Goal: Transaction & Acquisition: Purchase product/service

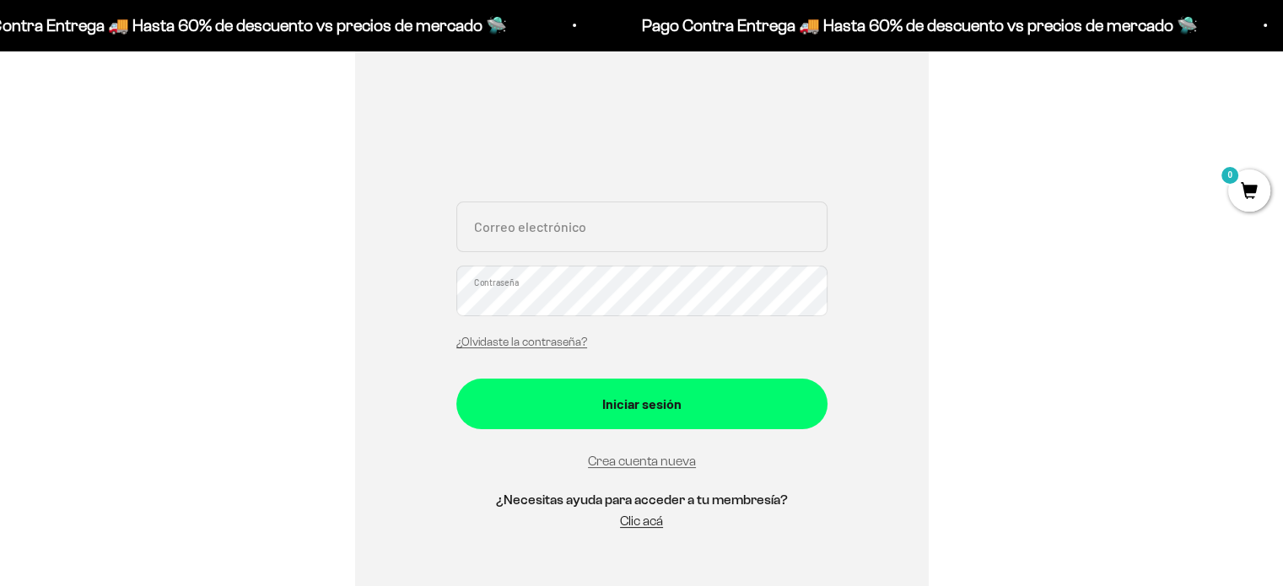
scroll to position [294, 0]
click at [593, 219] on input "Correo electrónico" at bounding box center [641, 226] width 371 height 51
type input "alejabospina@gmail.com"
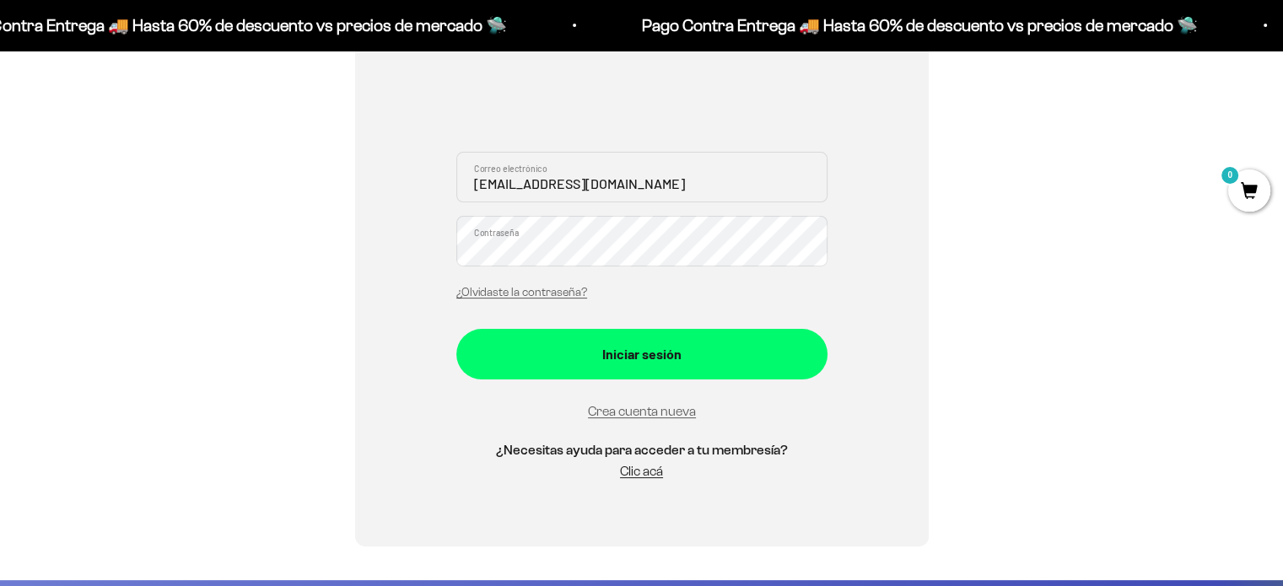
scroll to position [334, 0]
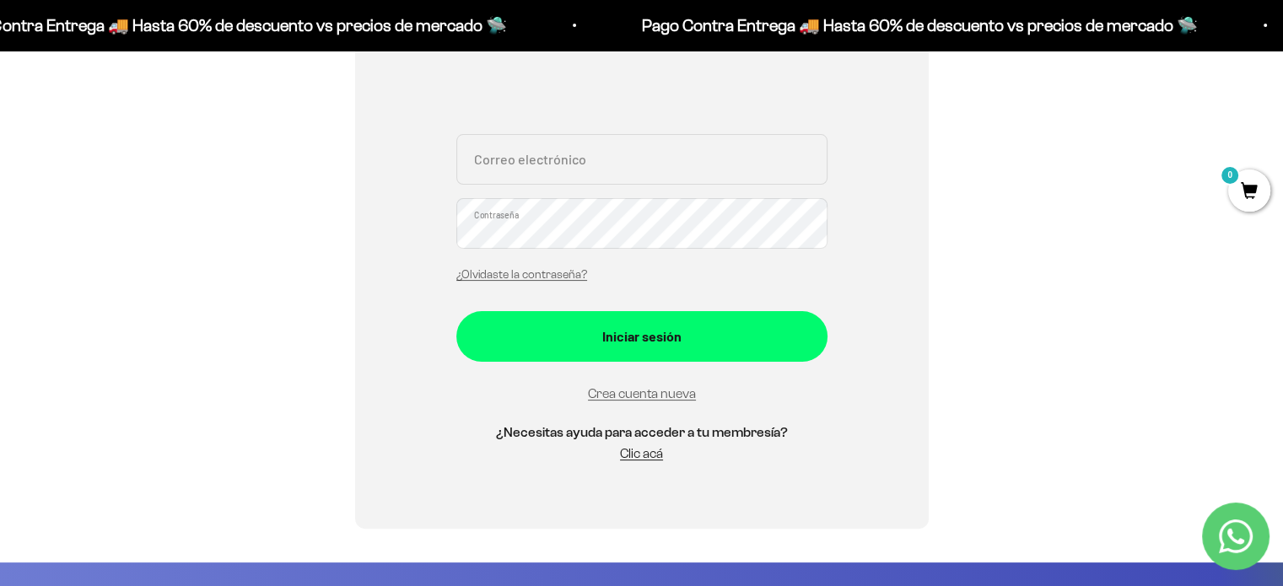
scroll to position [155, 0]
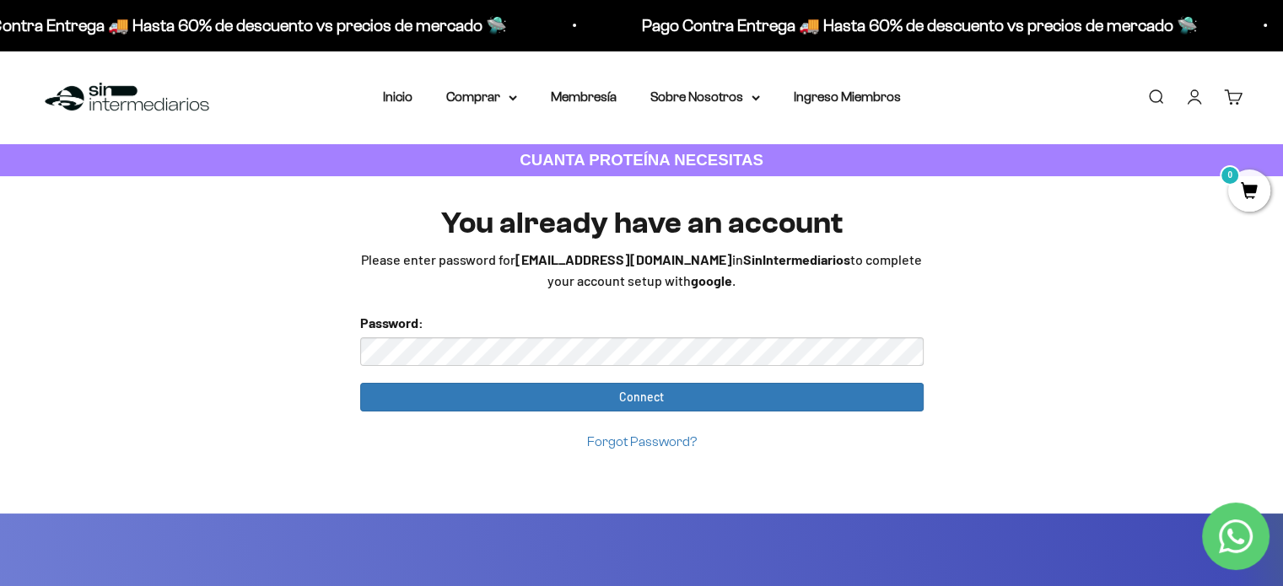
click at [657, 443] on link "Forgot Password?" at bounding box center [642, 442] width 110 height 14
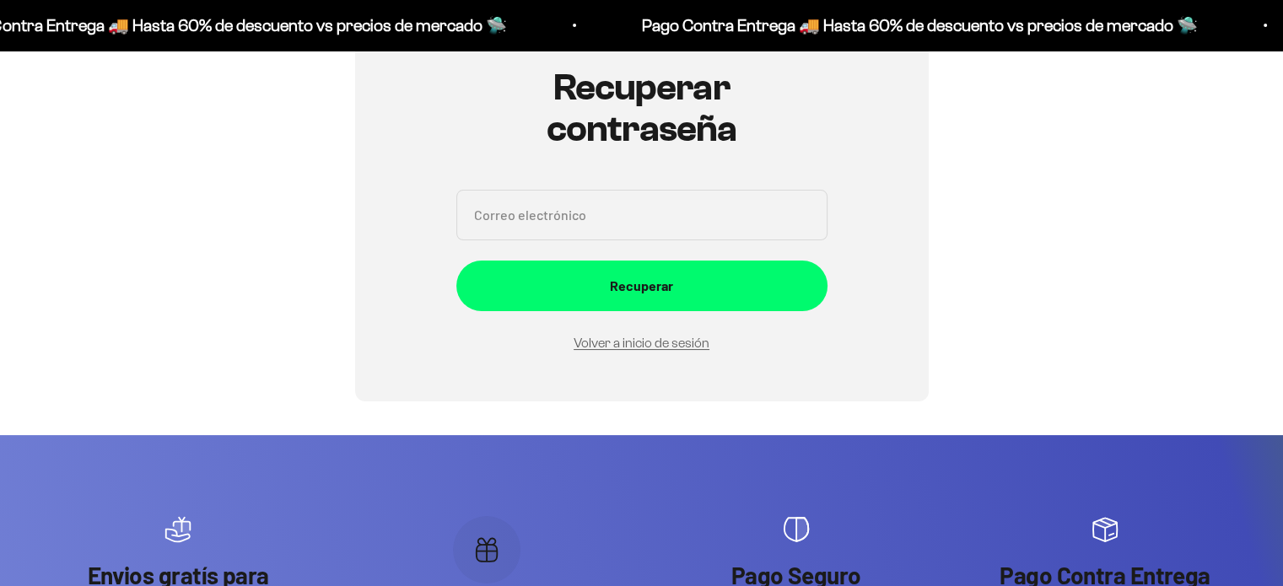
scroll to position [190, 0]
click at [640, 208] on input "Correo electrónico" at bounding box center [641, 215] width 371 height 51
type input "[EMAIL_ADDRESS][DOMAIN_NAME]"
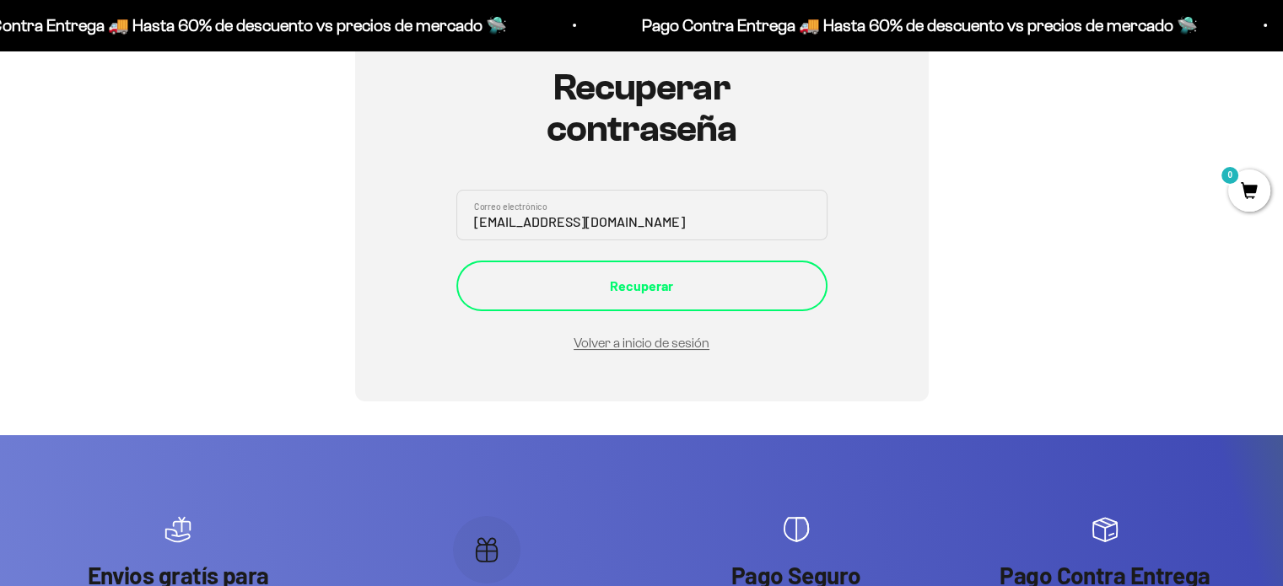
click at [625, 277] on div "Recuperar" at bounding box center [642, 286] width 304 height 22
click at [625, 277] on div "Recuperar" at bounding box center [642, 278] width 304 height 22
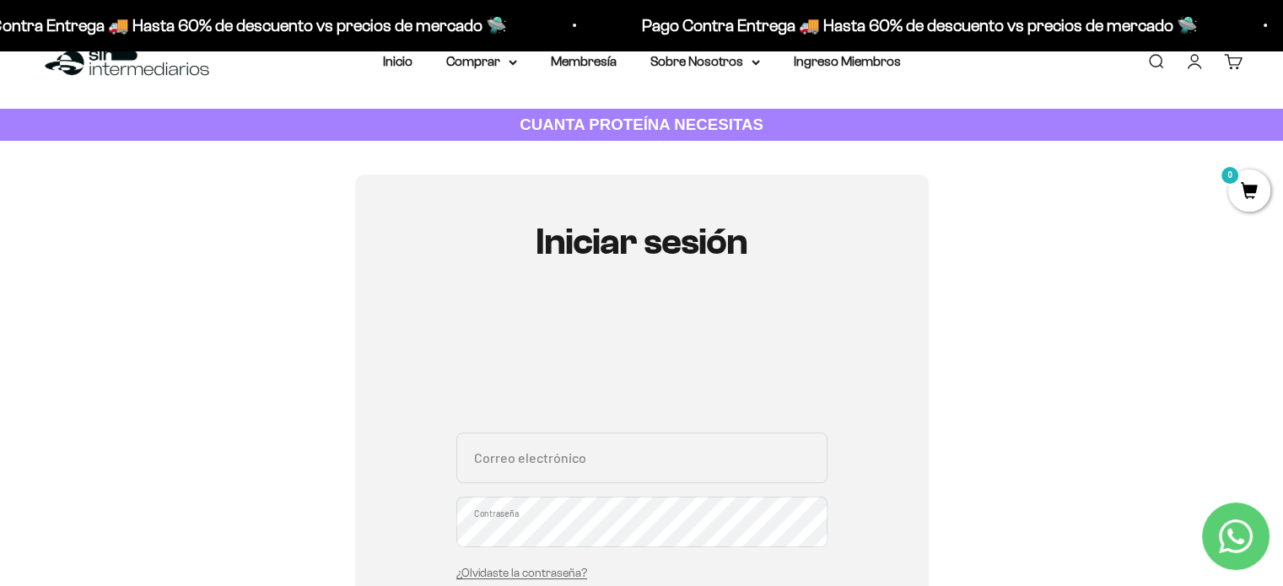
scroll to position [34, 0]
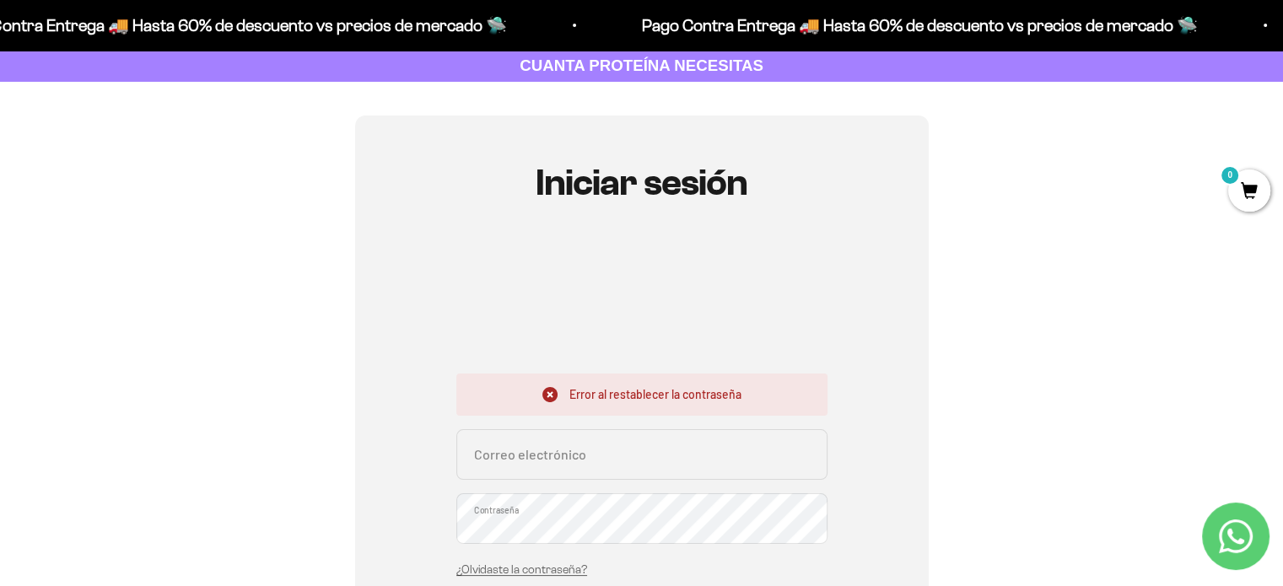
scroll to position [100, 0]
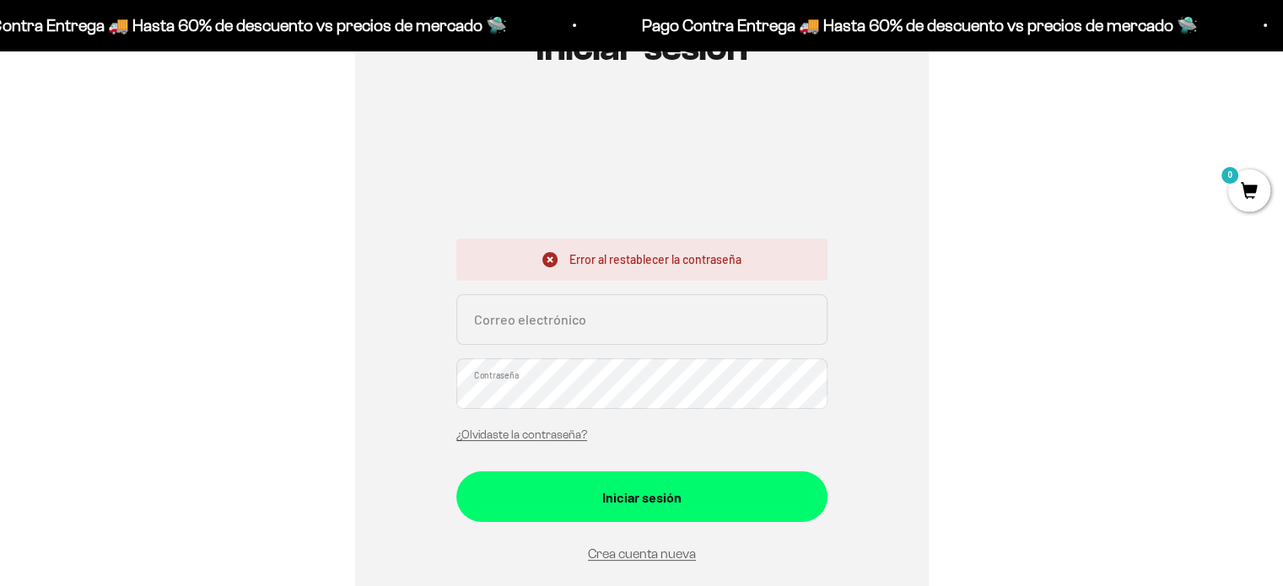
scroll to position [239, 0]
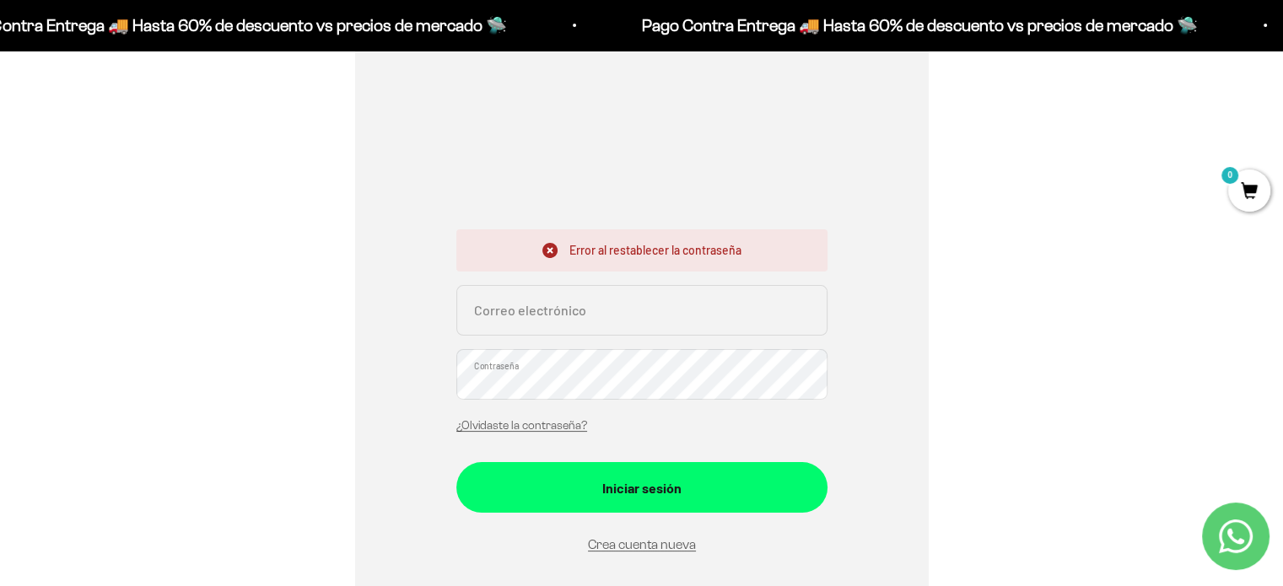
click at [631, 318] on input "Correo electrónico" at bounding box center [641, 310] width 371 height 51
type input "alejabospina@gmail.com"
click at [456, 462] on button "Iniciar sesión" at bounding box center [641, 487] width 371 height 51
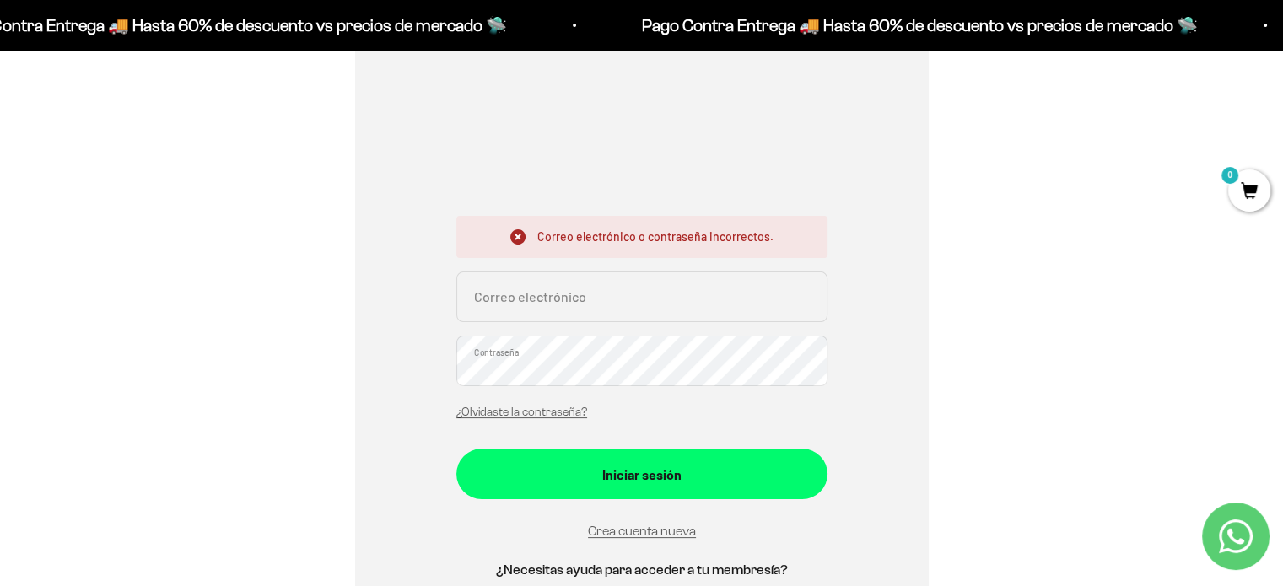
scroll to position [267, 0]
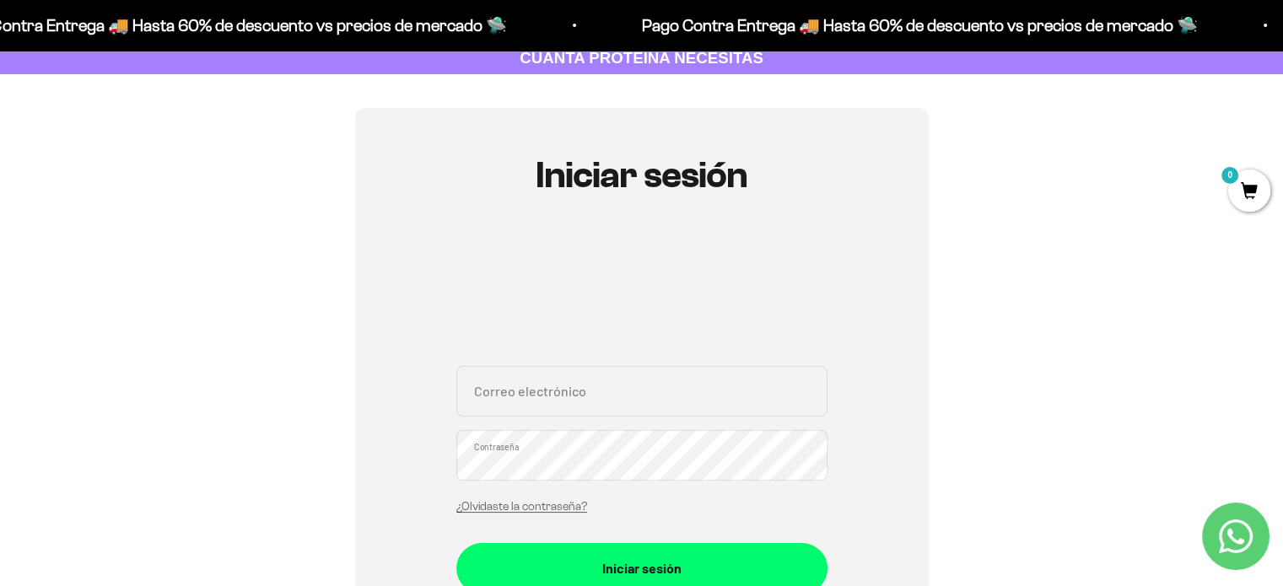
scroll to position [108, 0]
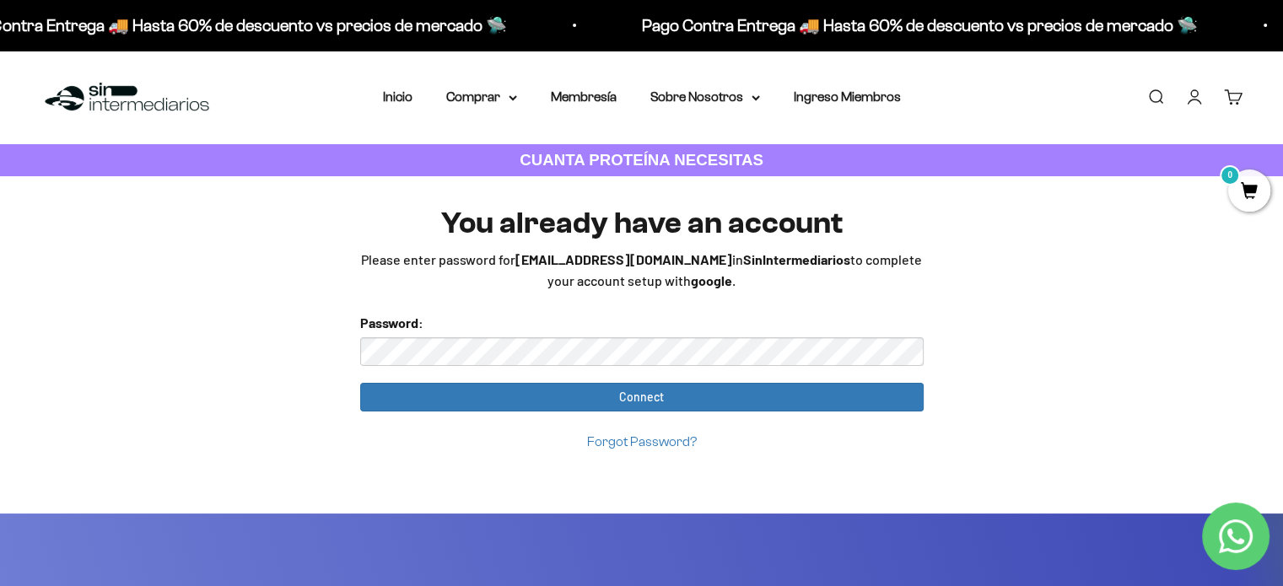
click at [360, 383] on input "Connect" at bounding box center [642, 397] width 564 height 29
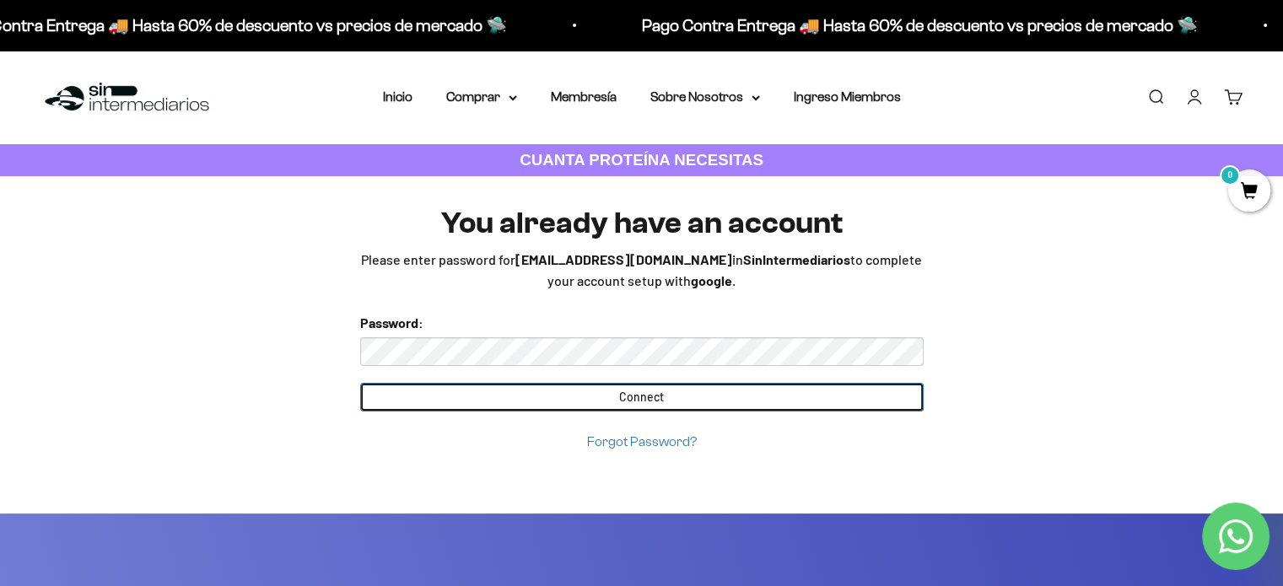
click at [614, 395] on input "Connect" at bounding box center [642, 397] width 564 height 29
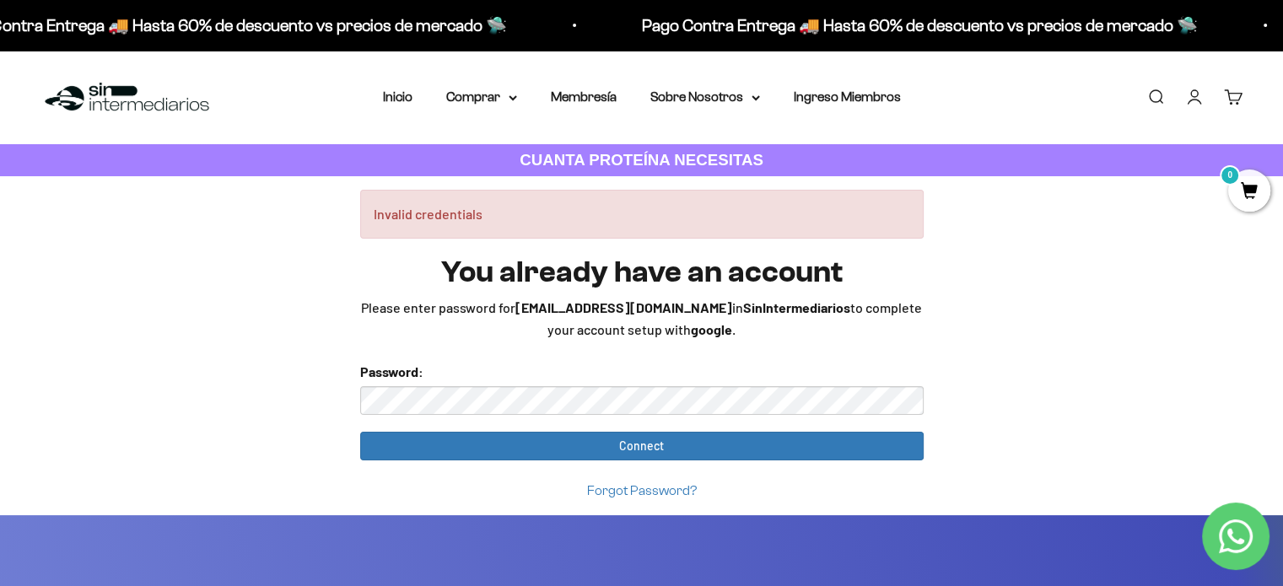
click at [670, 484] on link "Forgot Password?" at bounding box center [642, 490] width 110 height 14
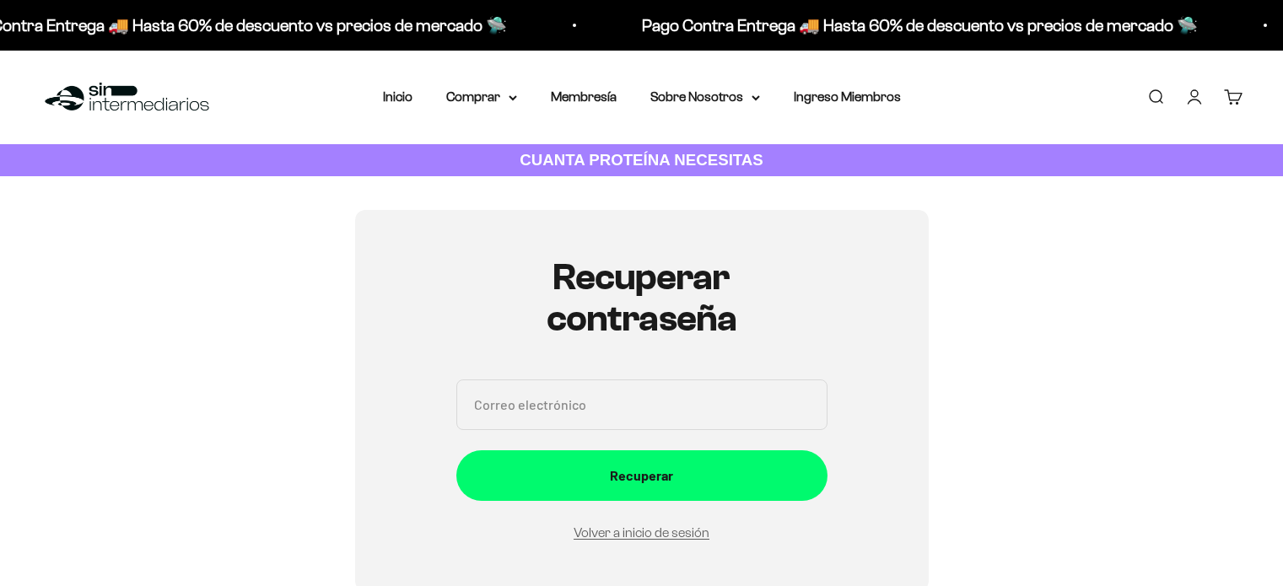
scroll to position [190, 0]
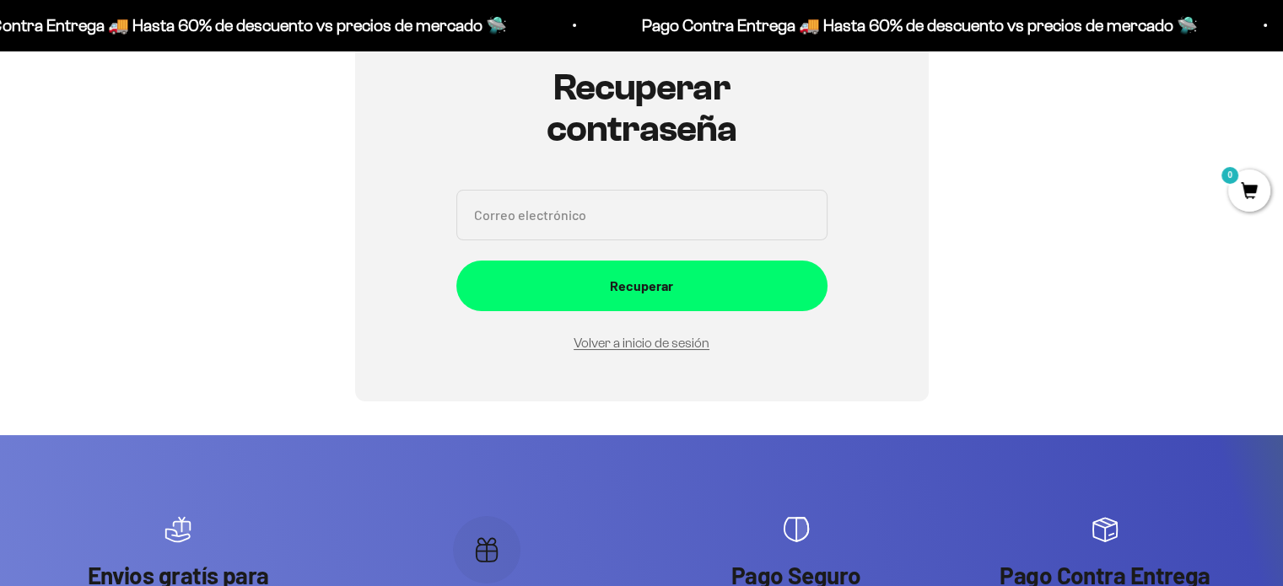
click at [629, 192] on input "Correo electrónico" at bounding box center [641, 215] width 371 height 51
type input "[EMAIL_ADDRESS][DOMAIN_NAME]"
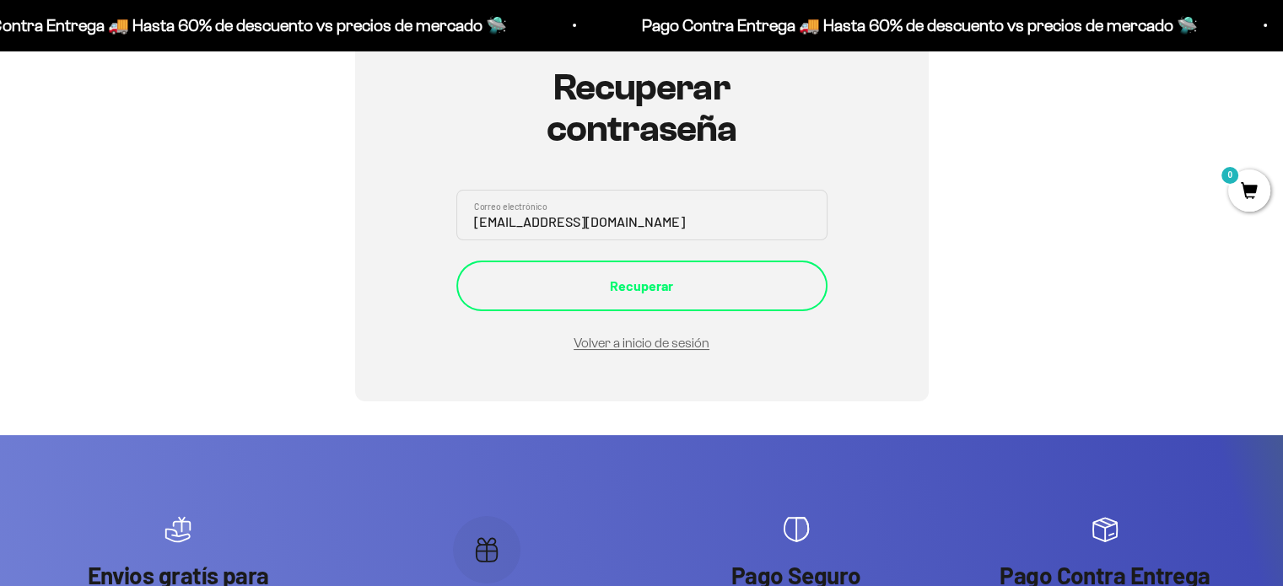
click at [606, 271] on button "Recuperar" at bounding box center [641, 286] width 371 height 51
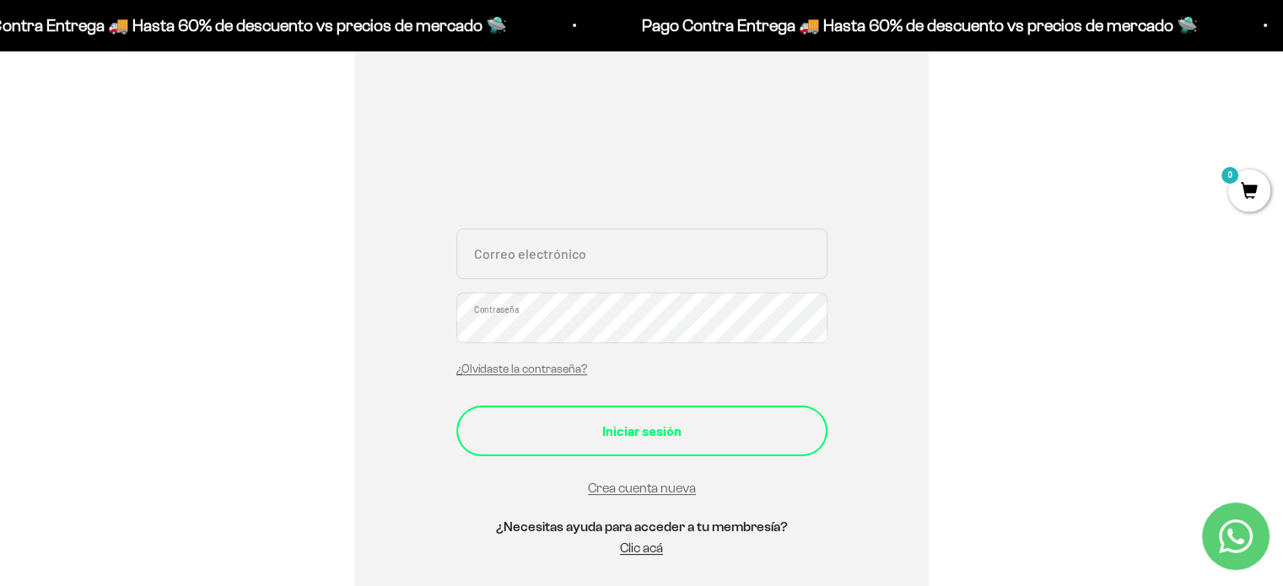
scroll to position [236, 0]
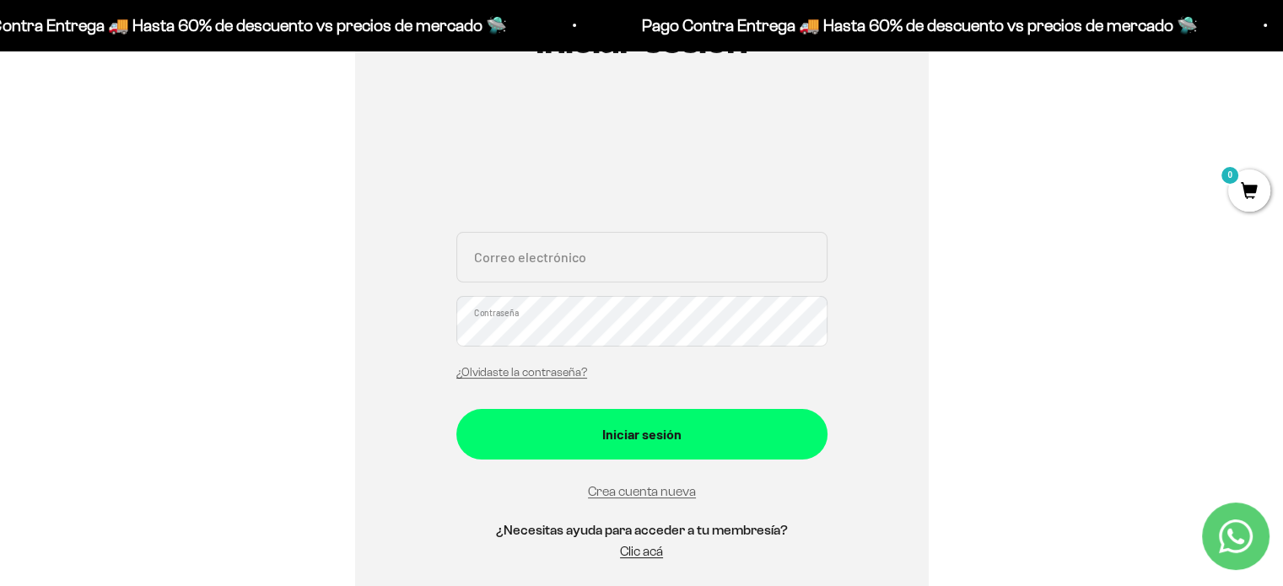
click at [637, 257] on input "Correo electrónico" at bounding box center [641, 257] width 371 height 51
type input "alejabospina@gmail.com"
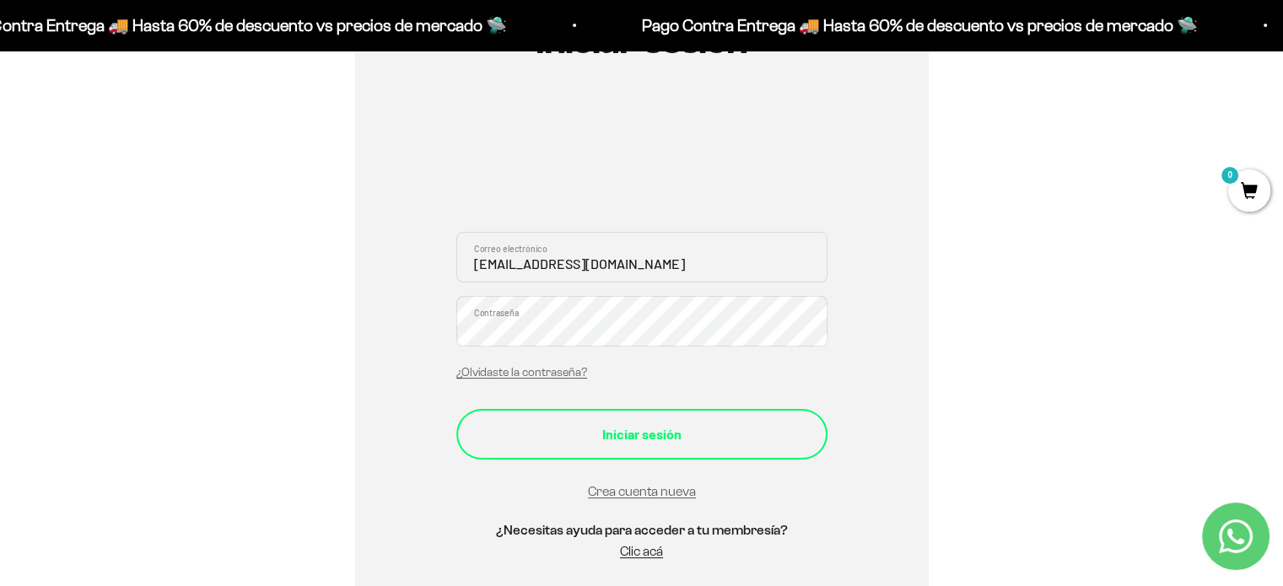
click at [635, 448] on button "Iniciar sesión" at bounding box center [641, 434] width 371 height 51
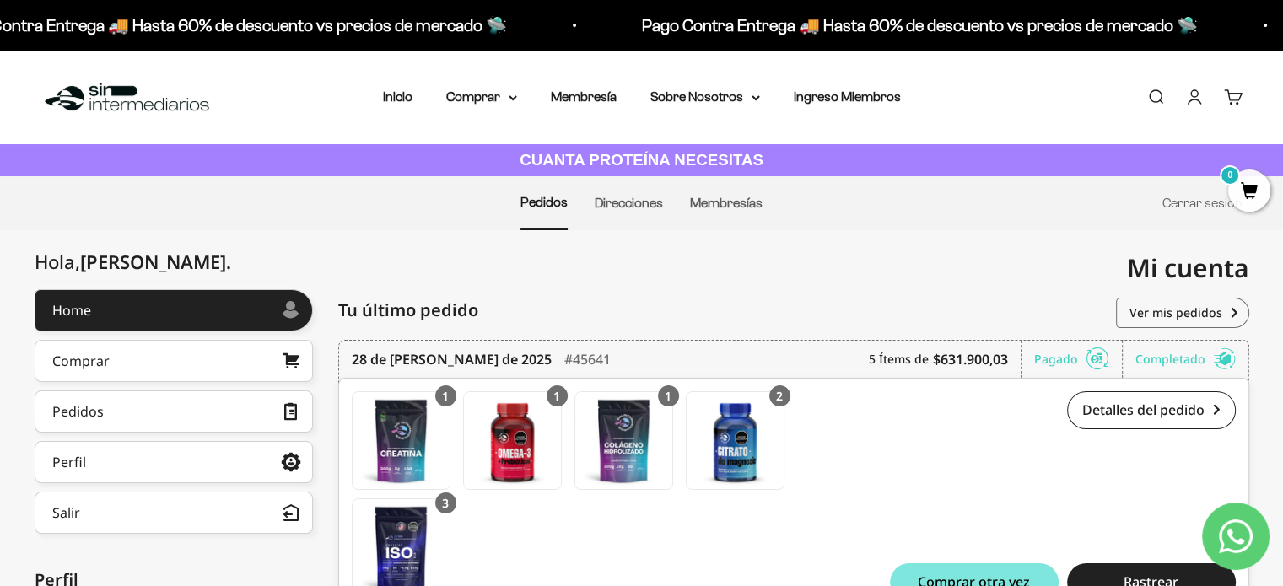
click at [413, 100] on li "Inicio" at bounding box center [398, 97] width 30 height 22
click at [411, 90] on link "Inicio" at bounding box center [398, 96] width 30 height 14
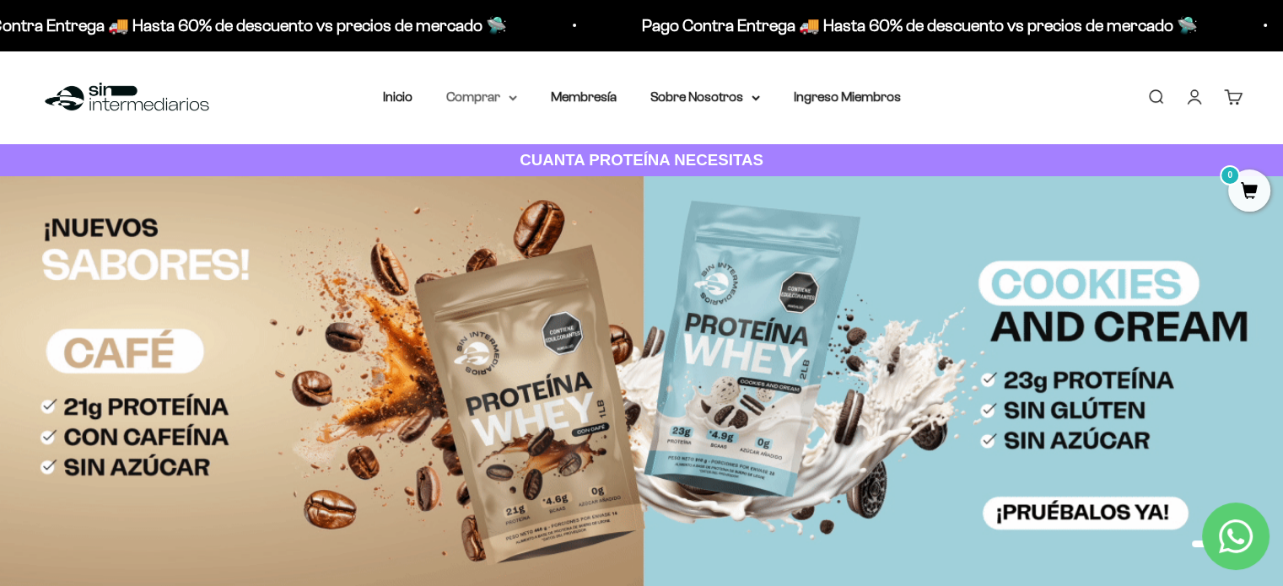
click at [500, 89] on summary "Comprar" at bounding box center [481, 97] width 71 height 22
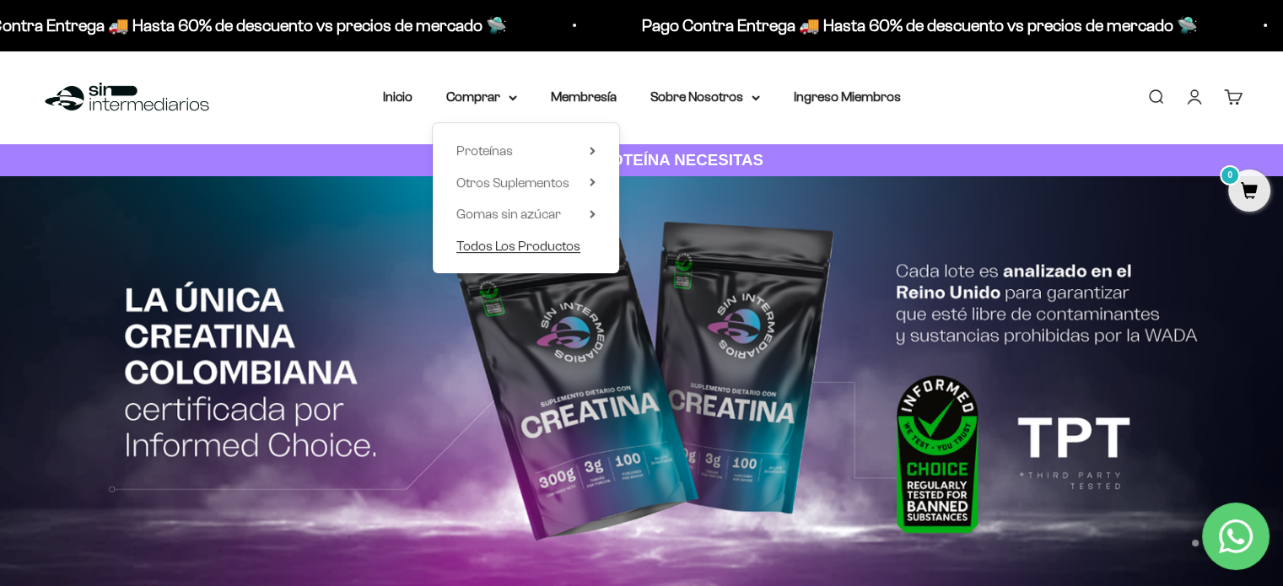
click at [560, 246] on span "Todos Los Productos" at bounding box center [518, 246] width 124 height 14
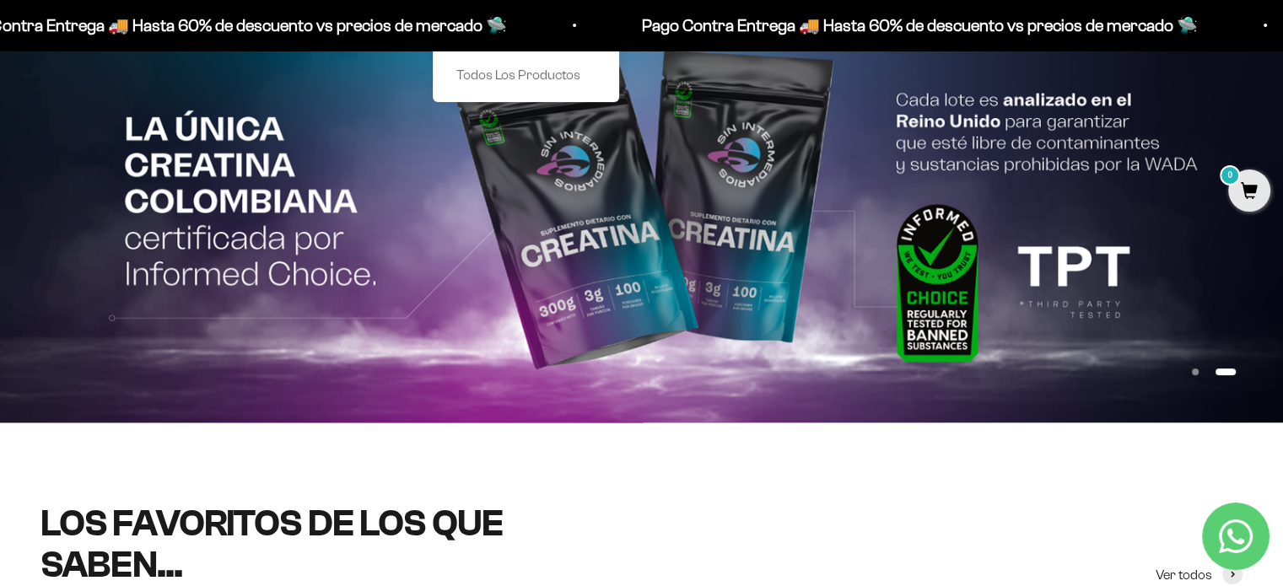
scroll to position [172, 0]
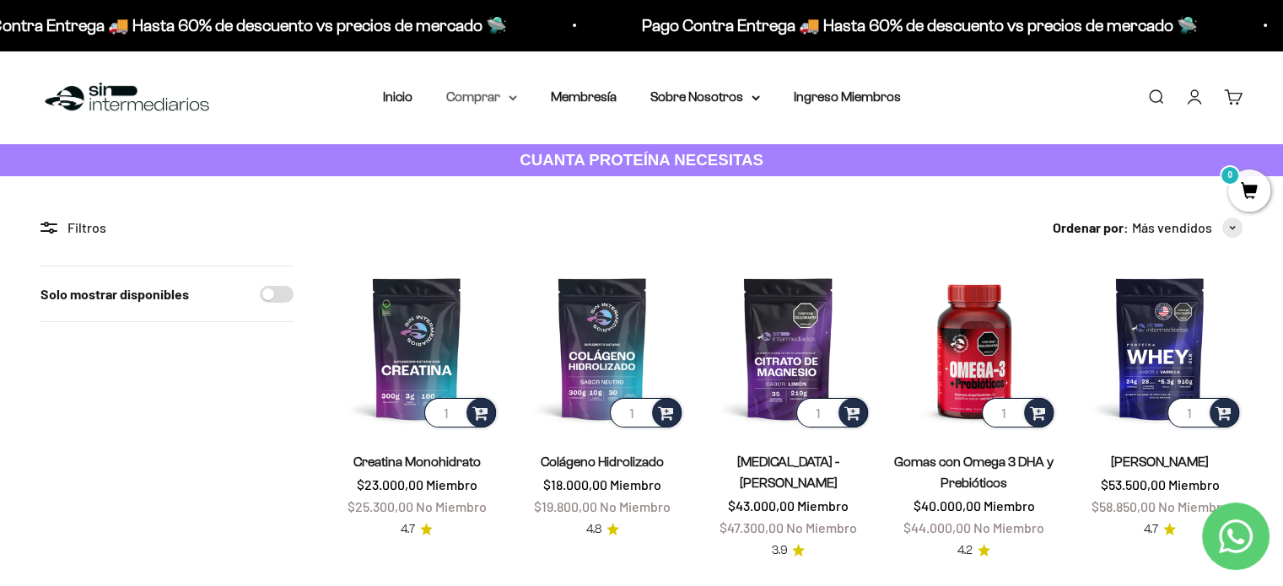
click at [509, 107] on summary "Comprar" at bounding box center [481, 97] width 71 height 22
click at [1195, 97] on link "Cuenta" at bounding box center [1195, 97] width 19 height 19
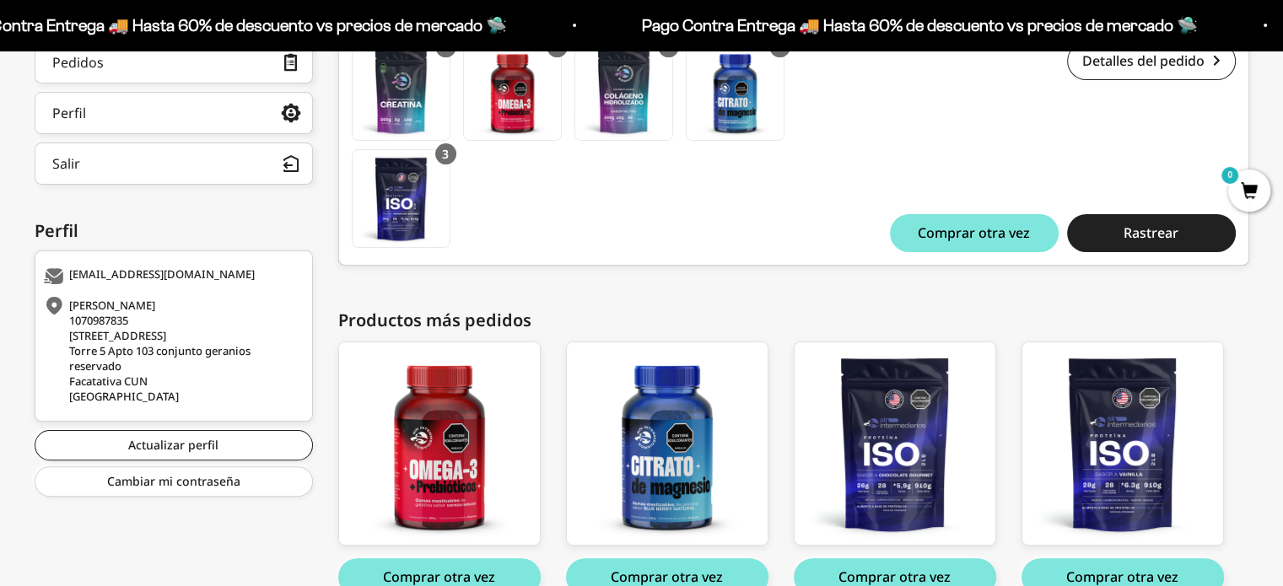
scroll to position [438, 0]
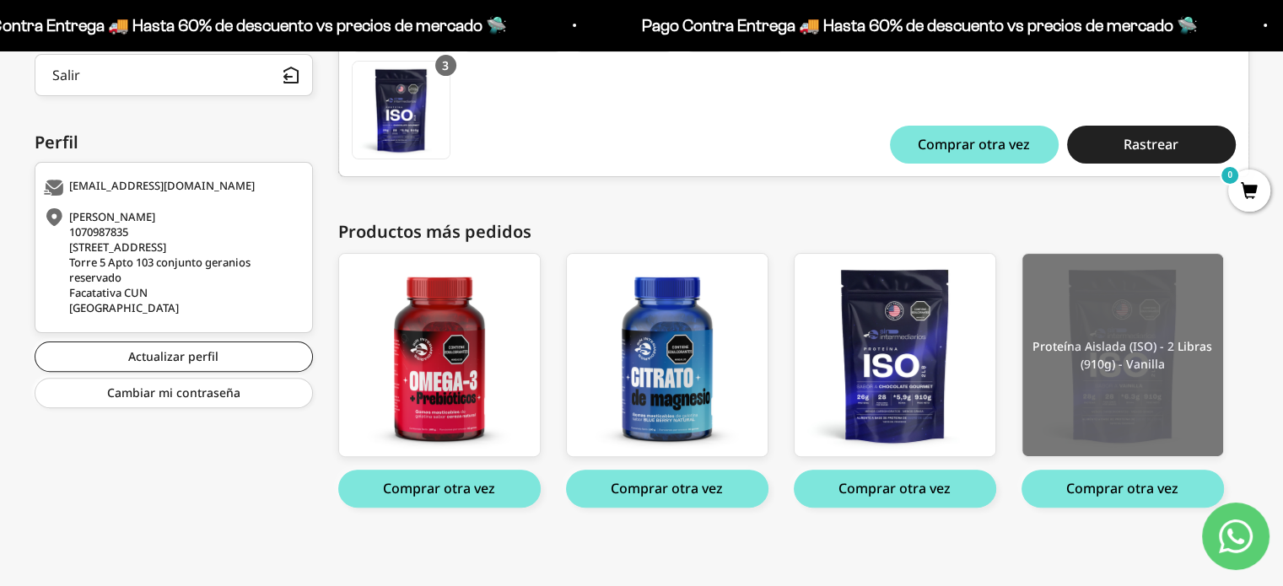
click at [1110, 321] on img at bounding box center [1123, 355] width 201 height 203
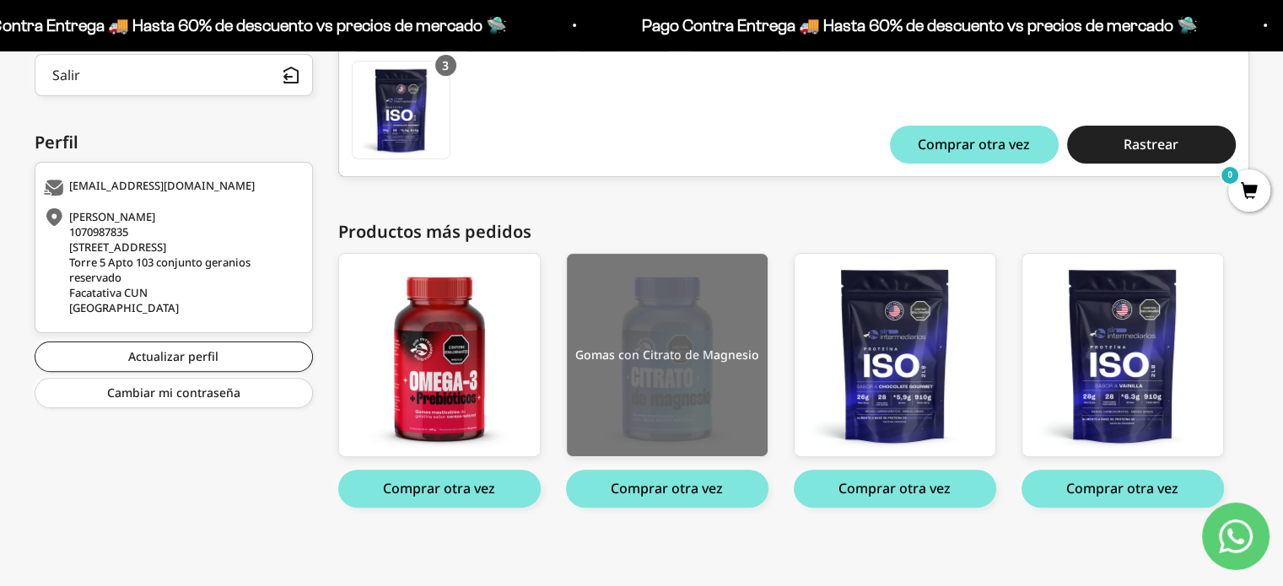
click at [683, 333] on img at bounding box center [667, 355] width 201 height 203
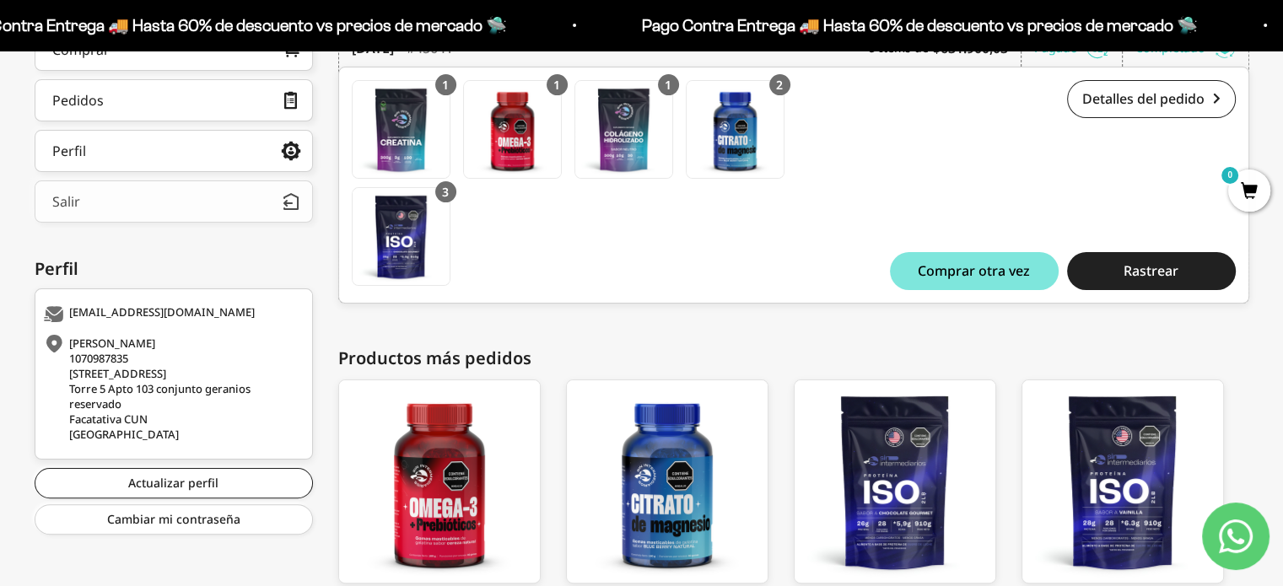
scroll to position [0, 0]
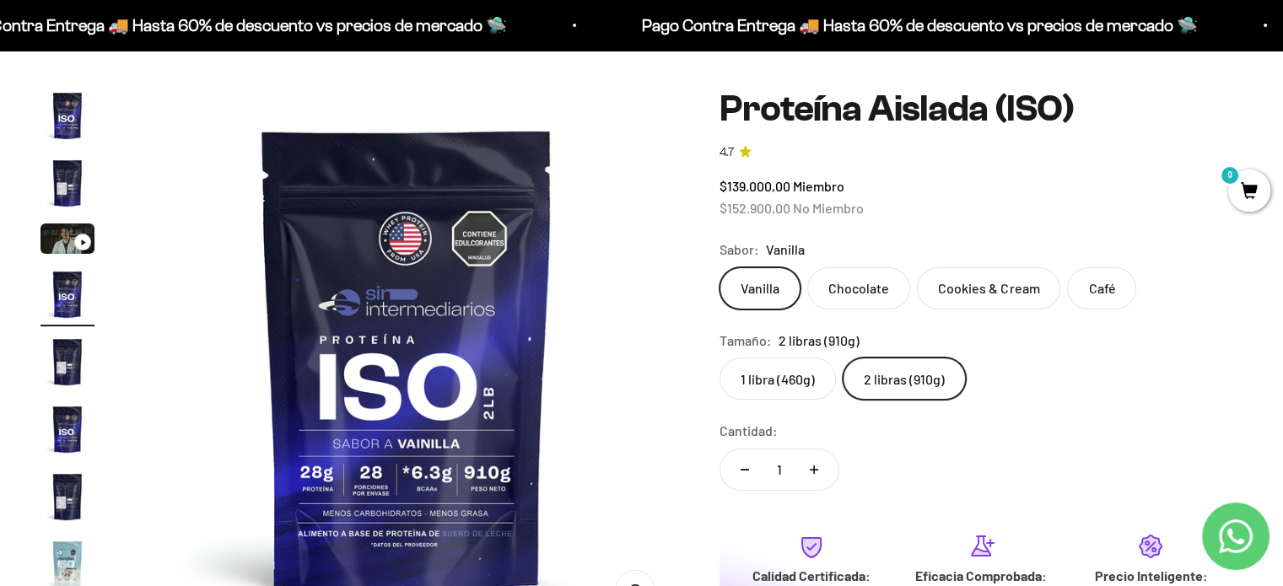
scroll to position [130, 0]
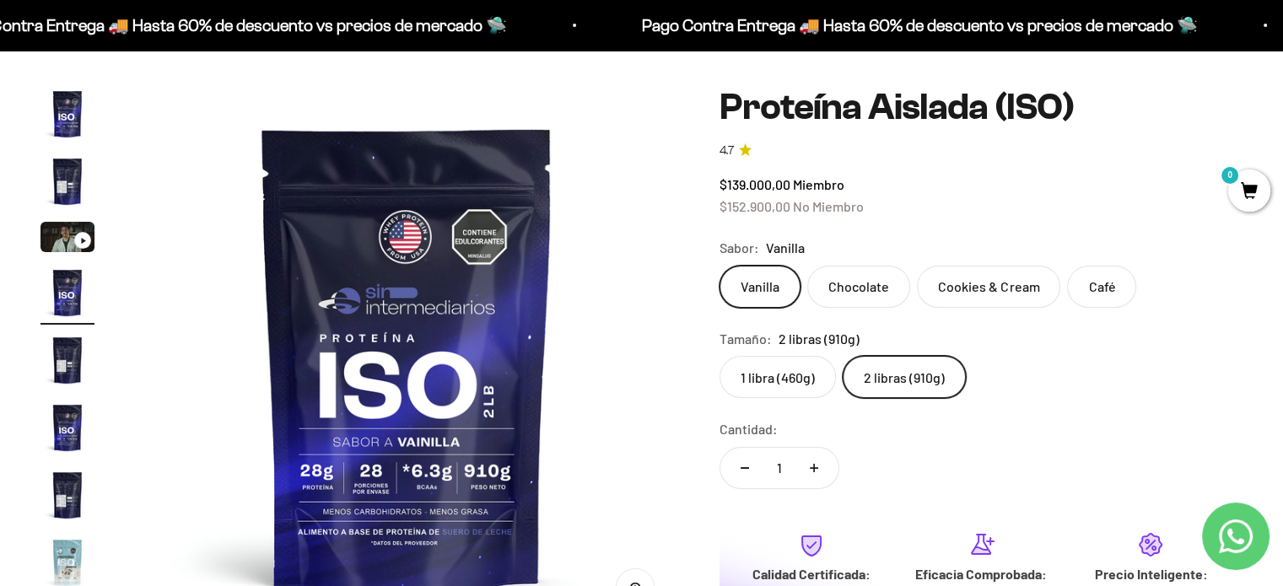
click at [824, 273] on label "Chocolate" at bounding box center [859, 287] width 103 height 42
click at [720, 266] on input "Chocolate" at bounding box center [719, 265] width 1 height 1
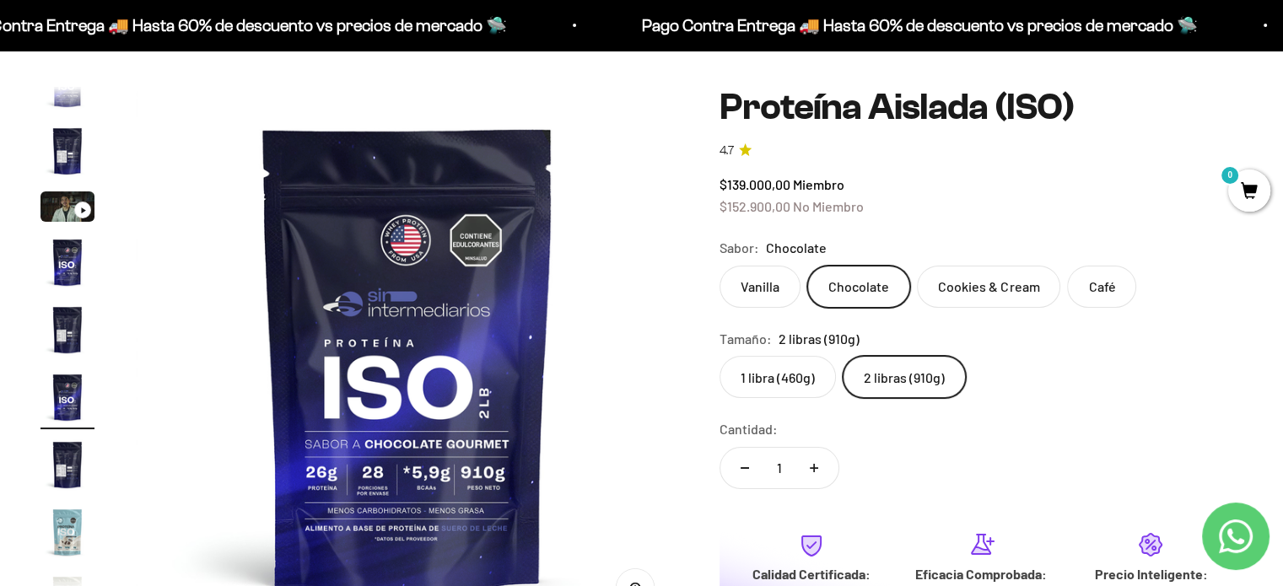
click at [970, 293] on label "Cookies & Cream" at bounding box center [988, 287] width 143 height 42
click at [720, 266] on input "Cookies & Cream" at bounding box center [719, 265] width 1 height 1
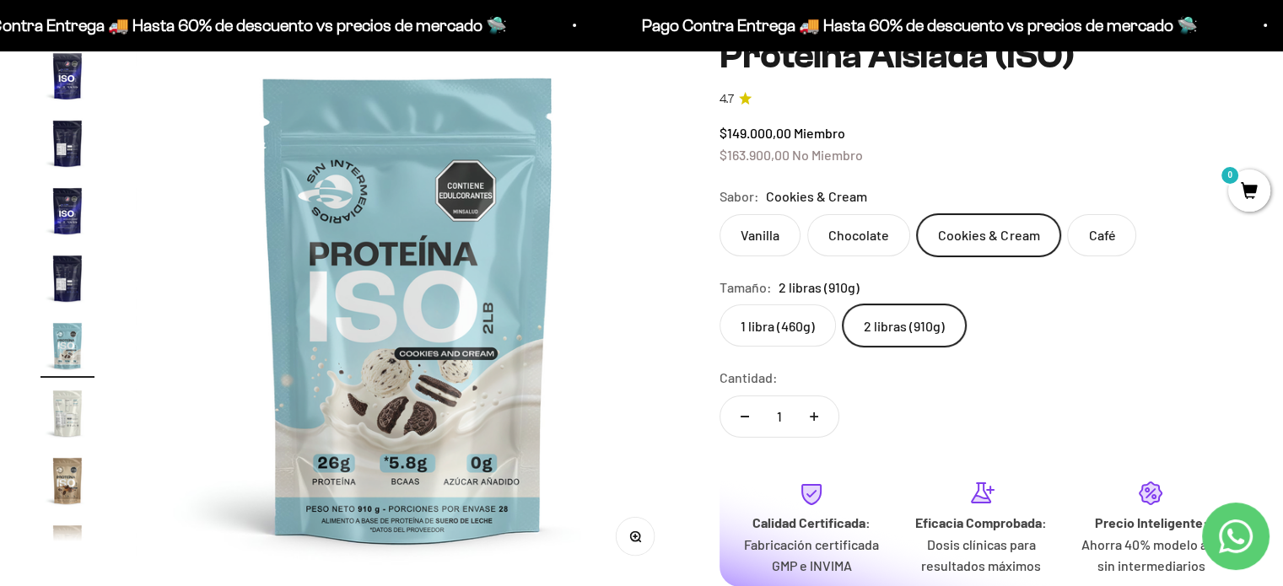
scroll to position [181, 0]
click at [1081, 239] on label "Café" at bounding box center [1101, 236] width 69 height 42
click at [720, 215] on input "Café" at bounding box center [719, 214] width 1 height 1
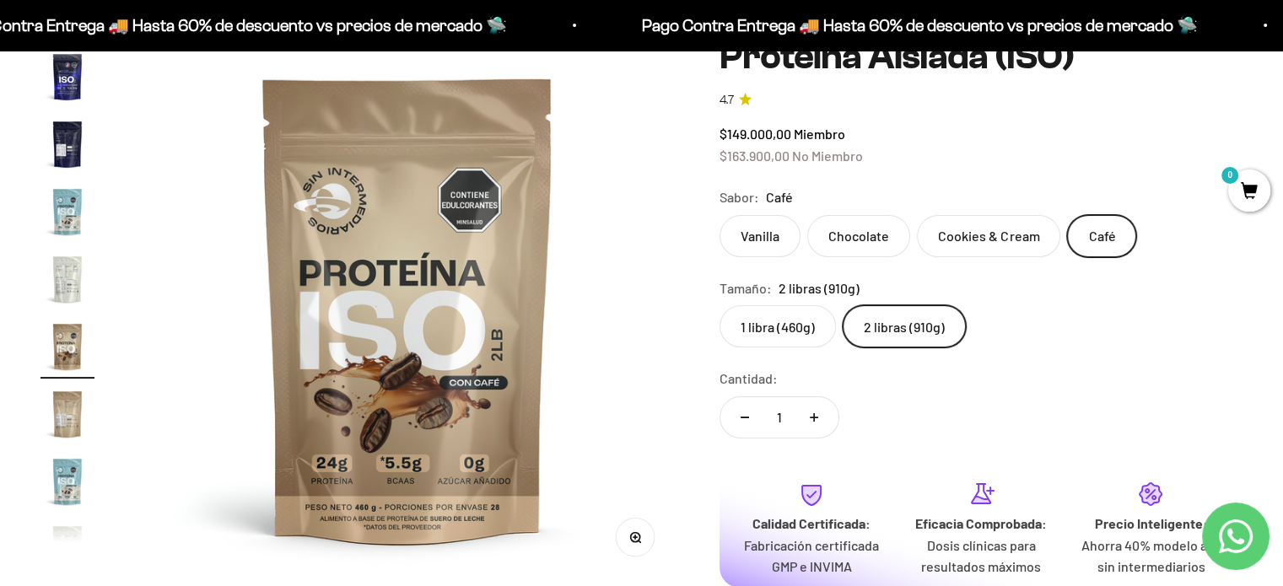
click at [996, 215] on label "Cookies & Cream" at bounding box center [988, 236] width 143 height 42
click at [720, 215] on input "Cookies & Cream" at bounding box center [719, 214] width 1 height 1
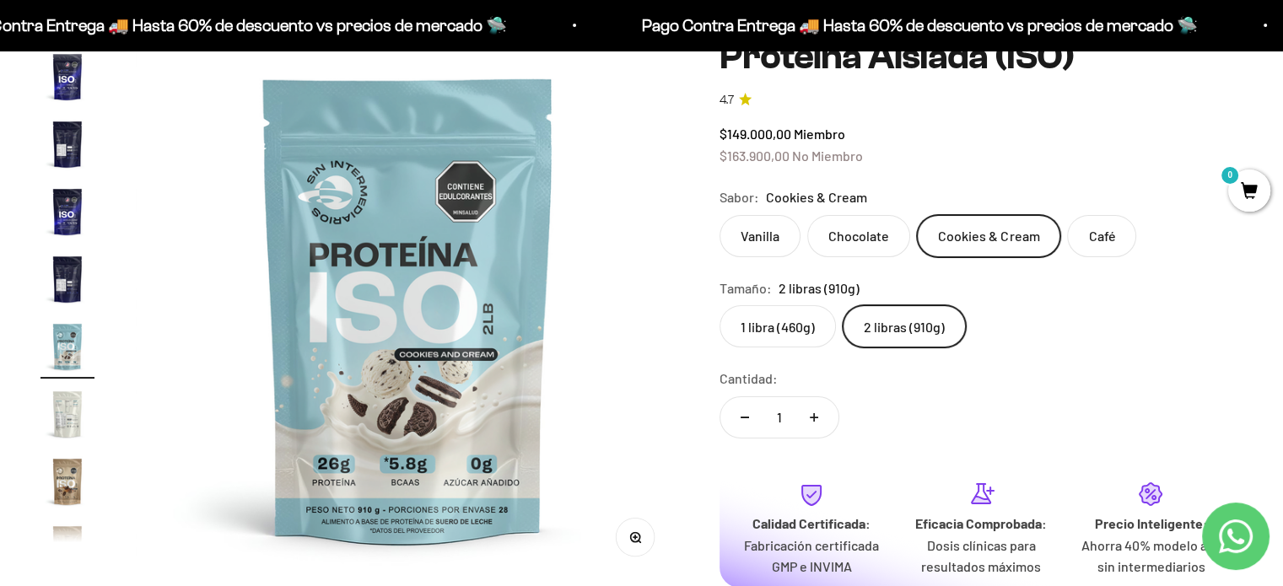
click at [861, 249] on label "Chocolate" at bounding box center [859, 236] width 103 height 42
click at [720, 215] on input "Chocolate" at bounding box center [719, 214] width 1 height 1
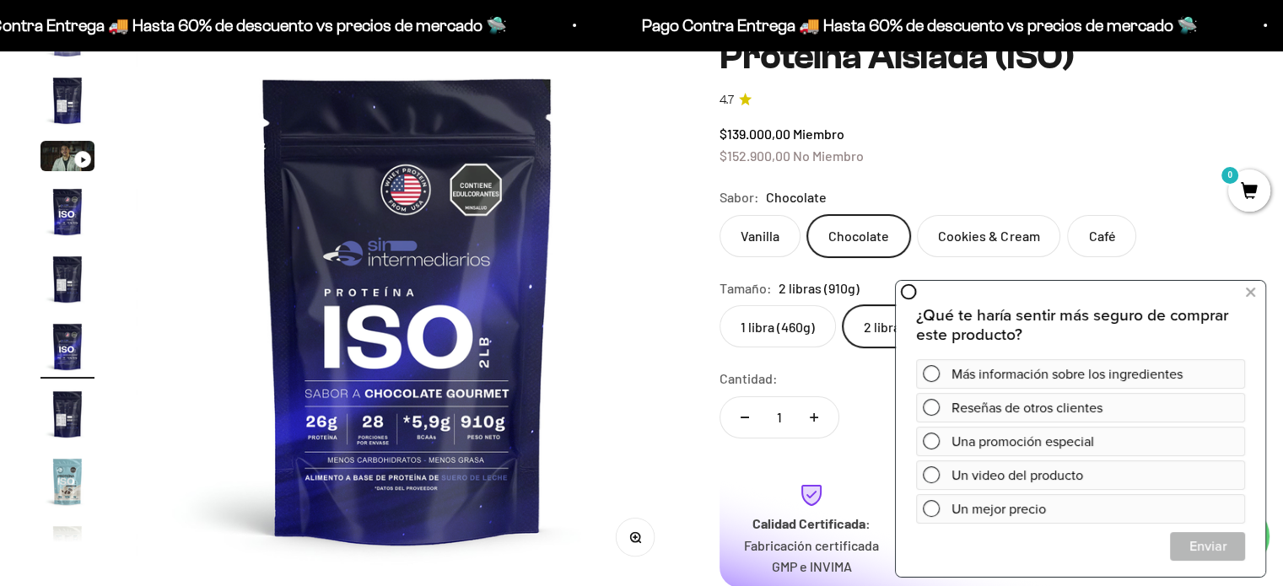
click at [1094, 228] on label "Café" at bounding box center [1101, 236] width 69 height 42
click at [720, 215] on input "Café" at bounding box center [719, 214] width 1 height 1
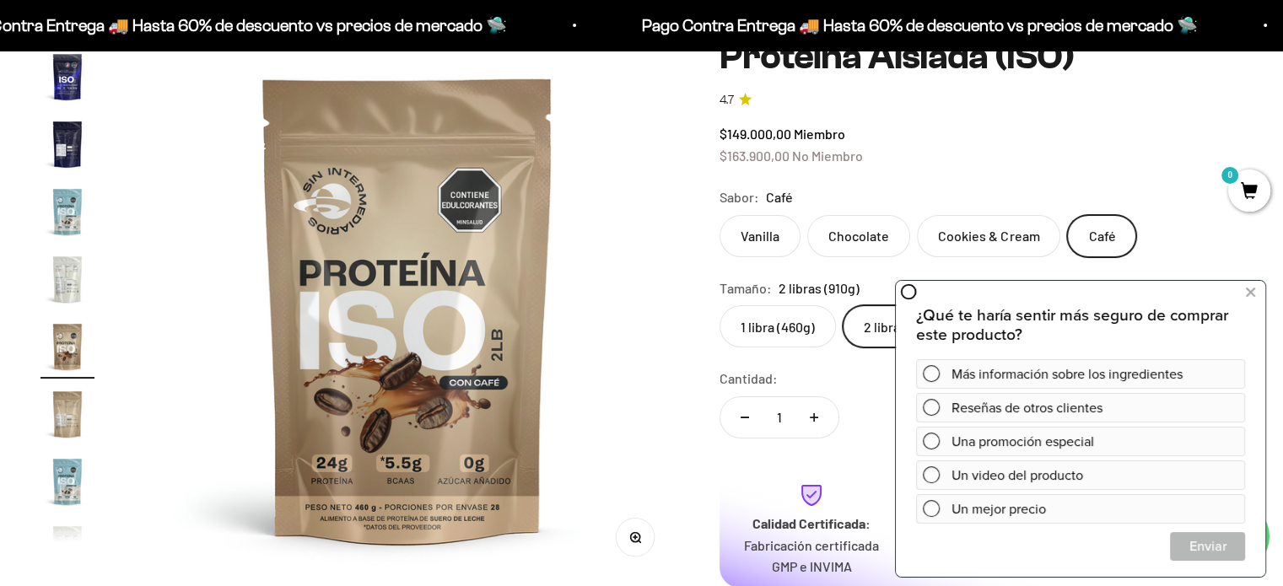
click at [800, 327] on label "1 libra (460g)" at bounding box center [778, 326] width 116 height 42
click at [720, 305] on input "1 libra (460g)" at bounding box center [719, 305] width 1 height 1
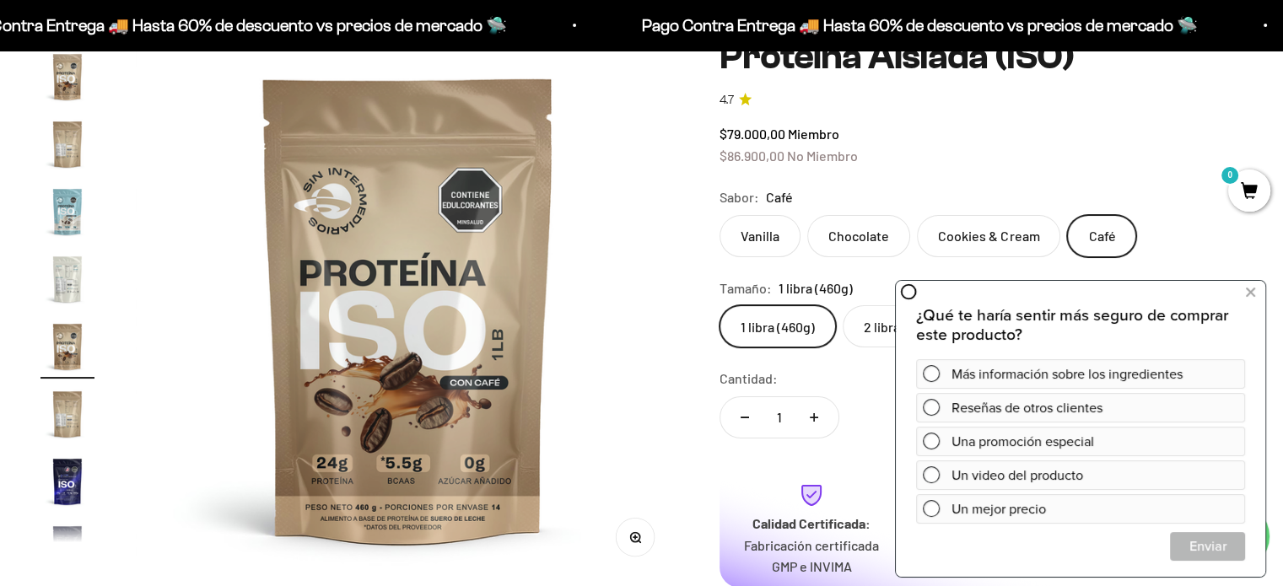
click at [872, 320] on label "2 libras (910g)" at bounding box center [904, 326] width 123 height 42
click at [720, 305] on input "2 libras (910g)" at bounding box center [719, 305] width 1 height 1
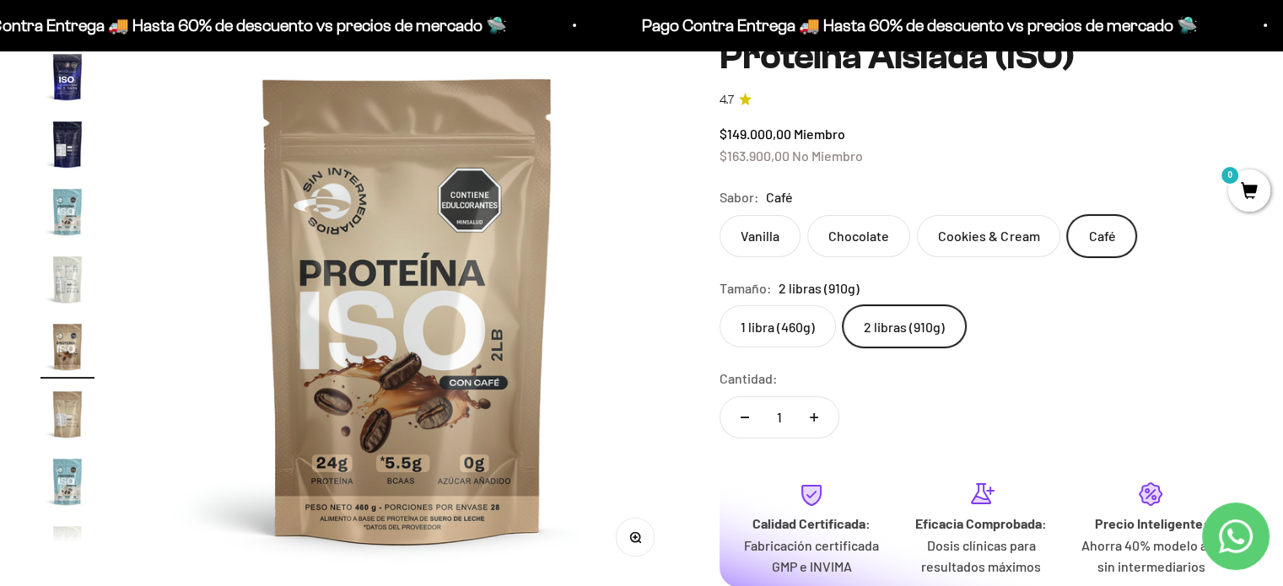
click at [769, 330] on label "1 libra (460g)" at bounding box center [778, 326] width 116 height 42
click at [720, 305] on input "1 libra (460g)" at bounding box center [719, 305] width 1 height 1
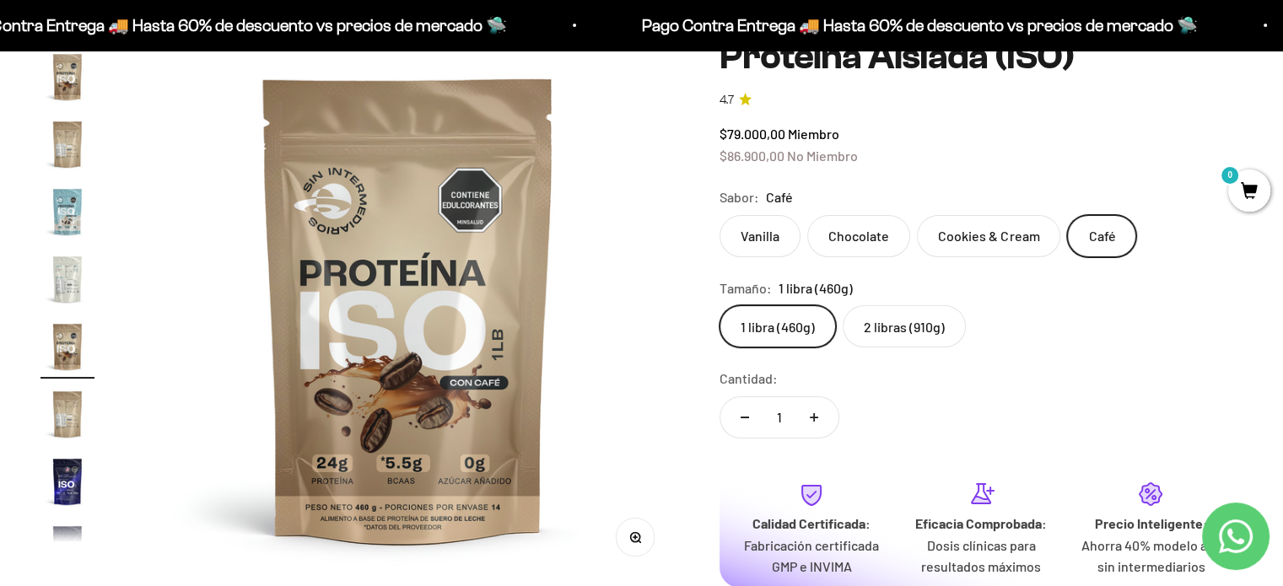
click at [869, 401] on div "Cantidad: 1" at bounding box center [981, 405] width 523 height 75
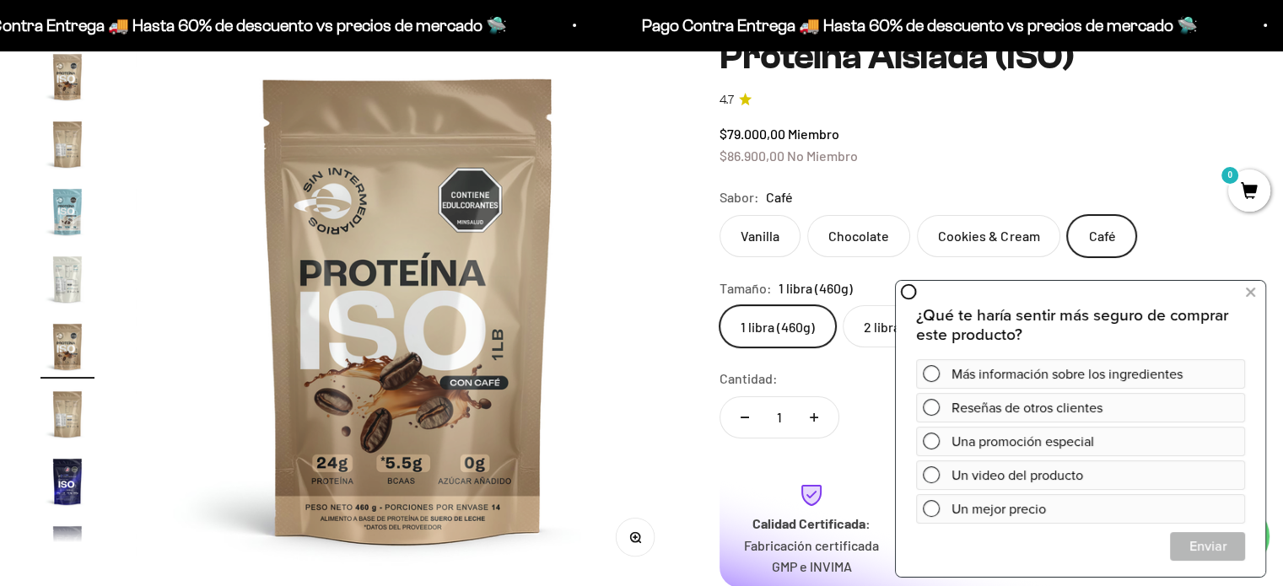
click at [57, 278] on img "Ir al artículo 13" at bounding box center [68, 279] width 54 height 54
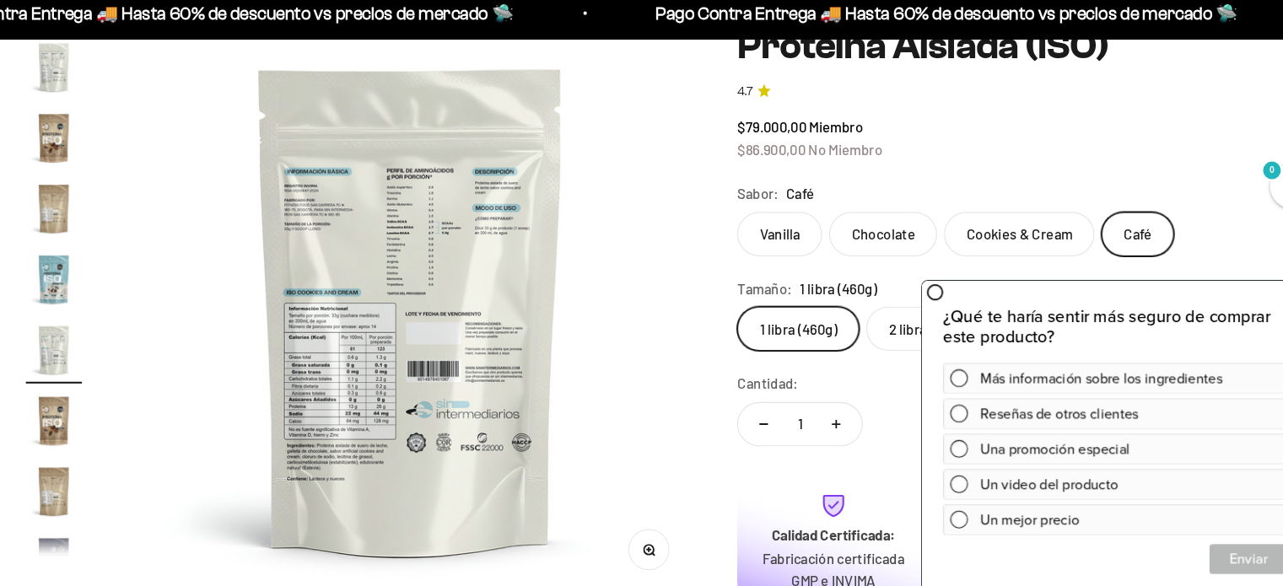
scroll to position [180, 0]
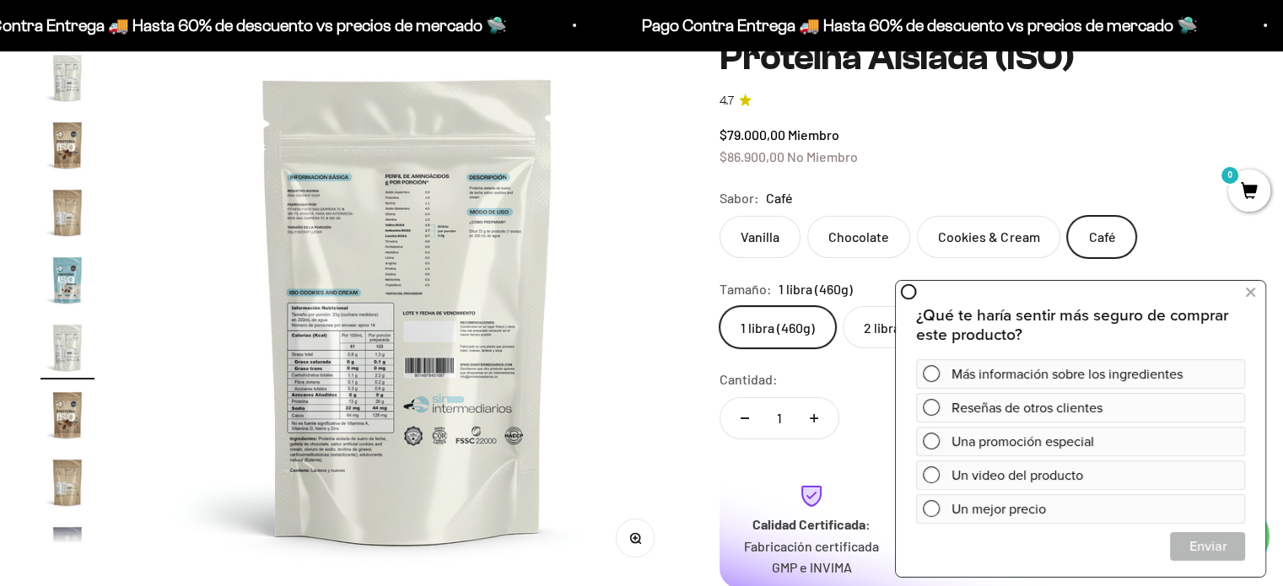
click at [662, 212] on img at bounding box center [408, 309] width 544 height 544
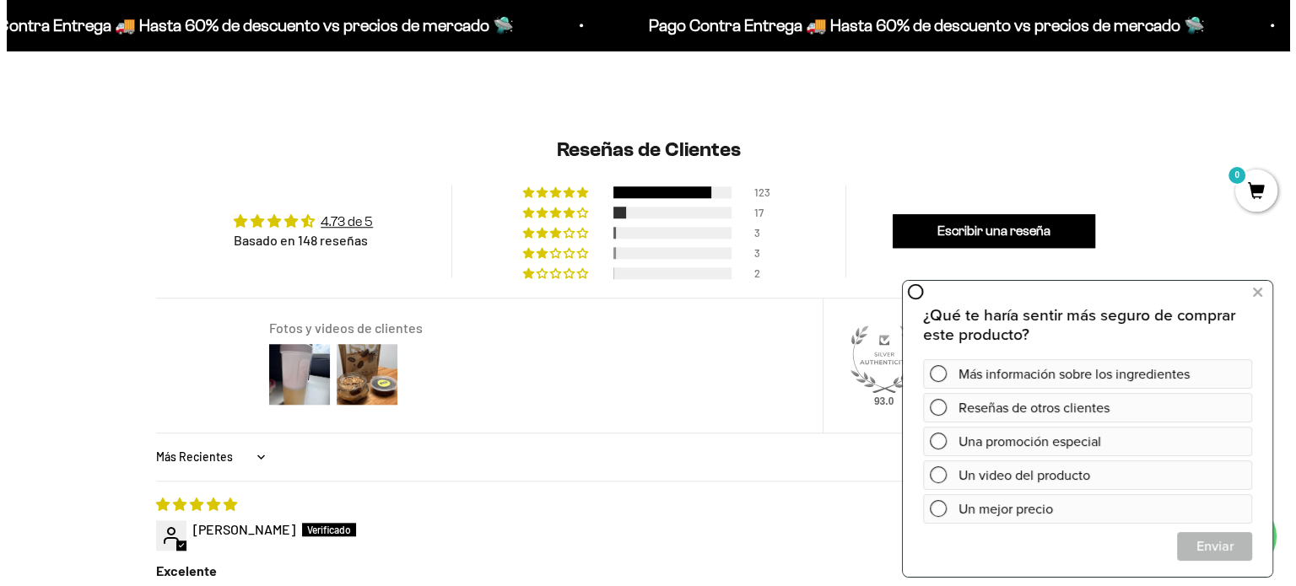
scroll to position [1558, 0]
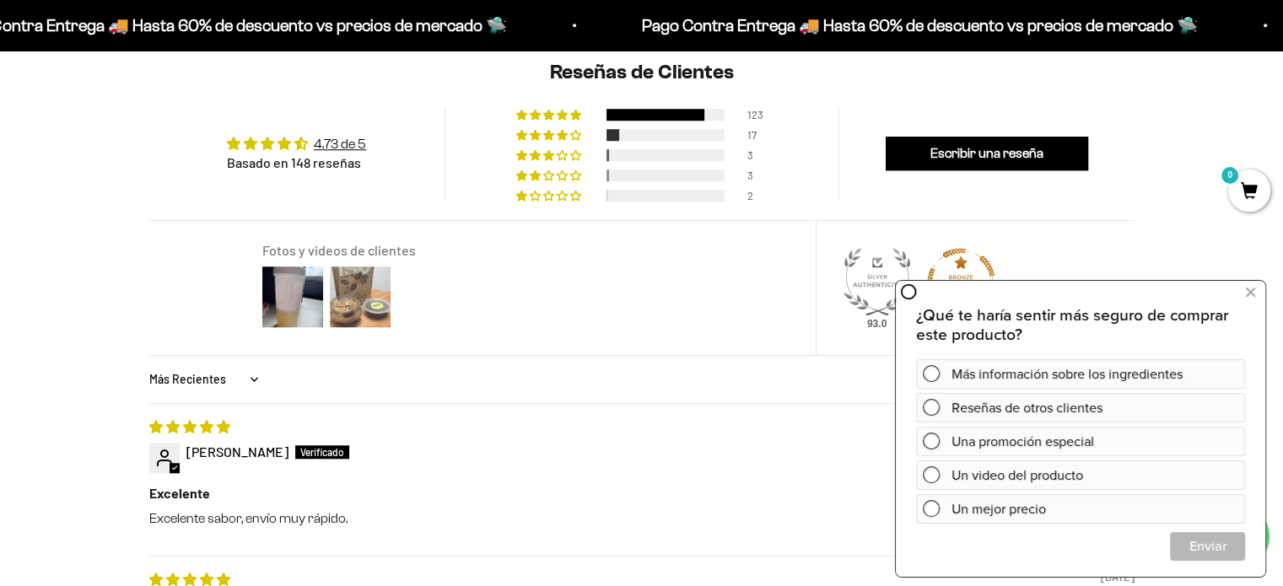
click at [359, 285] on img at bounding box center [361, 297] width 68 height 68
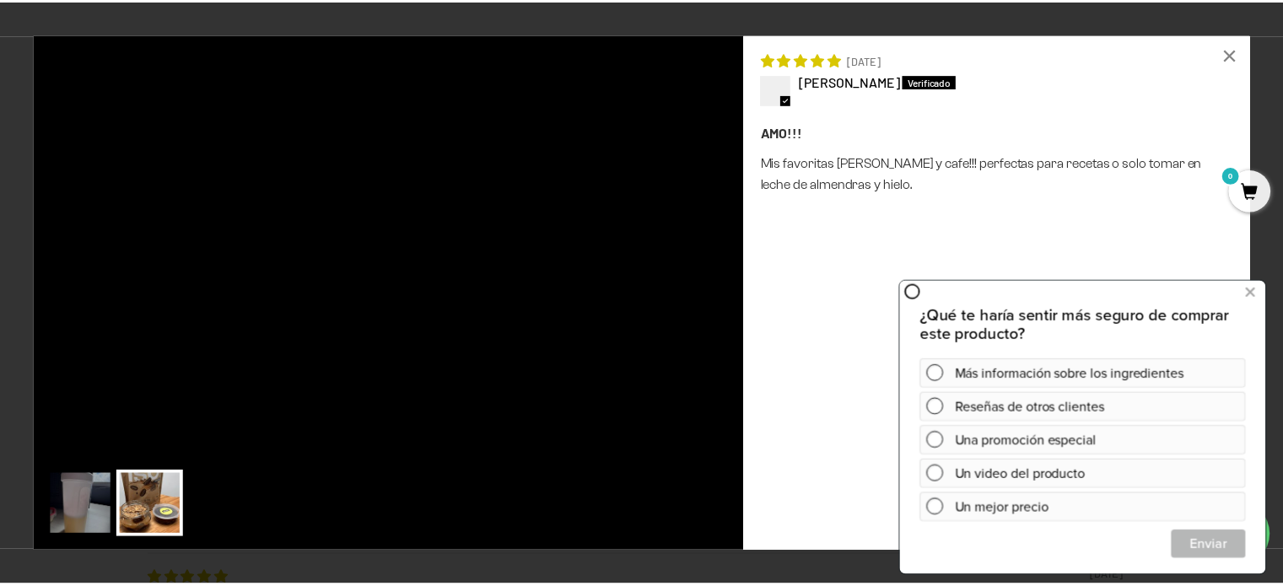
scroll to position [0, 7342]
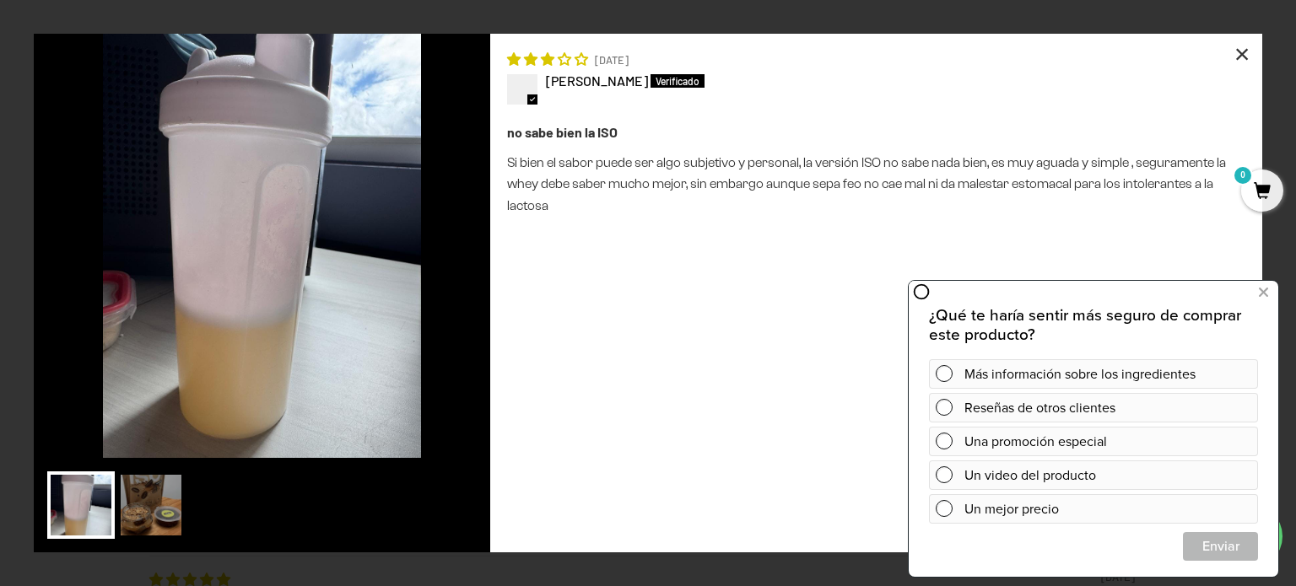
click at [1241, 62] on div "×" at bounding box center [1242, 54] width 41 height 41
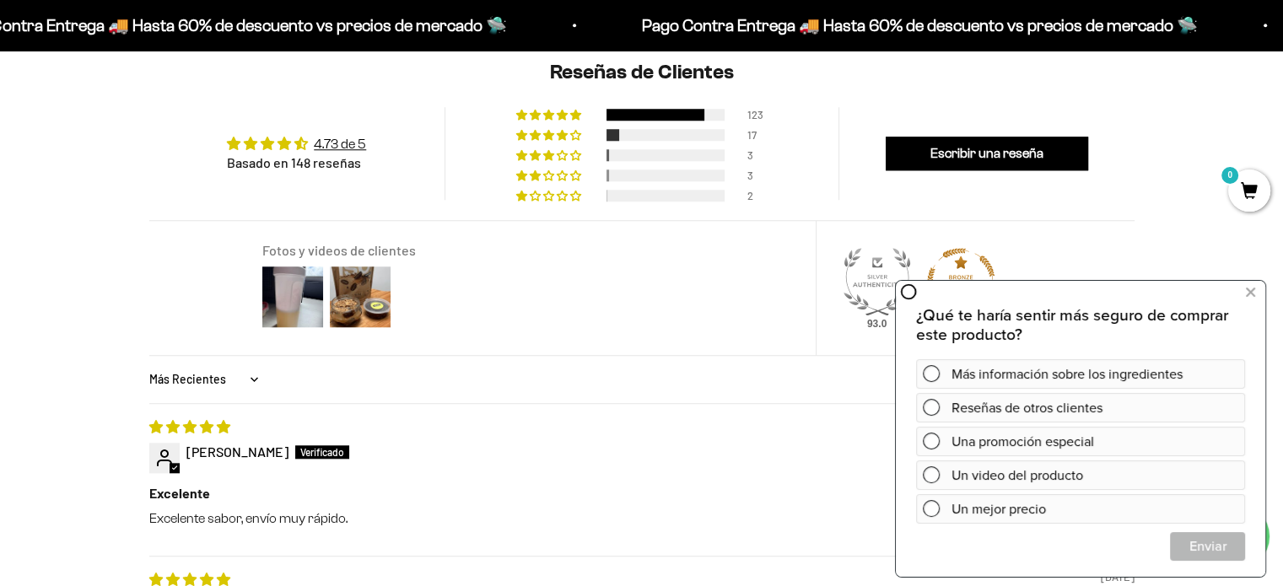
scroll to position [0, 7341]
click at [1253, 300] on icon at bounding box center [1250, 293] width 9 height 22
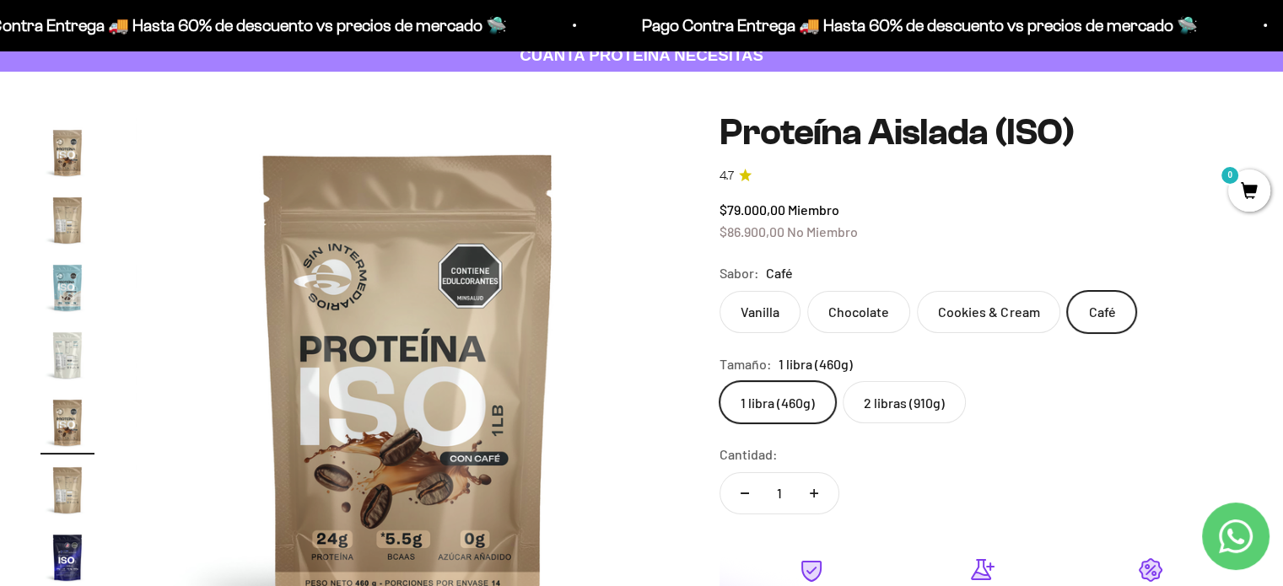
scroll to position [105, 0]
click at [751, 316] on label "Vanilla" at bounding box center [760, 312] width 81 height 42
click at [720, 291] on input "Vanilla" at bounding box center [719, 290] width 1 height 1
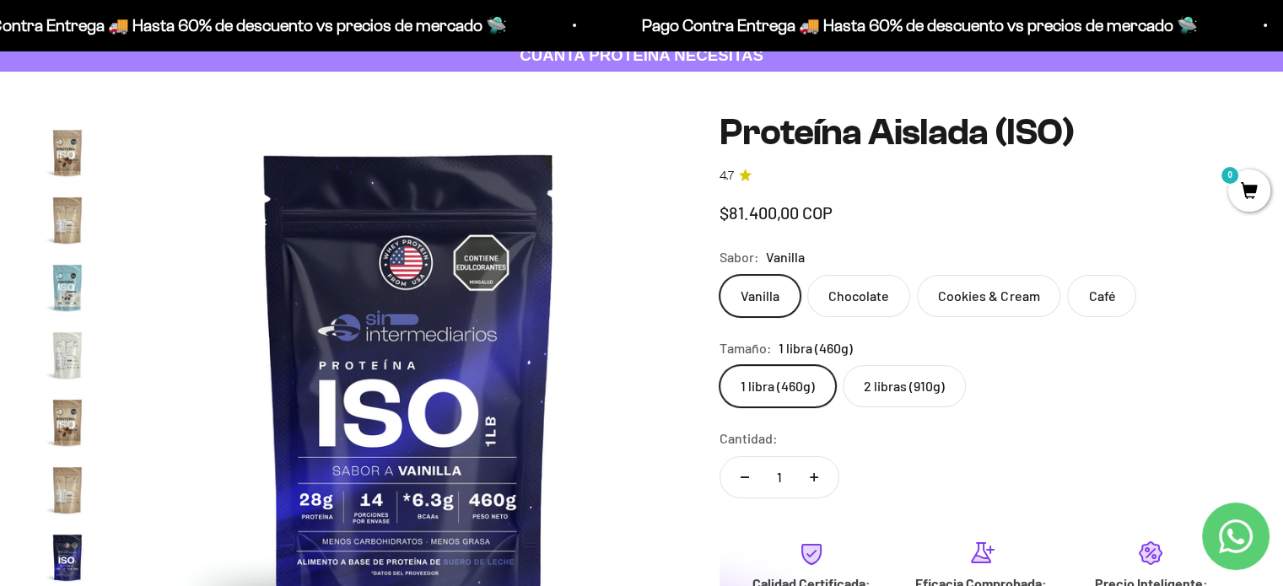
scroll to position [609, 0]
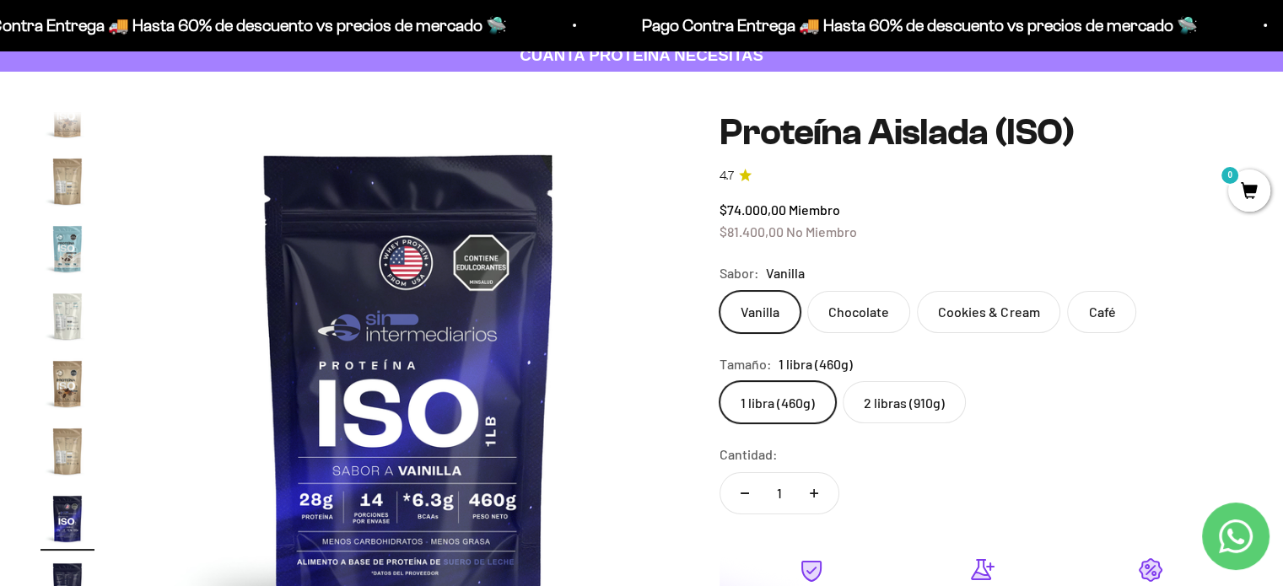
click at [905, 412] on label "2 libras (910g)" at bounding box center [904, 402] width 123 height 42
click at [720, 381] on input "2 libras (910g)" at bounding box center [719, 381] width 1 height 1
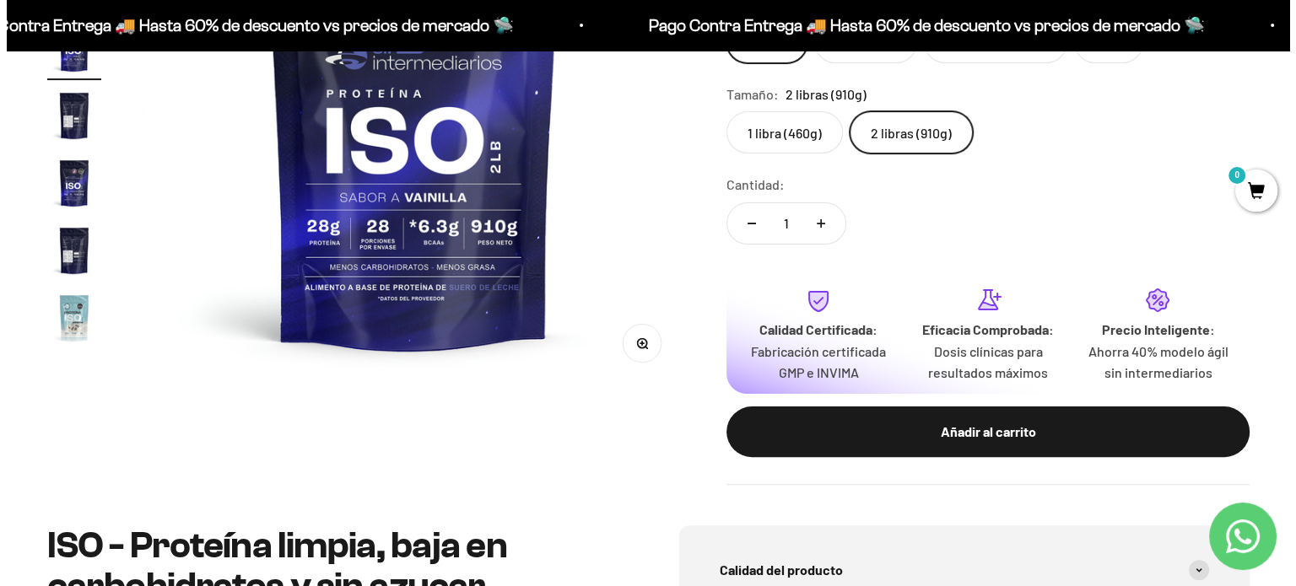
scroll to position [381, 0]
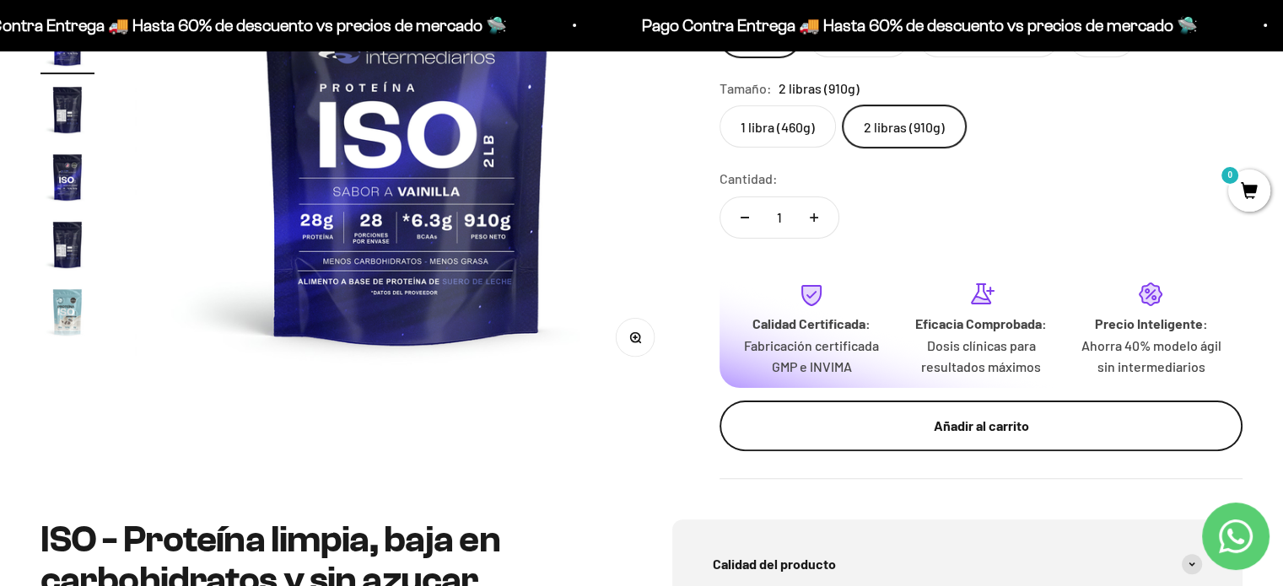
click at [939, 448] on button "Añadir al carrito" at bounding box center [981, 426] width 523 height 51
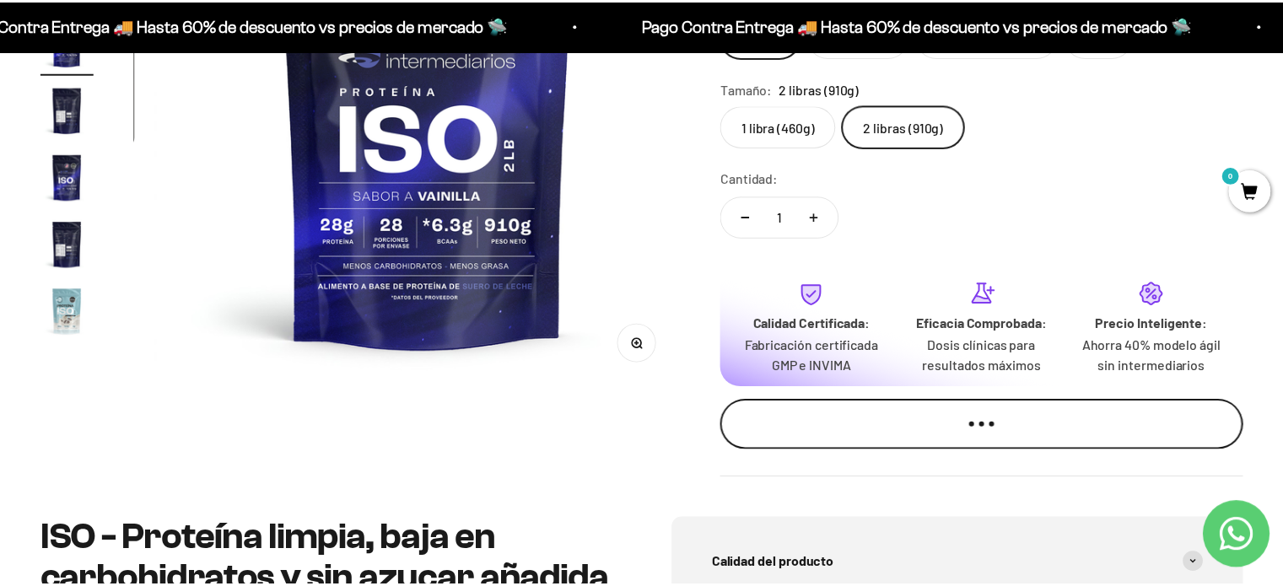
scroll to position [0, 1715]
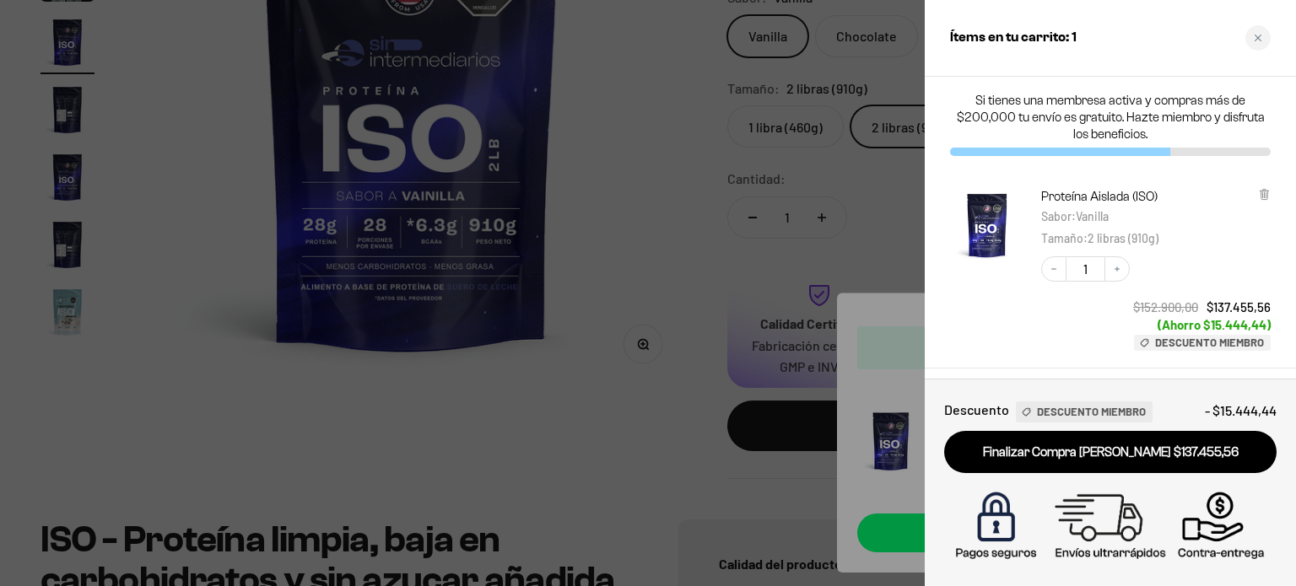
click at [665, 494] on div at bounding box center [648, 293] width 1296 height 586
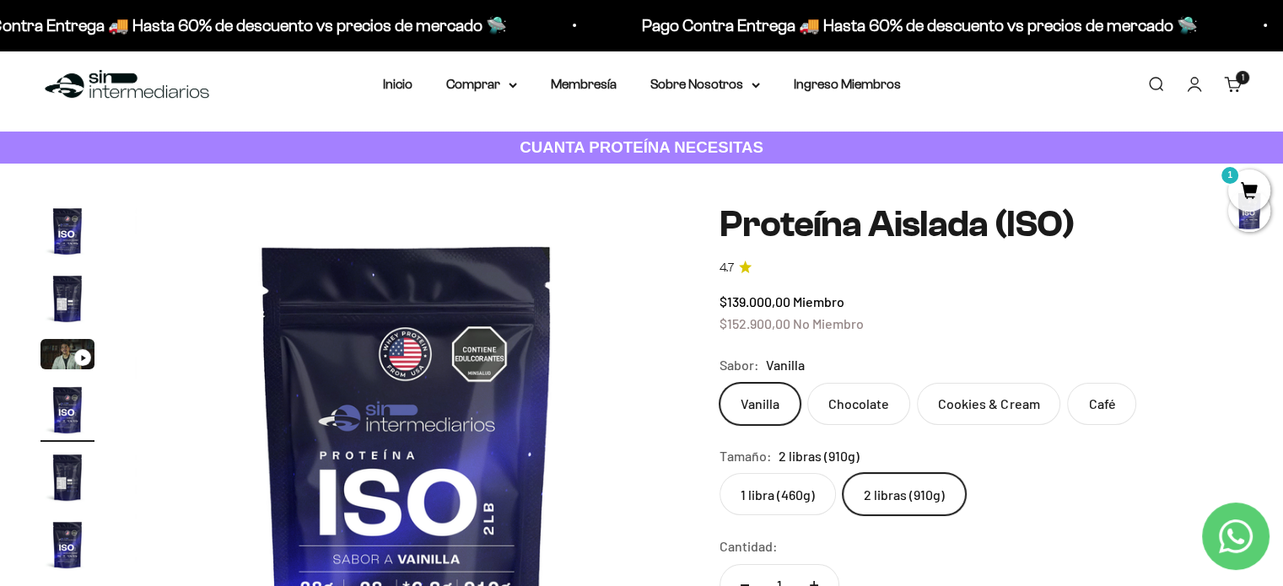
scroll to position [12, 0]
click at [454, 320] on img at bounding box center [407, 477] width 544 height 544
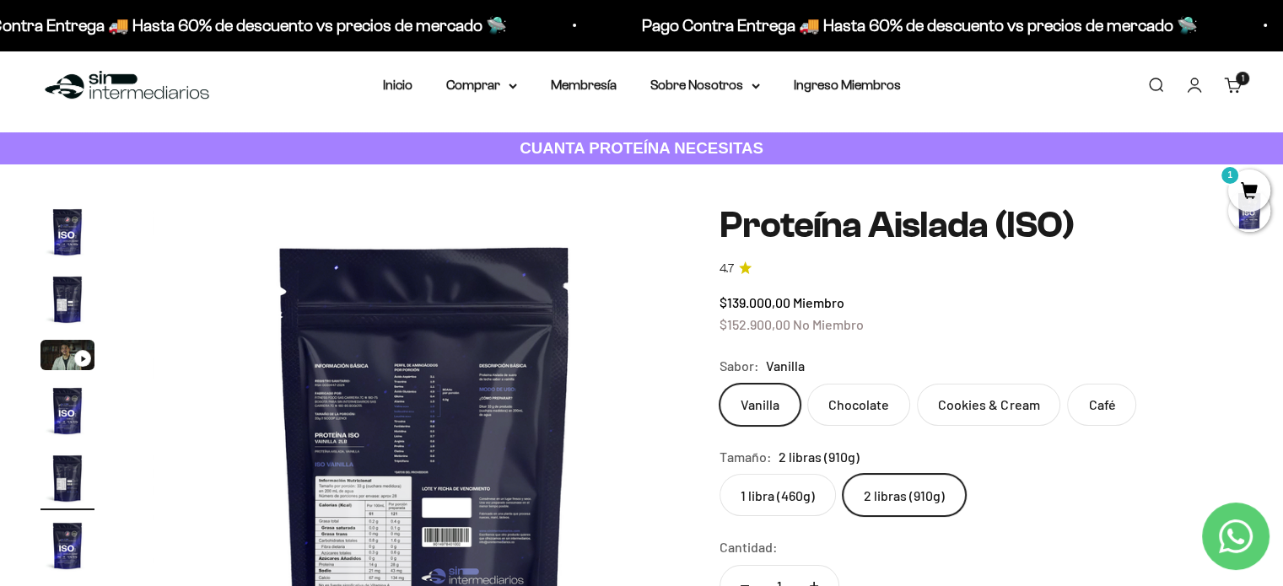
scroll to position [0, 2258]
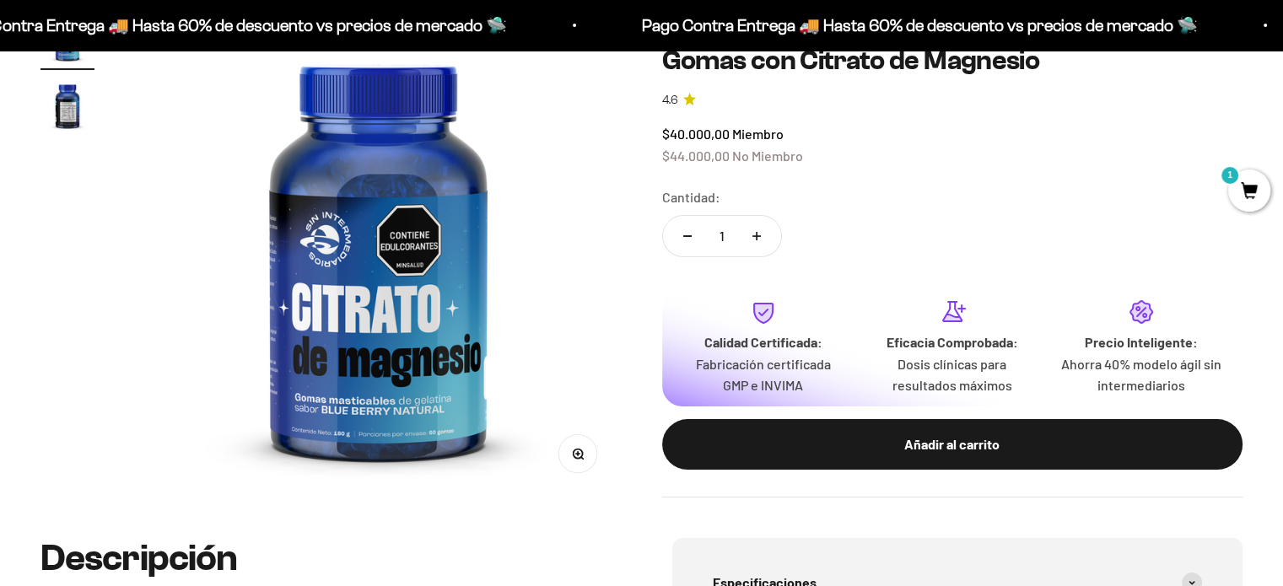
scroll to position [209, 0]
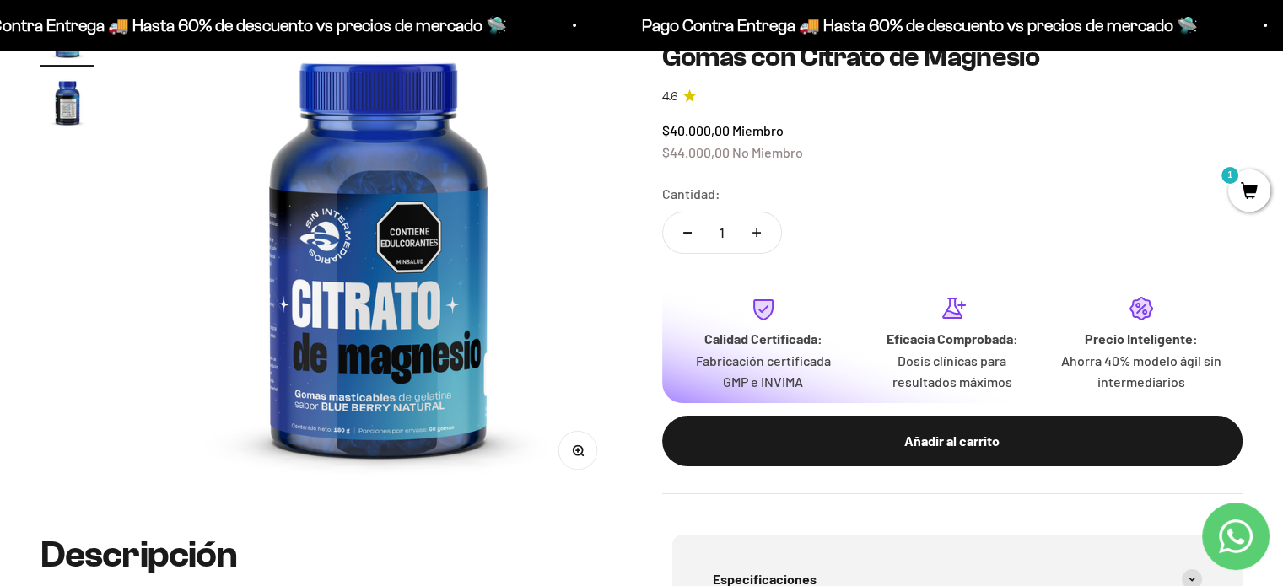
click at [767, 232] on button "Aumentar cantidad" at bounding box center [756, 233] width 49 height 41
click at [699, 231] on button "Reducir cantidad" at bounding box center [687, 233] width 49 height 41
type input "2"
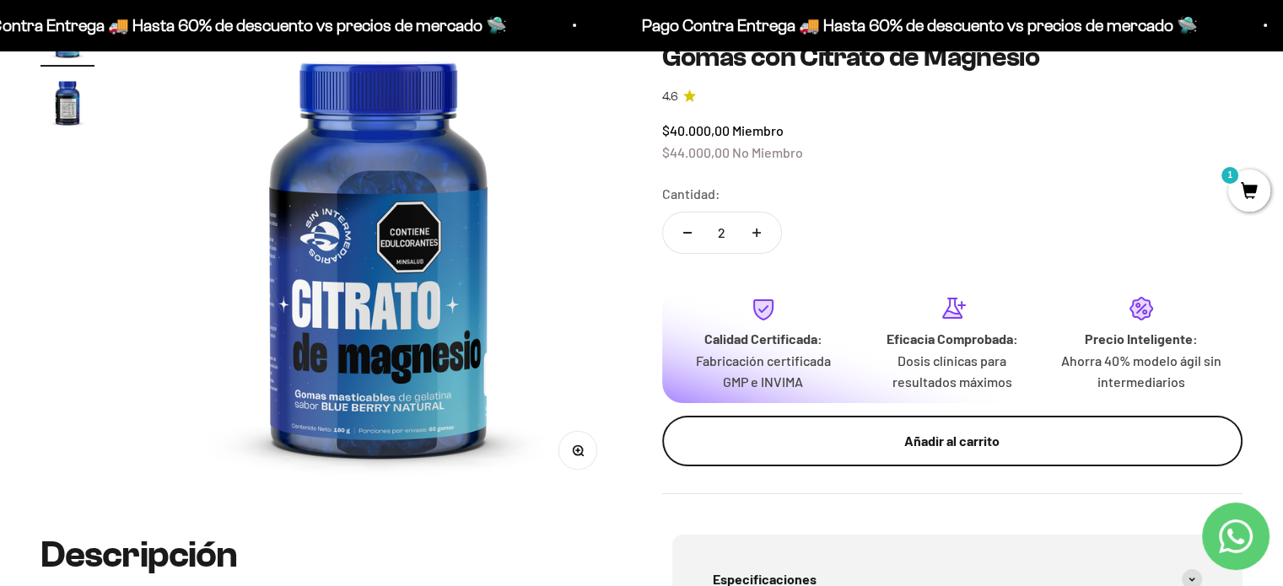
click at [798, 455] on button "Añadir al carrito" at bounding box center [952, 441] width 581 height 51
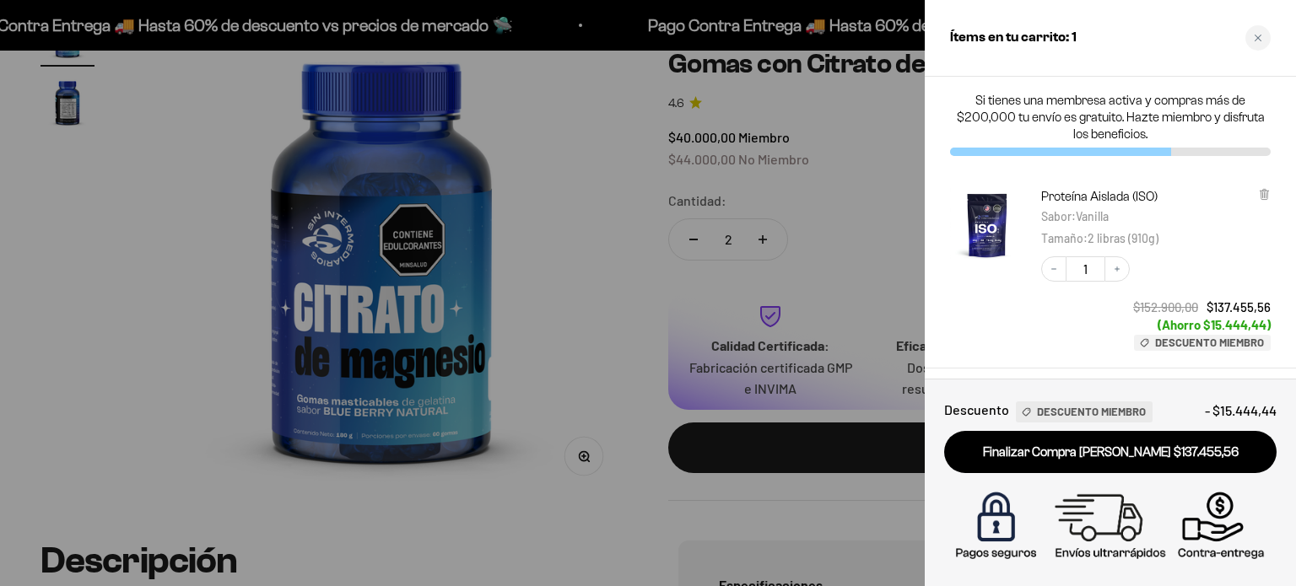
click at [575, 327] on div at bounding box center [648, 293] width 1296 height 586
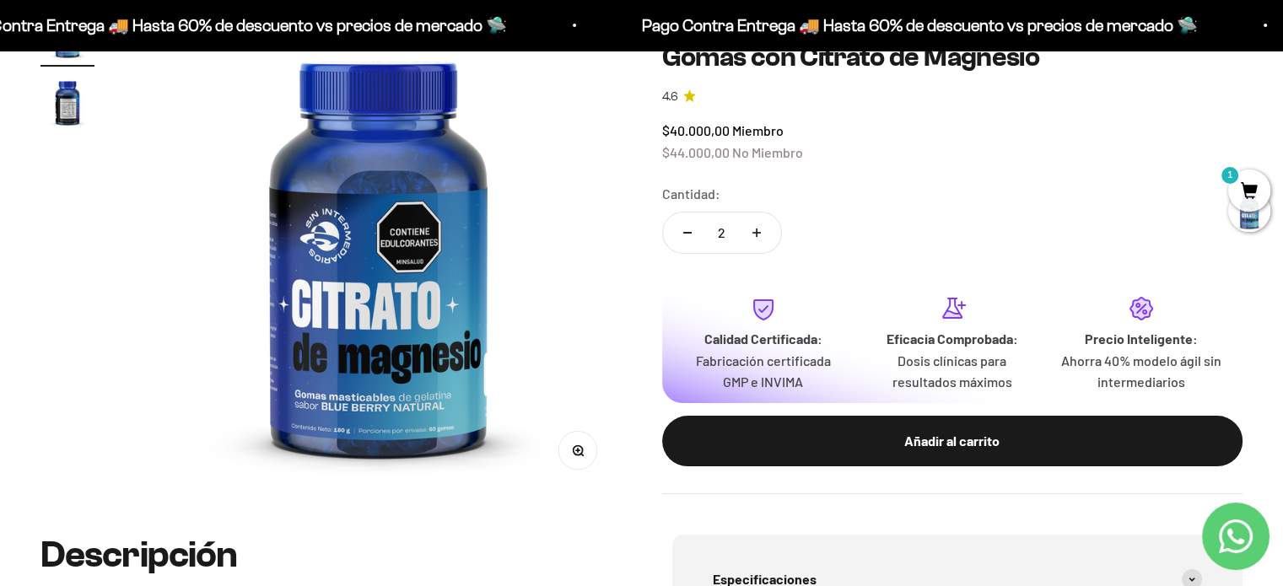
scroll to position [197, 0]
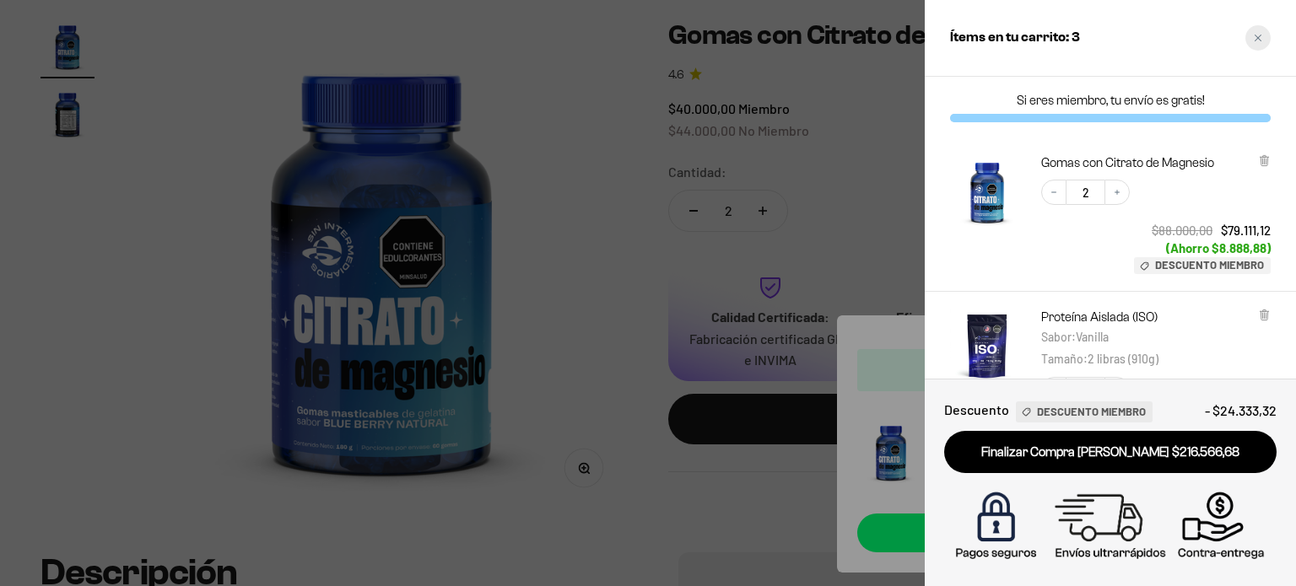
drag, startPoint x: 1274, startPoint y: 39, endPoint x: 1253, endPoint y: 30, distance: 23.0
click at [1253, 30] on div "Ítems en tu carrito: 3" at bounding box center [1110, 38] width 371 height 77
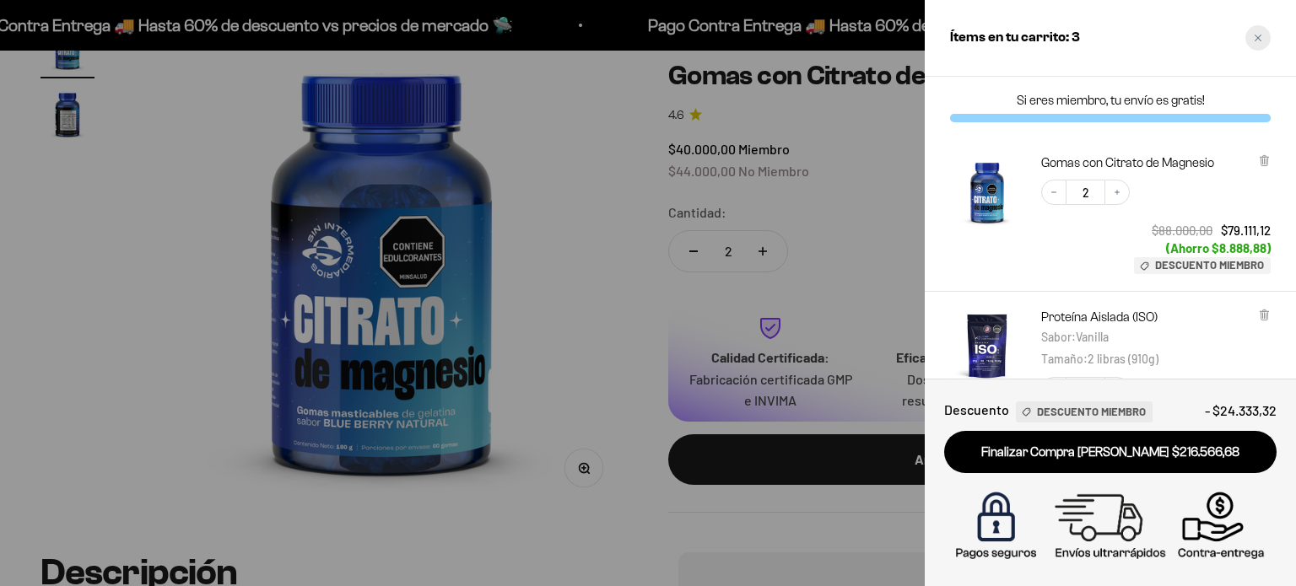
click at [1253, 30] on div "Close cart" at bounding box center [1257, 37] width 25 height 25
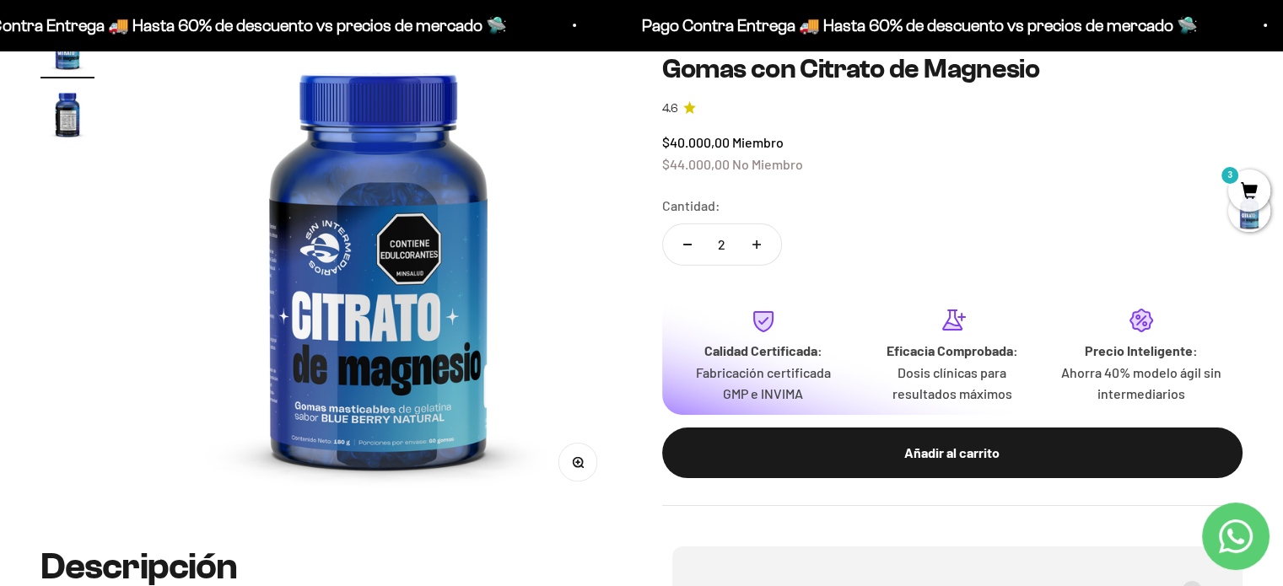
scroll to position [0, 0]
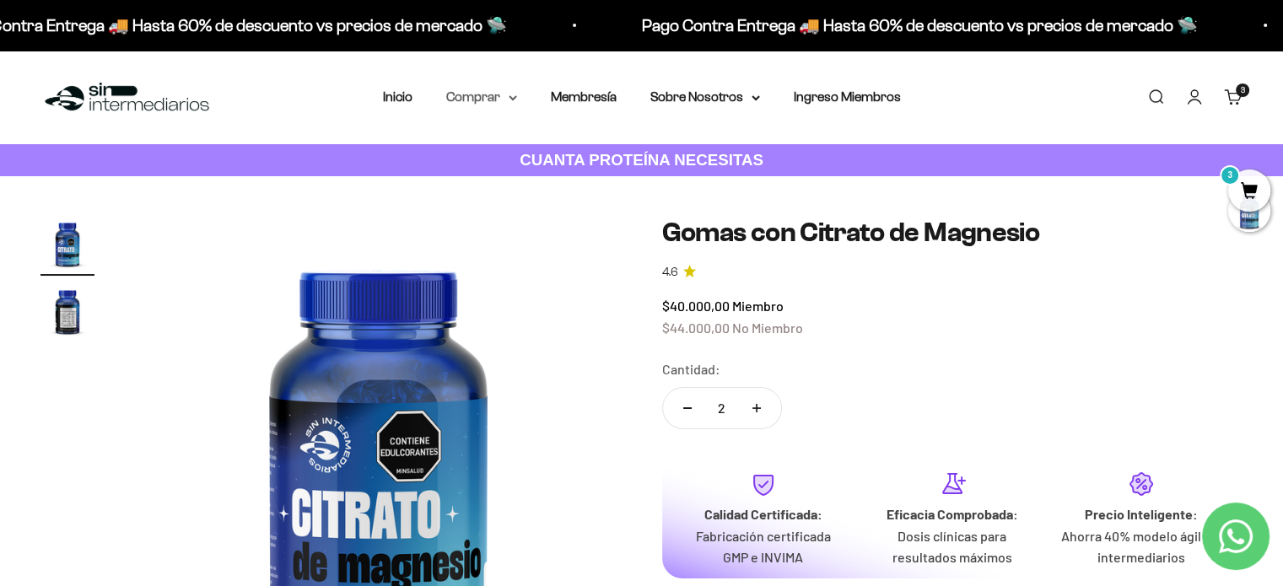
click at [506, 100] on summary "Comprar" at bounding box center [481, 97] width 71 height 22
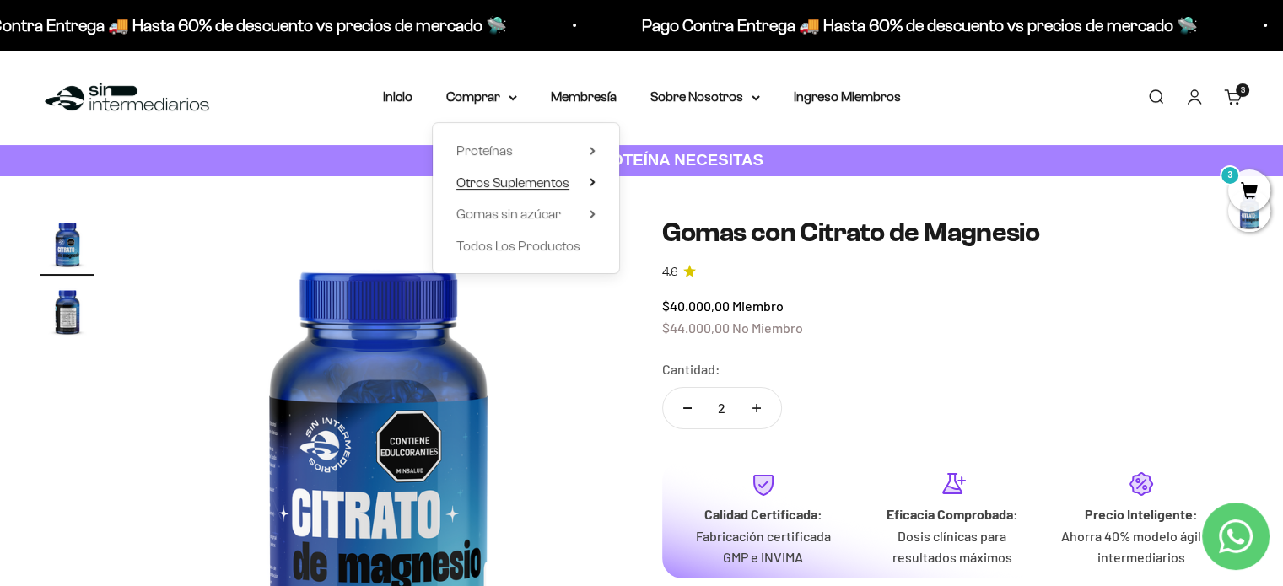
click at [587, 180] on summary "Otros Suplementos" at bounding box center [525, 183] width 139 height 22
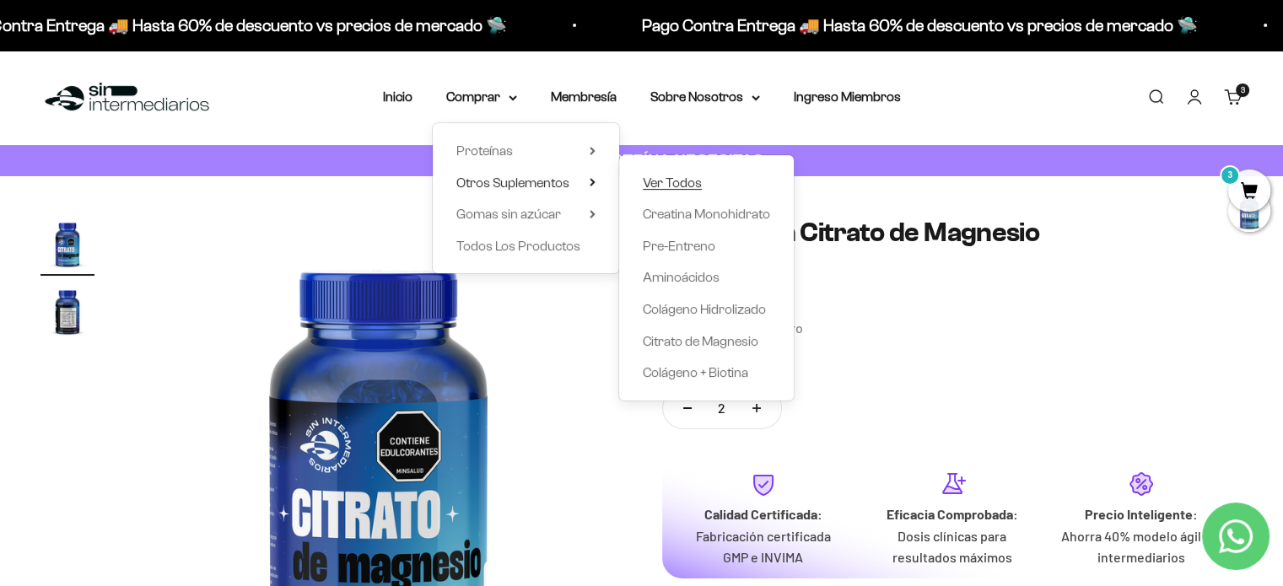
click at [672, 188] on span "Ver Todos" at bounding box center [672, 183] width 59 height 14
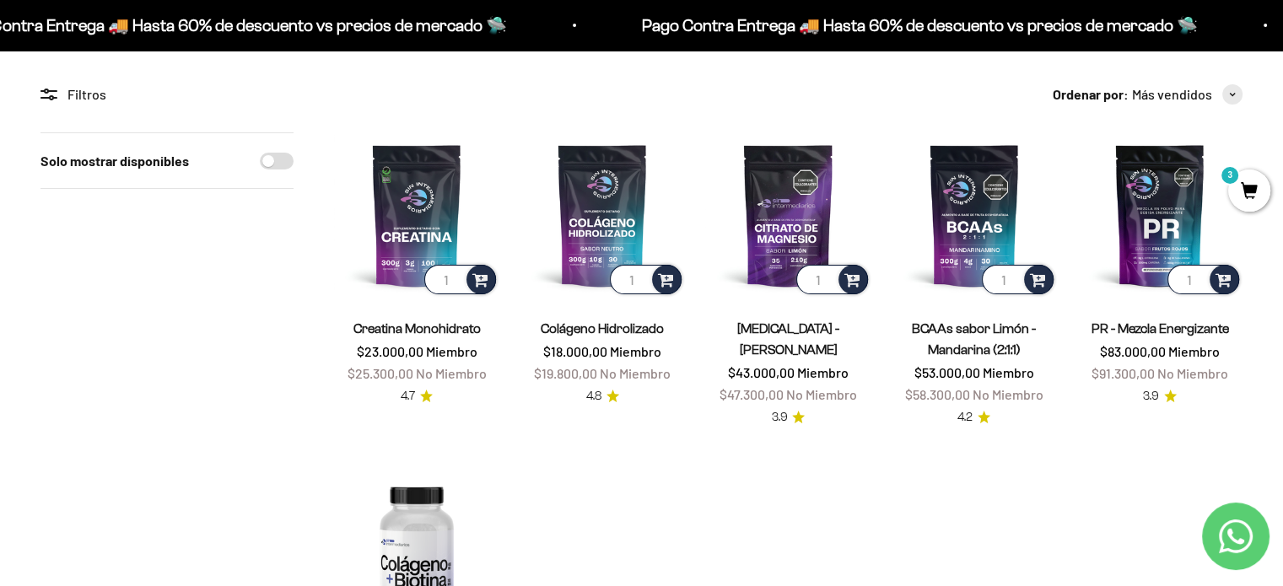
click at [507, 390] on product-list "1 Creatina Monohidrato $23.000,00 Miembro $25.300,00 No Miembro 4.7 1 Colágeno …" at bounding box center [788, 437] width 909 height 610
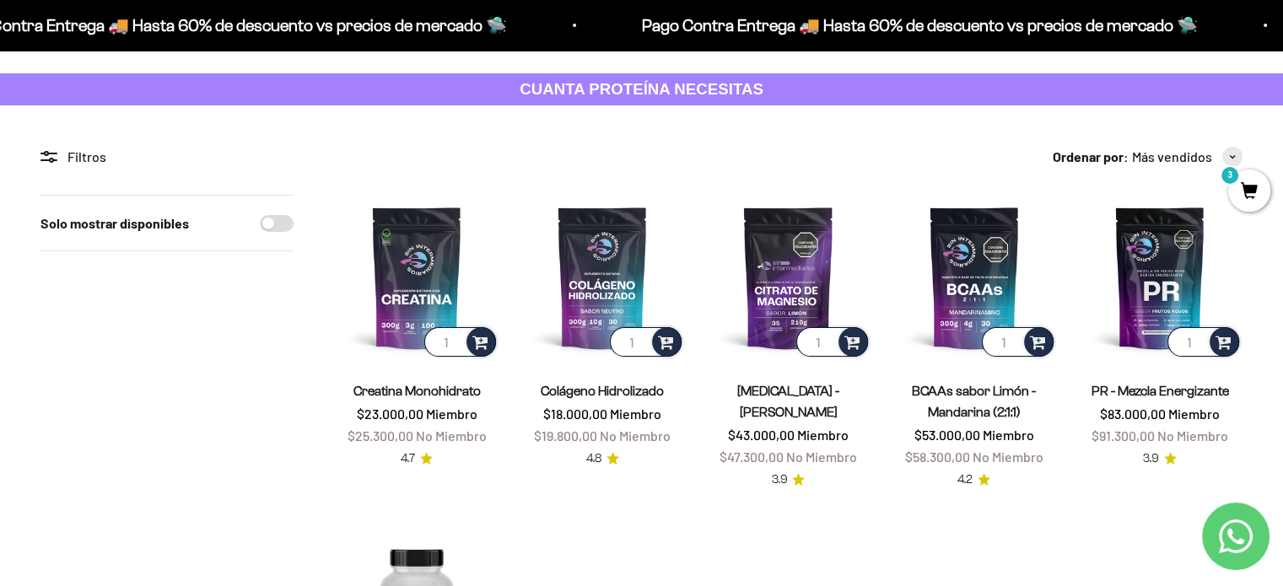
scroll to position [42, 0]
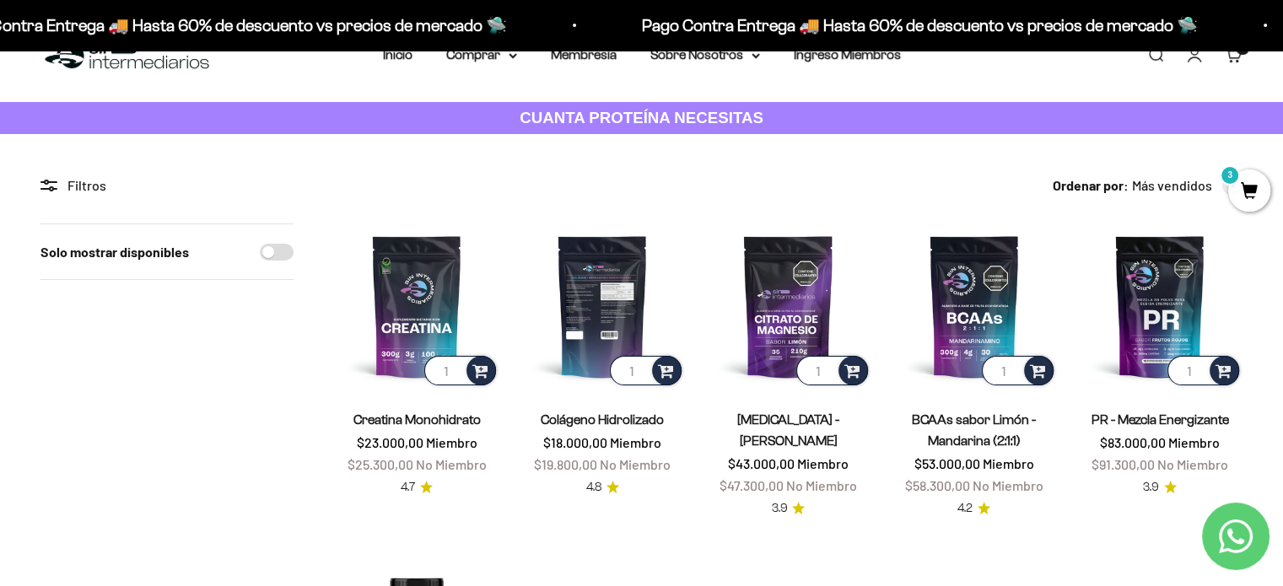
click at [629, 305] on img at bounding box center [602, 306] width 165 height 165
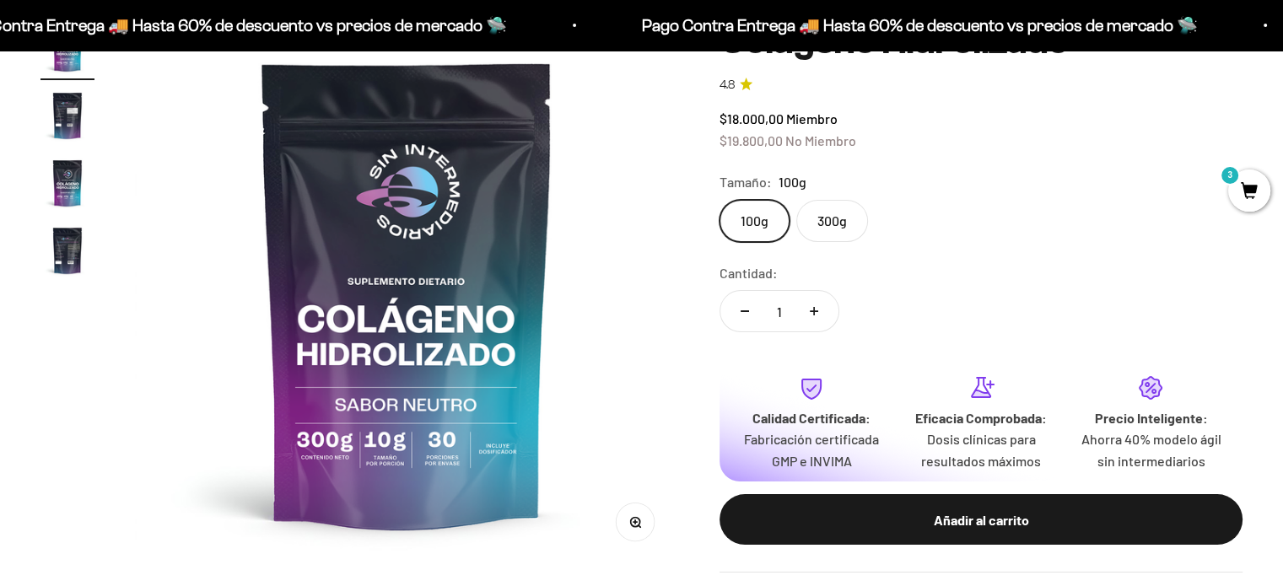
scroll to position [189, 0]
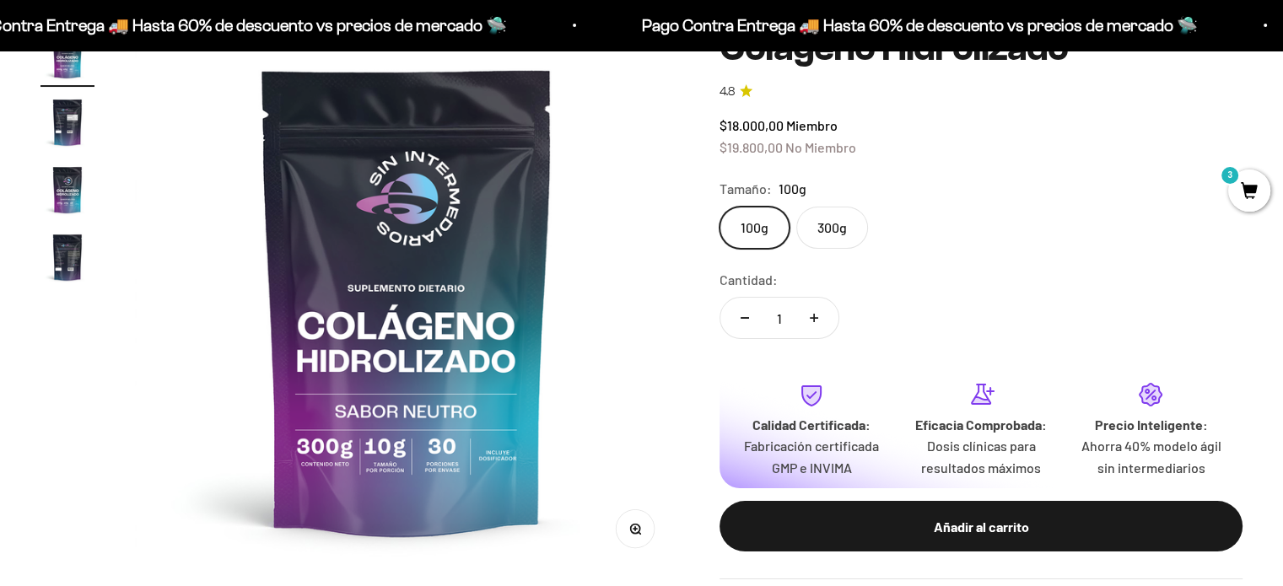
click at [835, 226] on label "300g" at bounding box center [833, 228] width 72 height 42
click at [720, 207] on input "300g" at bounding box center [719, 206] width 1 height 1
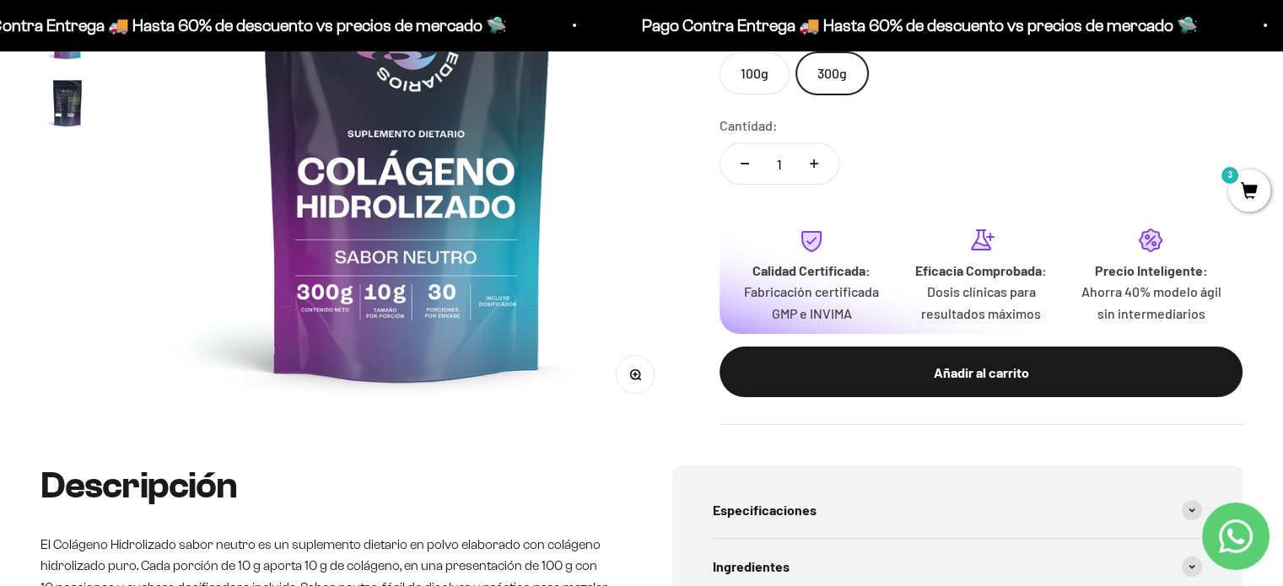
scroll to position [344, 0]
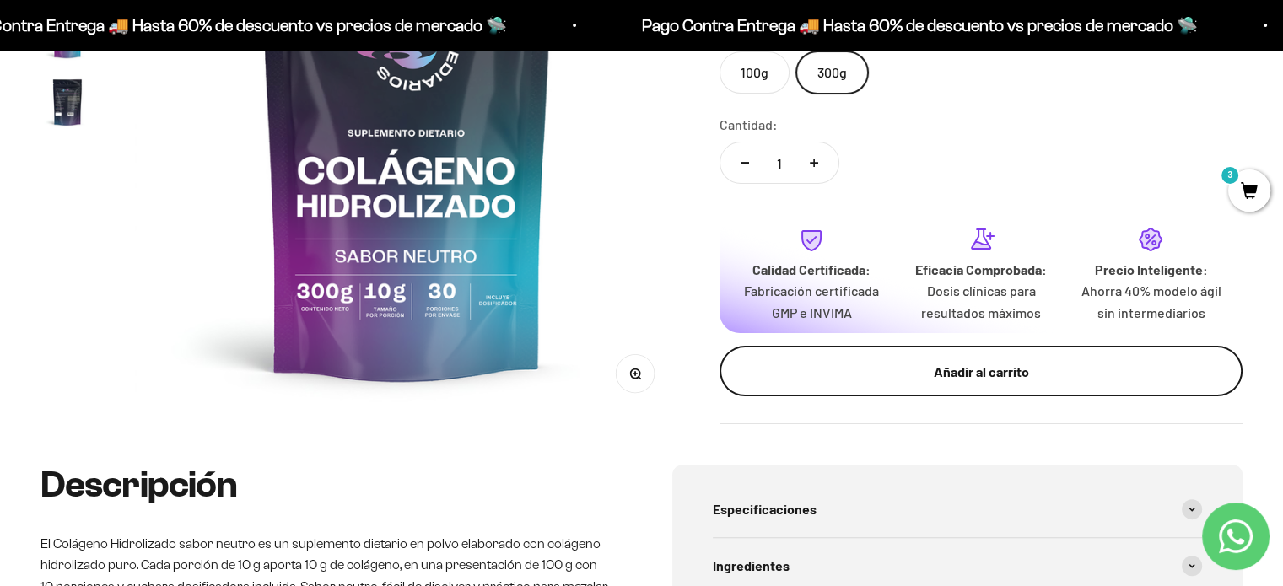
click at [894, 361] on div "Añadir al carrito" at bounding box center [982, 372] width 456 height 22
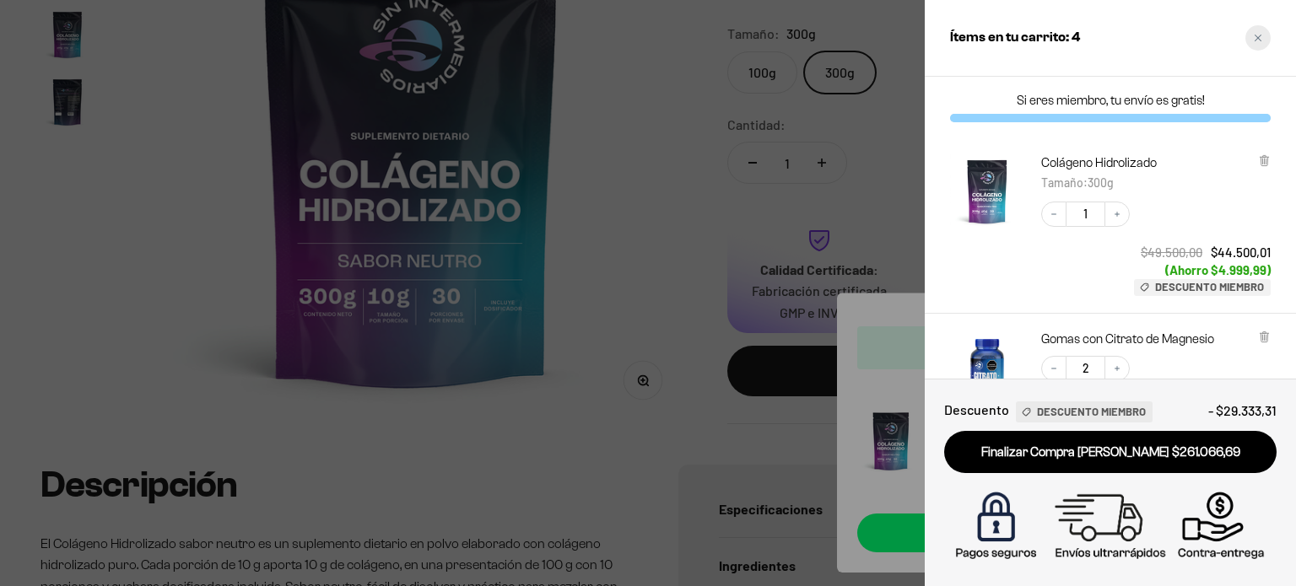
click at [1262, 35] on div "Close cart" at bounding box center [1257, 37] width 25 height 25
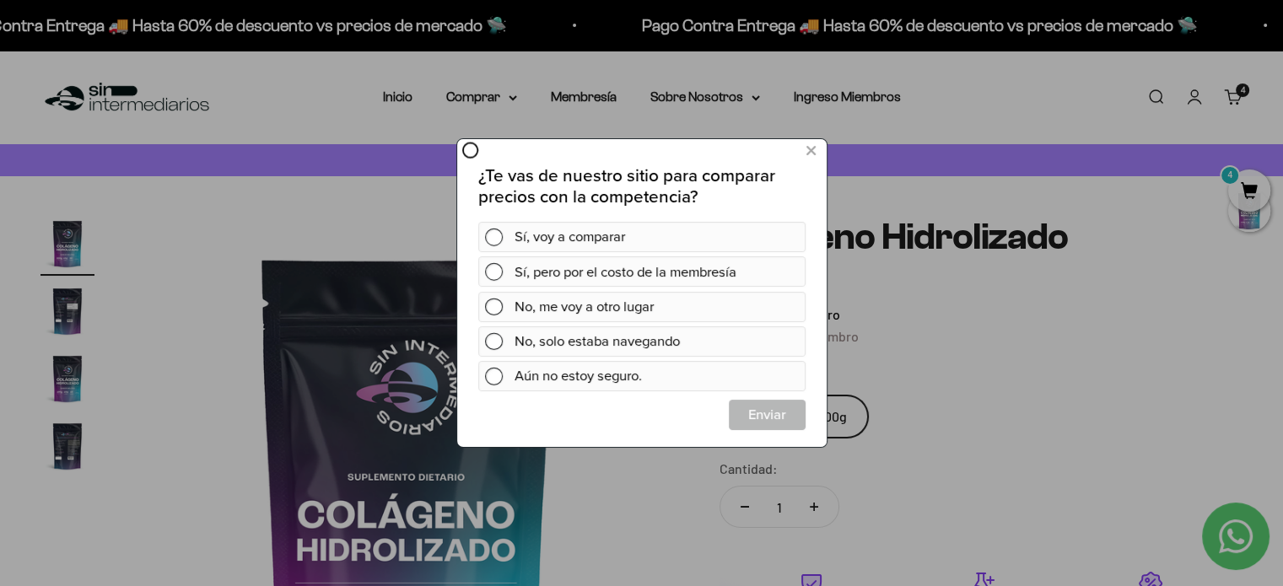
scroll to position [0, 0]
click at [811, 138] on button at bounding box center [810, 152] width 31 height 28
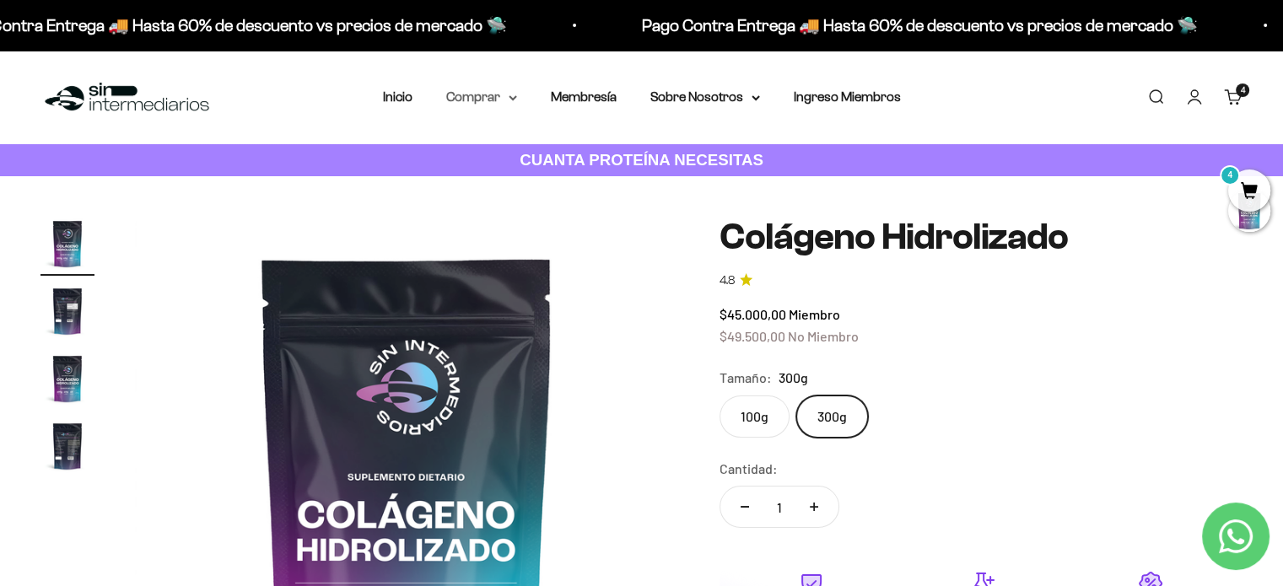
click at [512, 93] on summary "Comprar" at bounding box center [481, 97] width 71 height 22
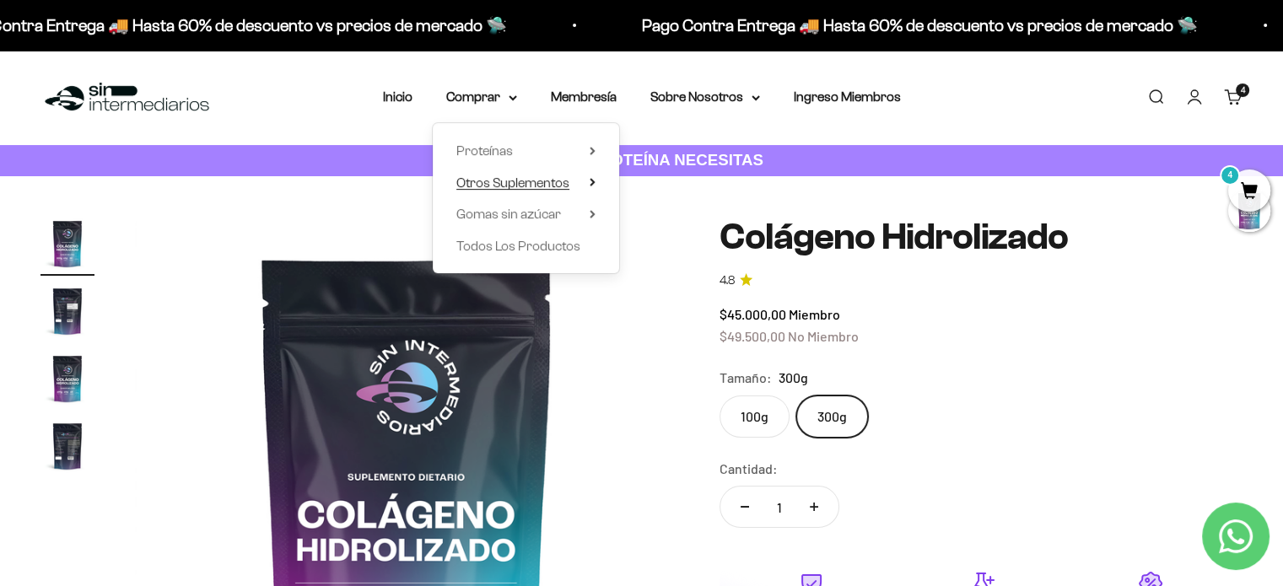
click at [567, 185] on span "Otros Suplementos" at bounding box center [512, 183] width 113 height 14
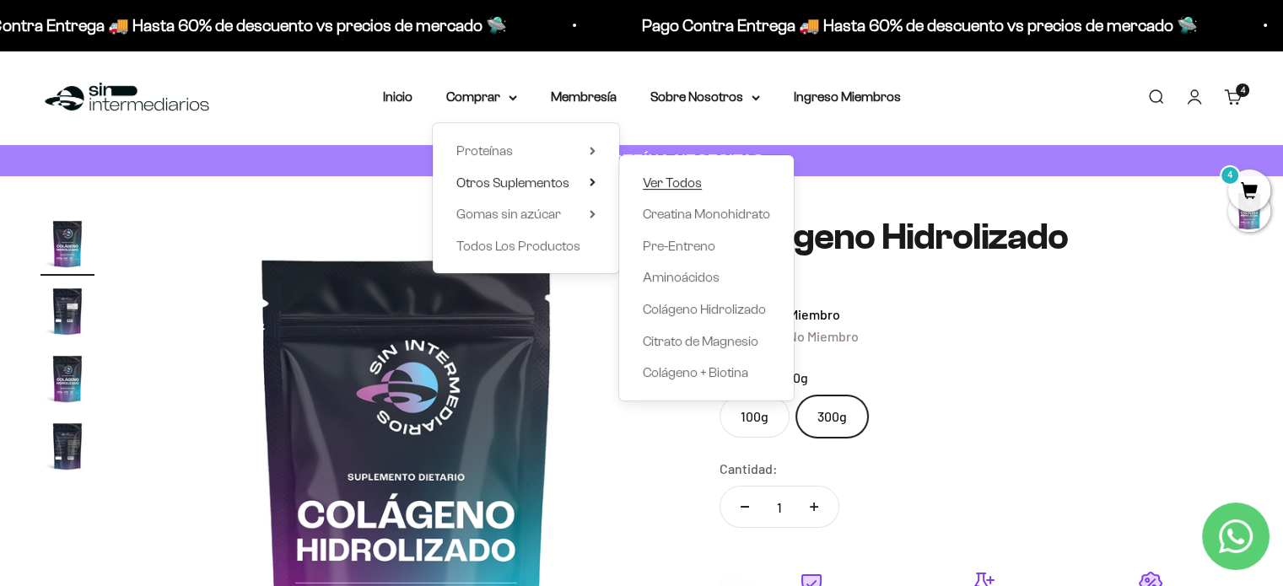
click at [669, 185] on span "Ver Todos" at bounding box center [672, 183] width 59 height 14
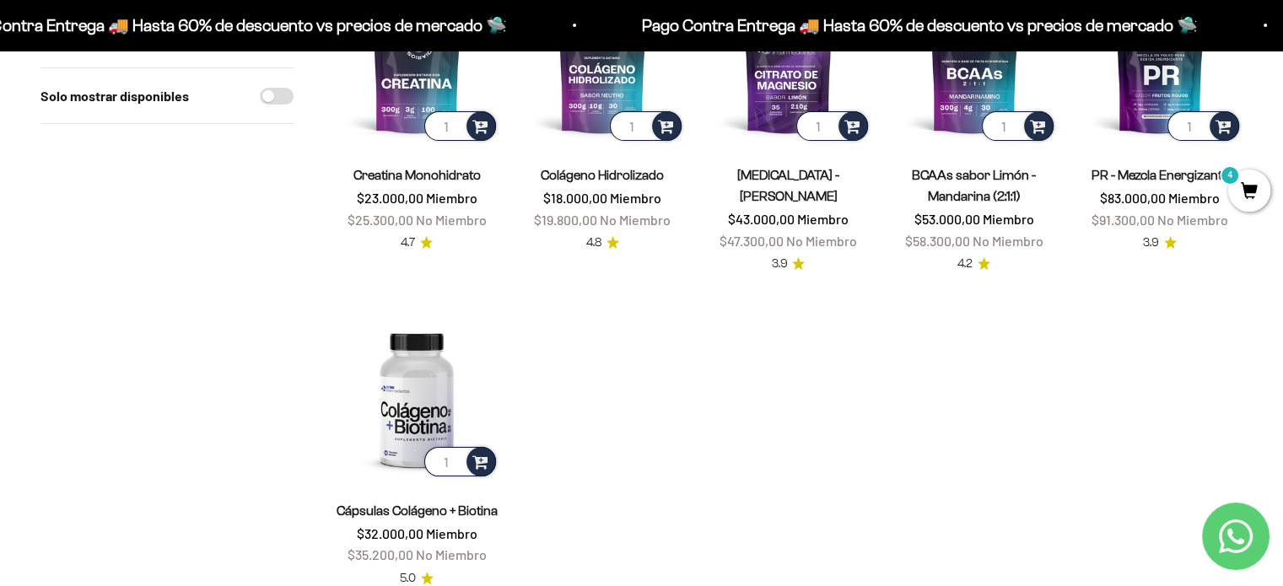
scroll to position [292, 0]
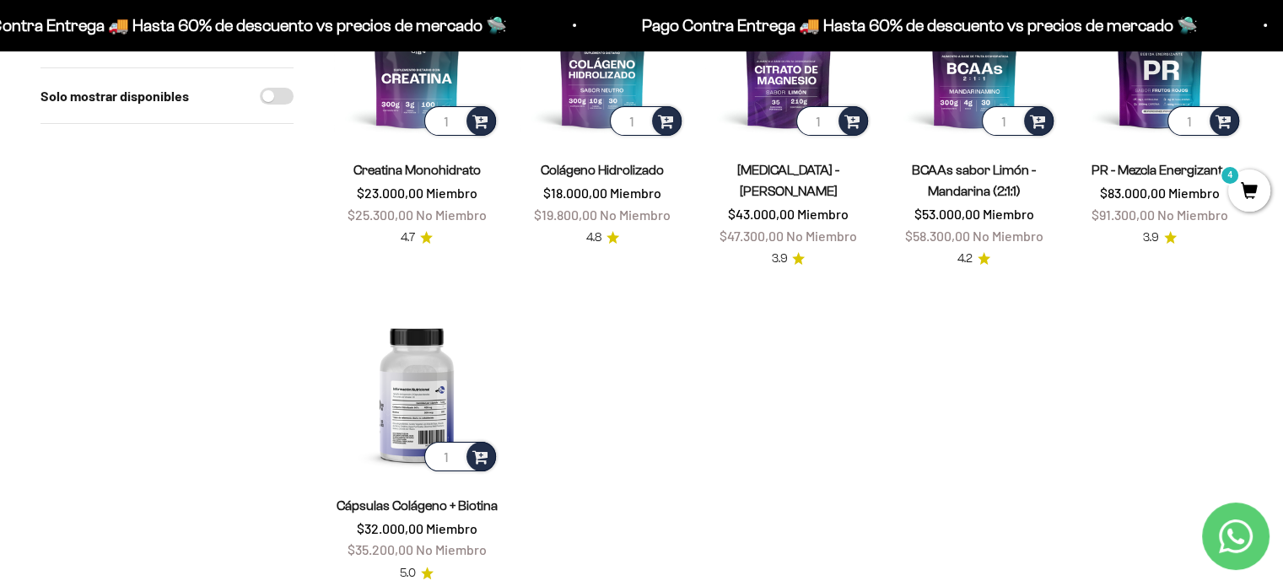
click at [423, 377] on img at bounding box center [416, 392] width 165 height 165
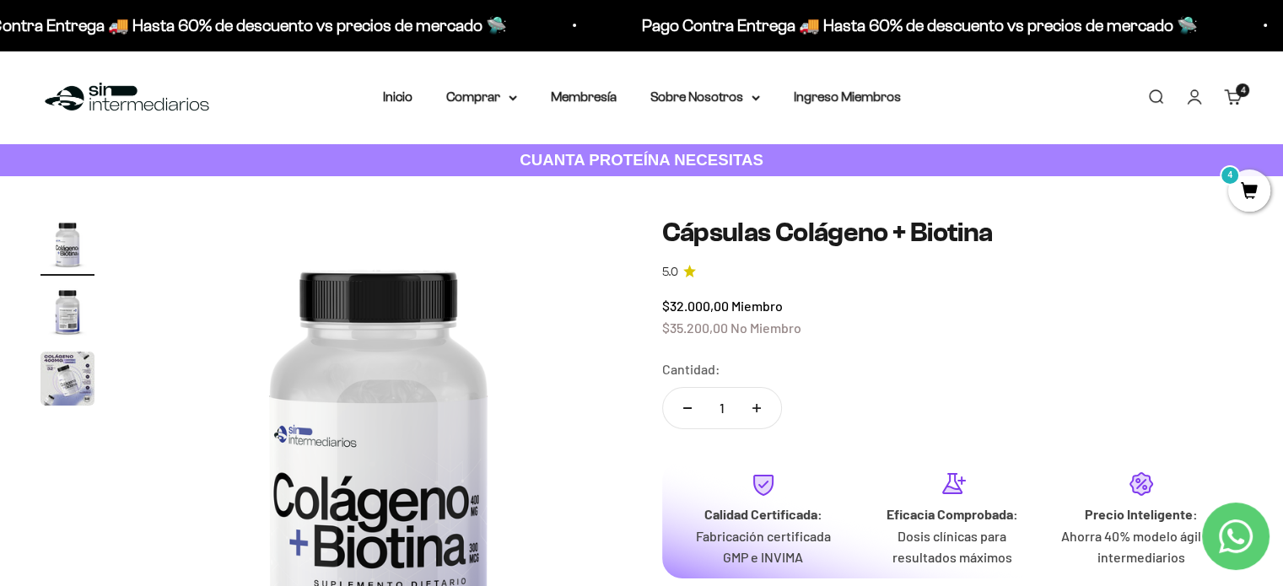
click at [39, 360] on div "Zoom Ir al artículo 1 Ir al artículo 2 Ir al artículo 3 Cápsulas Colágeno + [ME…" at bounding box center [641, 460] width 1283 height 568
click at [44, 361] on img "Ir al artículo 3" at bounding box center [68, 379] width 54 height 54
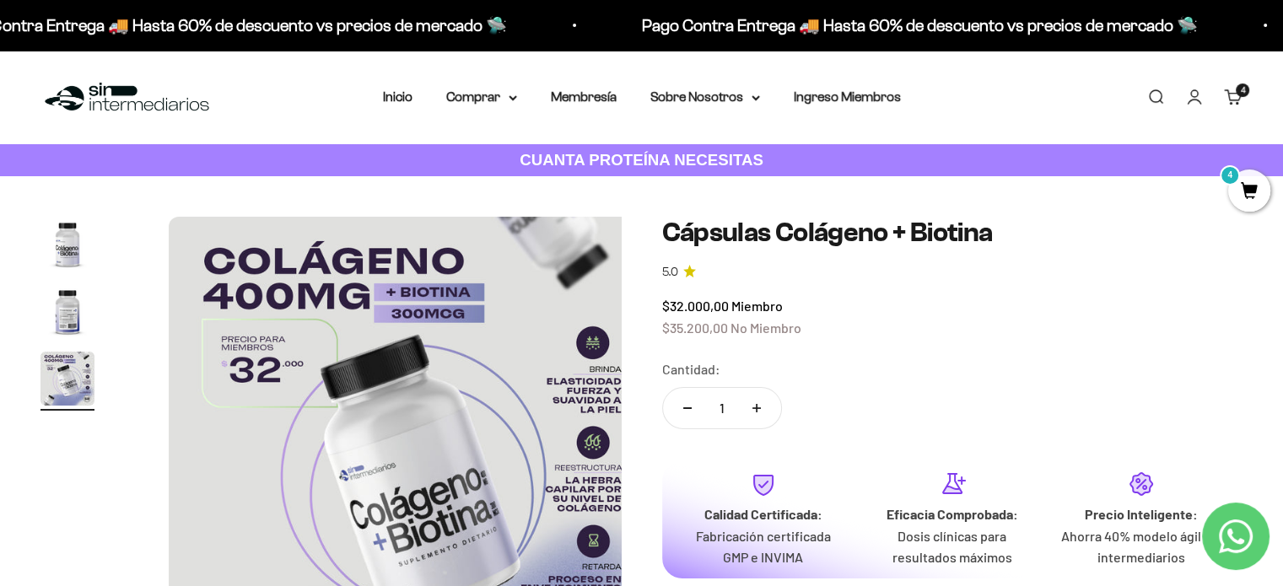
scroll to position [0, 1013]
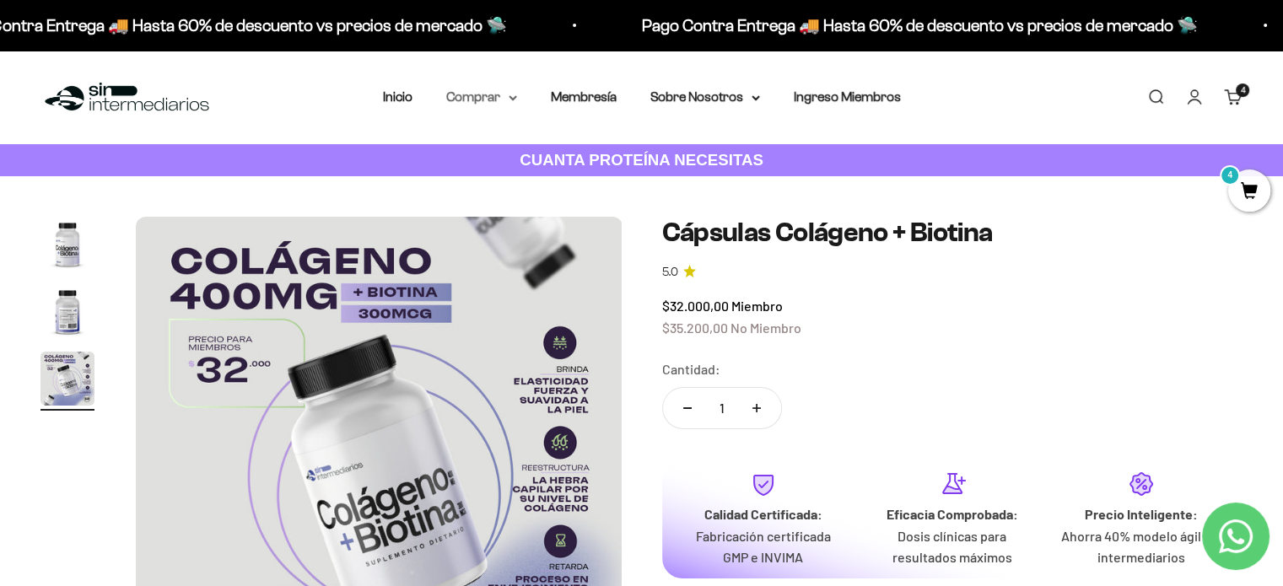
click at [516, 95] on icon at bounding box center [513, 98] width 8 height 6
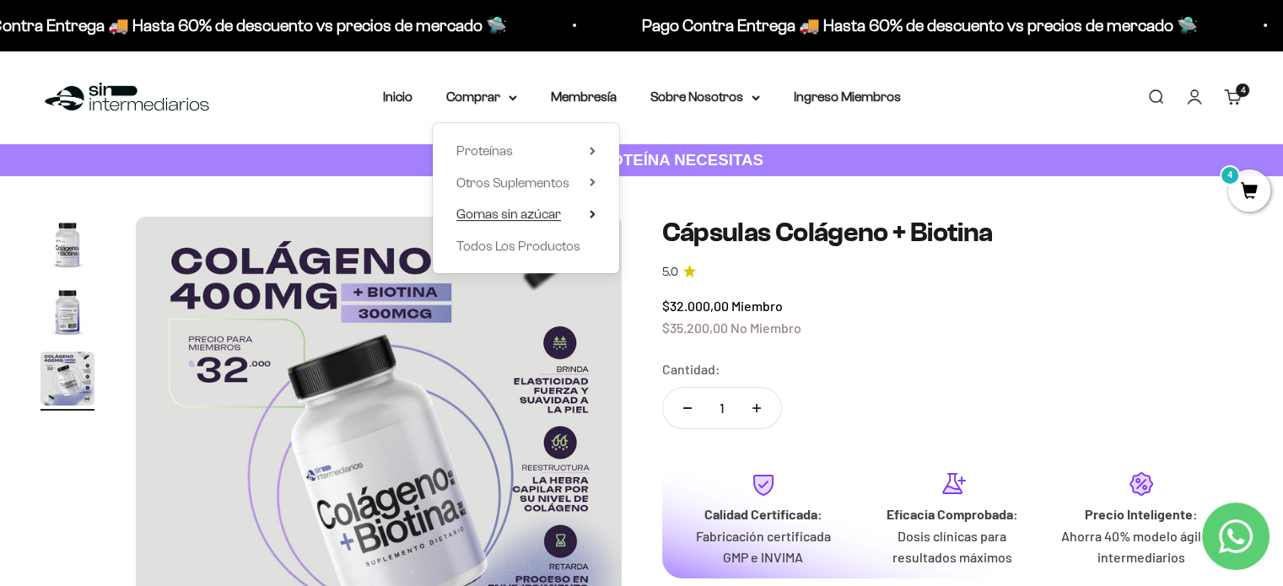
click at [491, 213] on span "Gomas sin azúcar" at bounding box center [508, 214] width 105 height 14
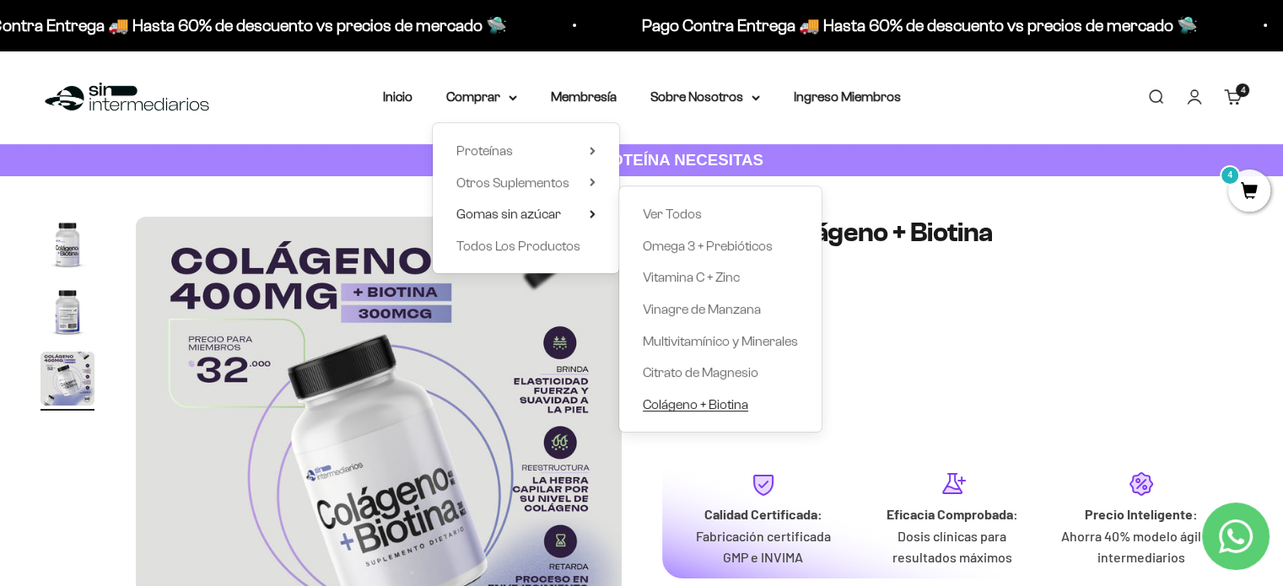
click at [699, 404] on span "Colágeno + Biotina" at bounding box center [695, 404] width 105 height 14
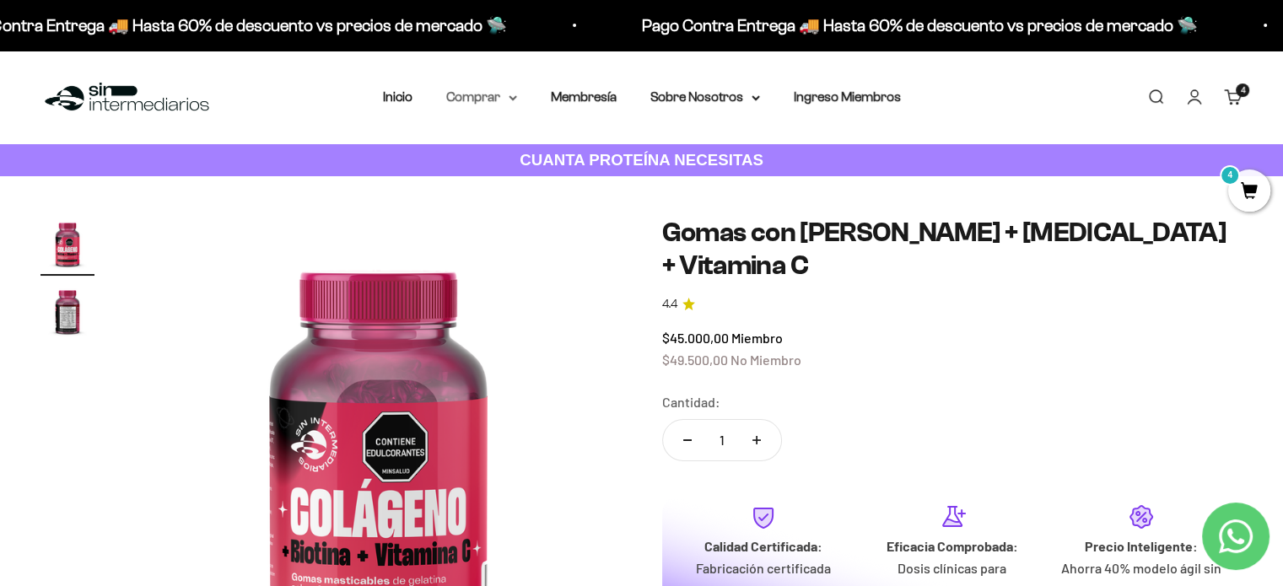
click at [504, 100] on summary "Comprar" at bounding box center [481, 97] width 71 height 22
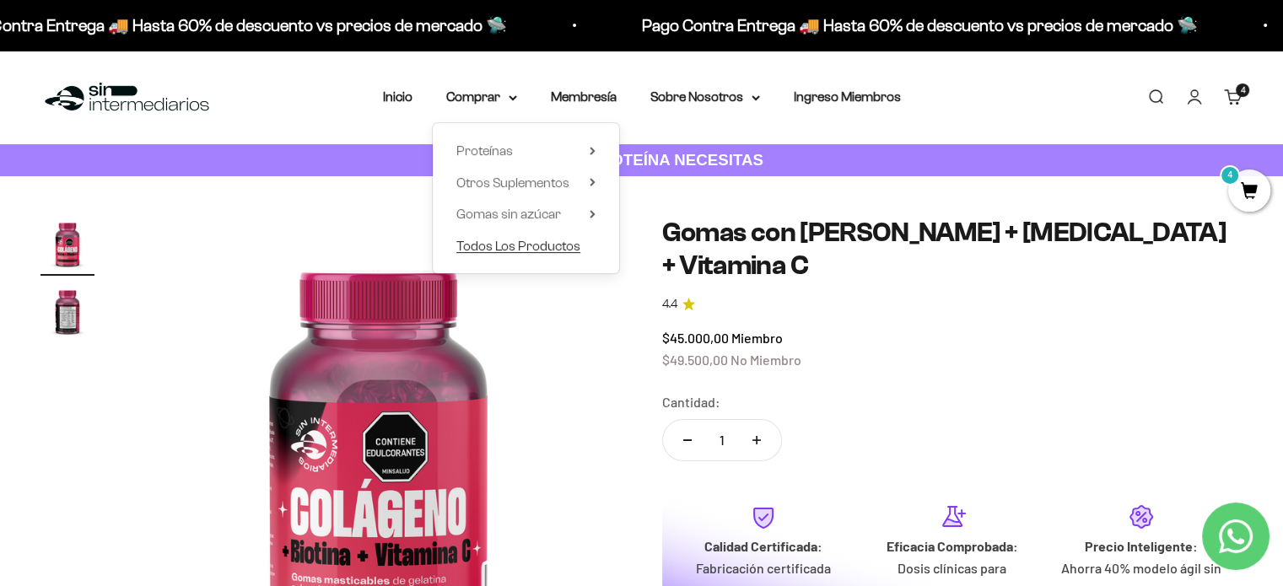
click at [510, 251] on span "Todos Los Productos" at bounding box center [518, 246] width 124 height 14
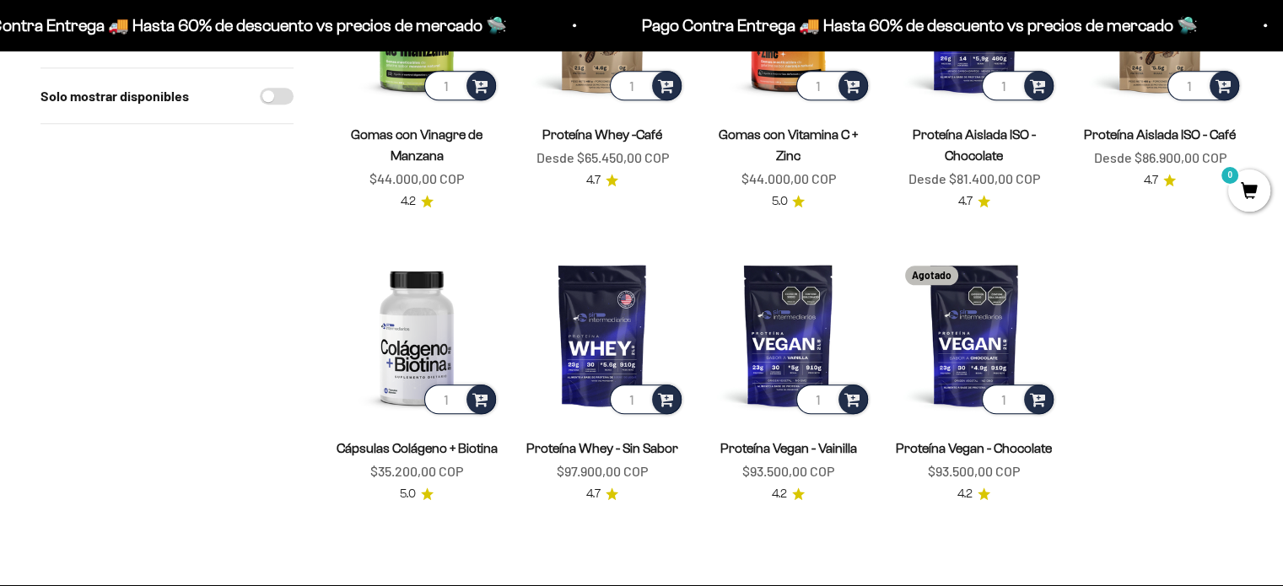
scroll to position [1313, 0]
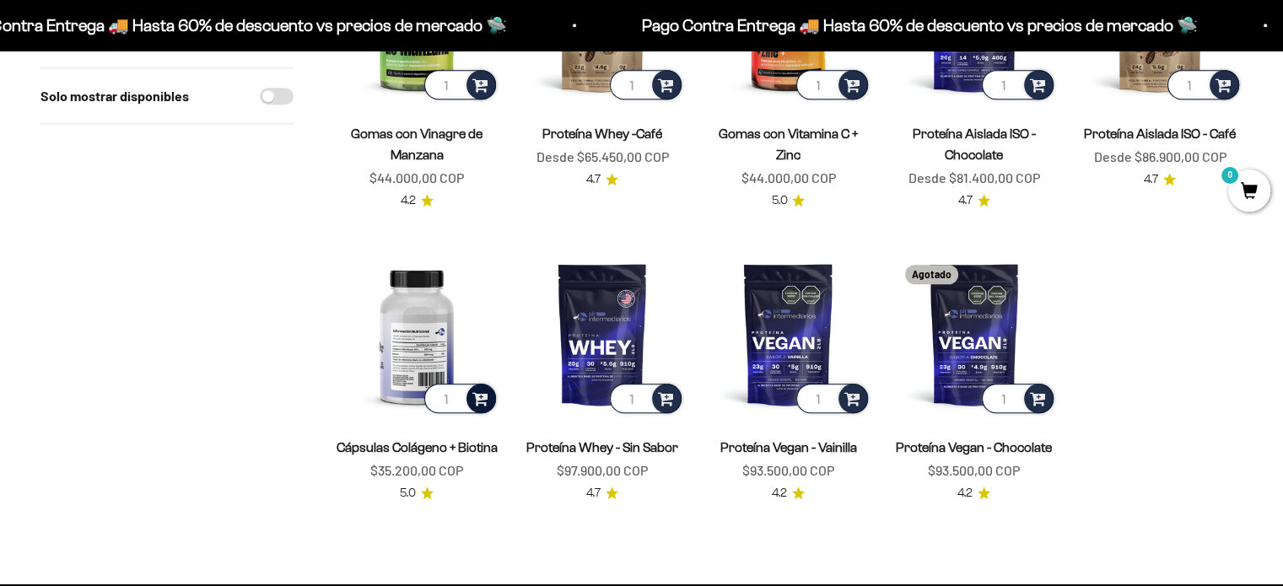
click at [490, 384] on div at bounding box center [482, 399] width 30 height 30
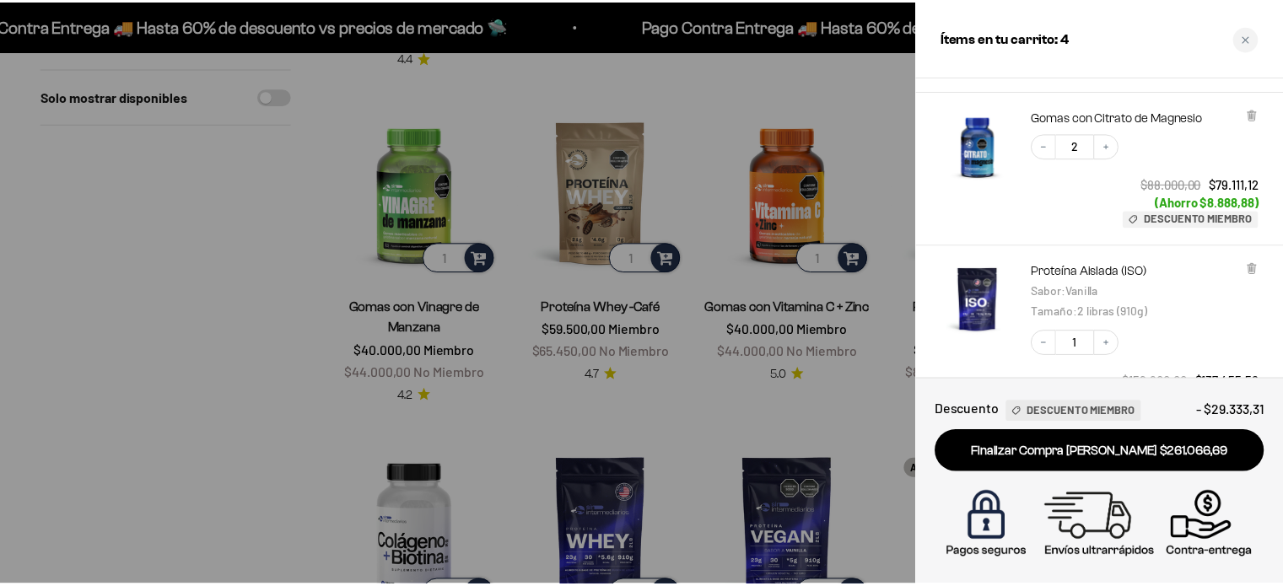
scroll to position [287, 0]
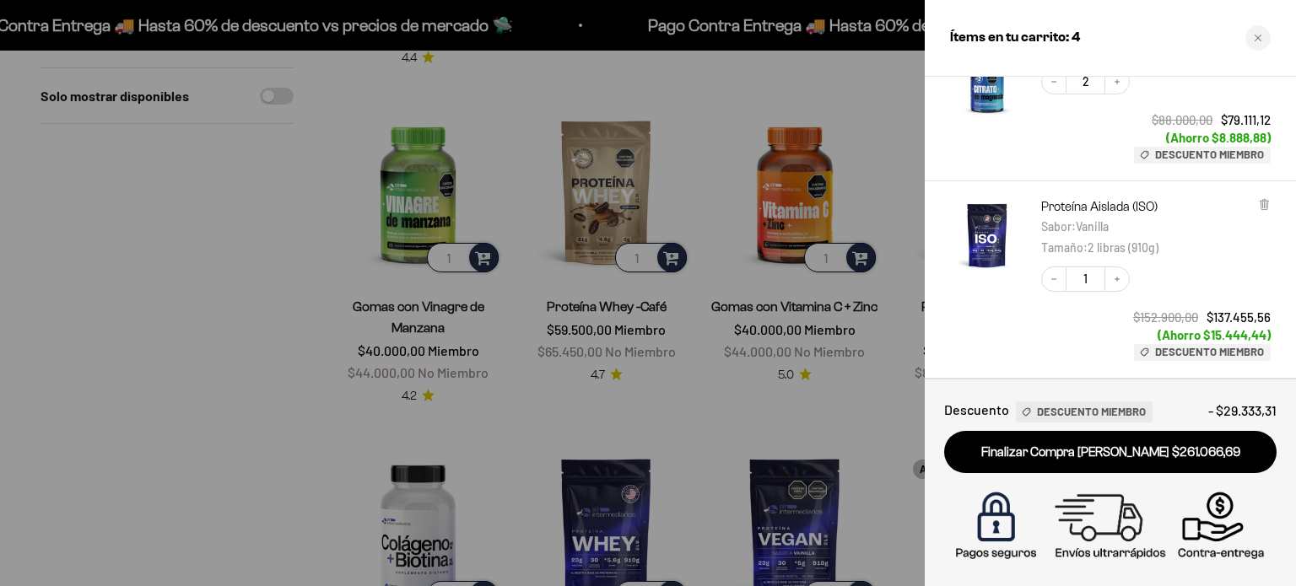
click at [68, 417] on div at bounding box center [648, 293] width 1296 height 586
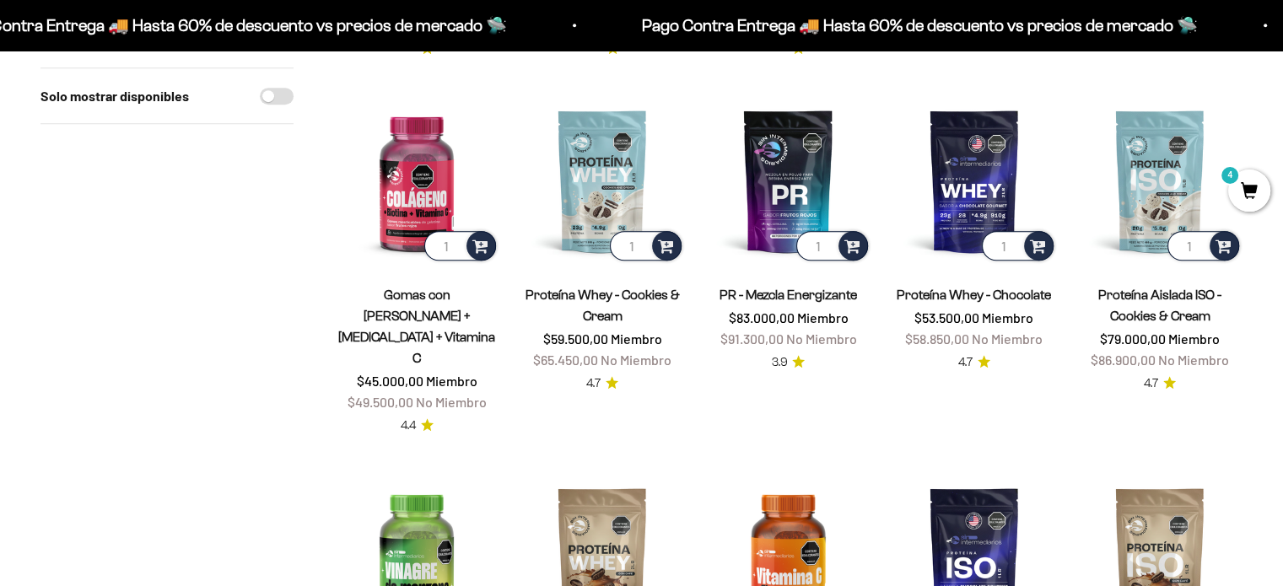
scroll to position [837, 0]
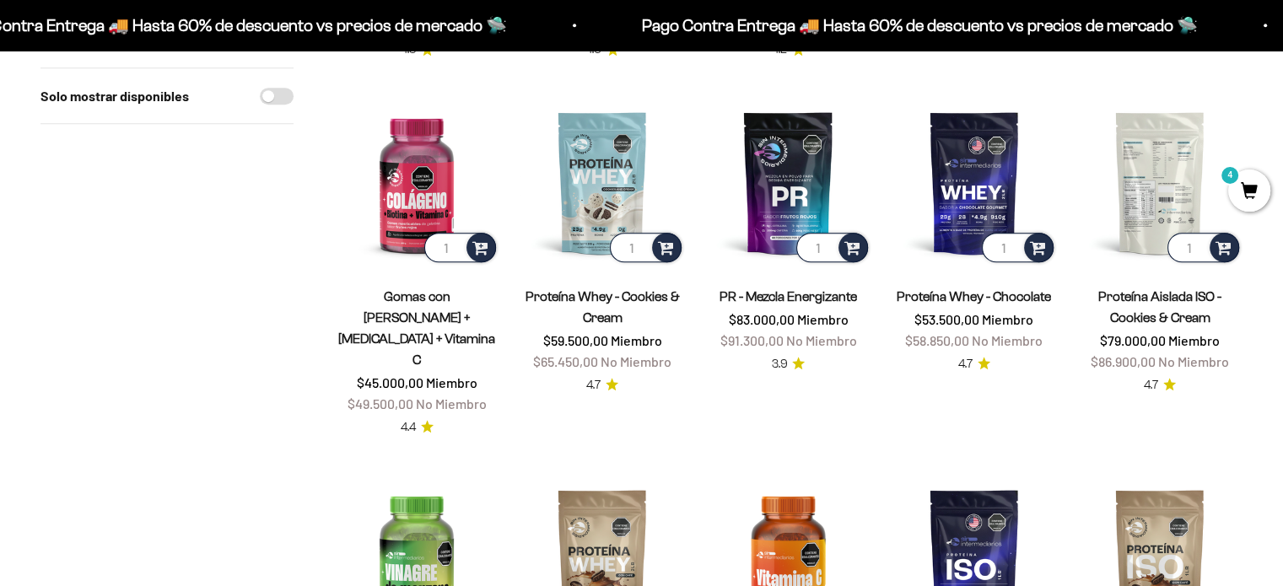
click at [1134, 170] on img at bounding box center [1160, 182] width 165 height 165
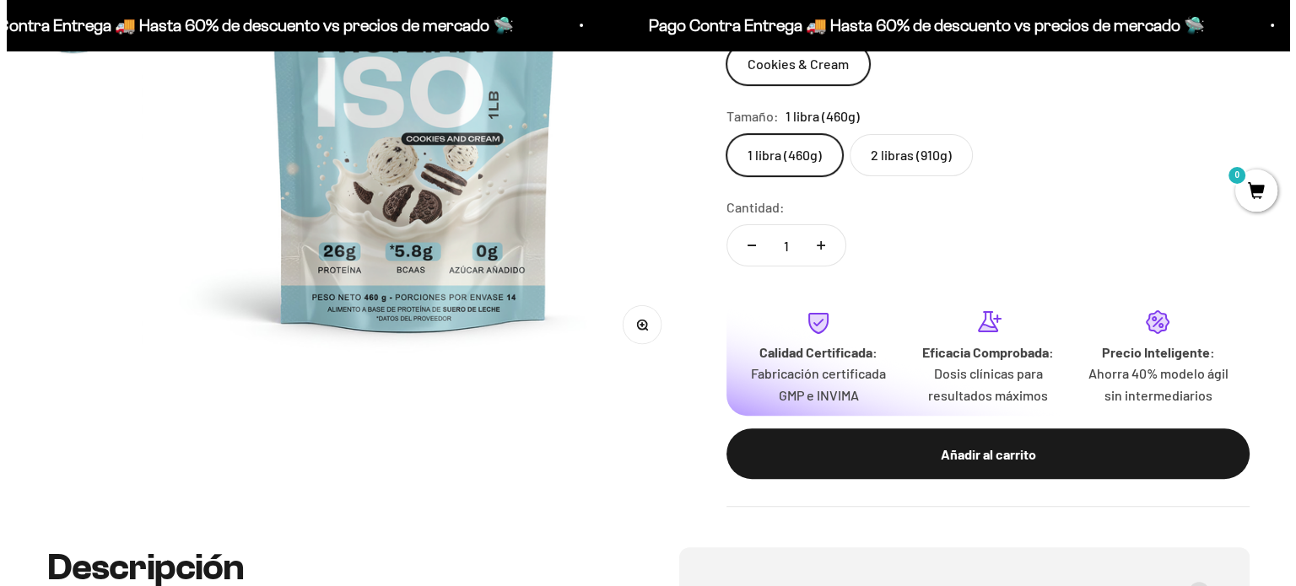
scroll to position [394, 0]
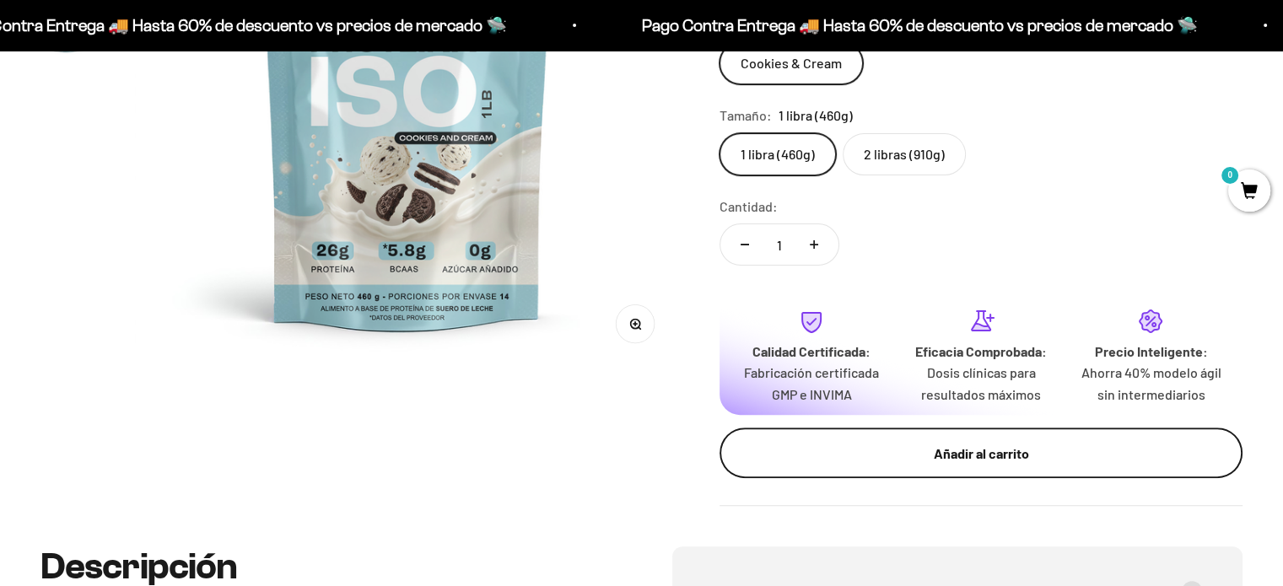
click at [1002, 454] on div "Añadir al carrito" at bounding box center [982, 454] width 456 height 22
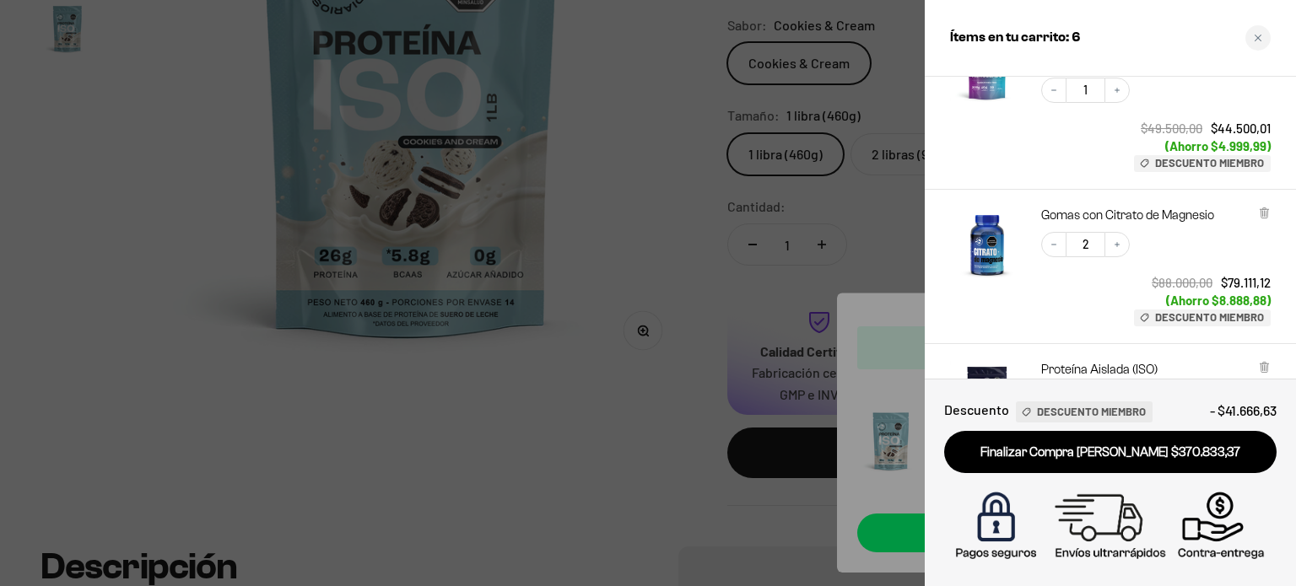
scroll to position [493, 0]
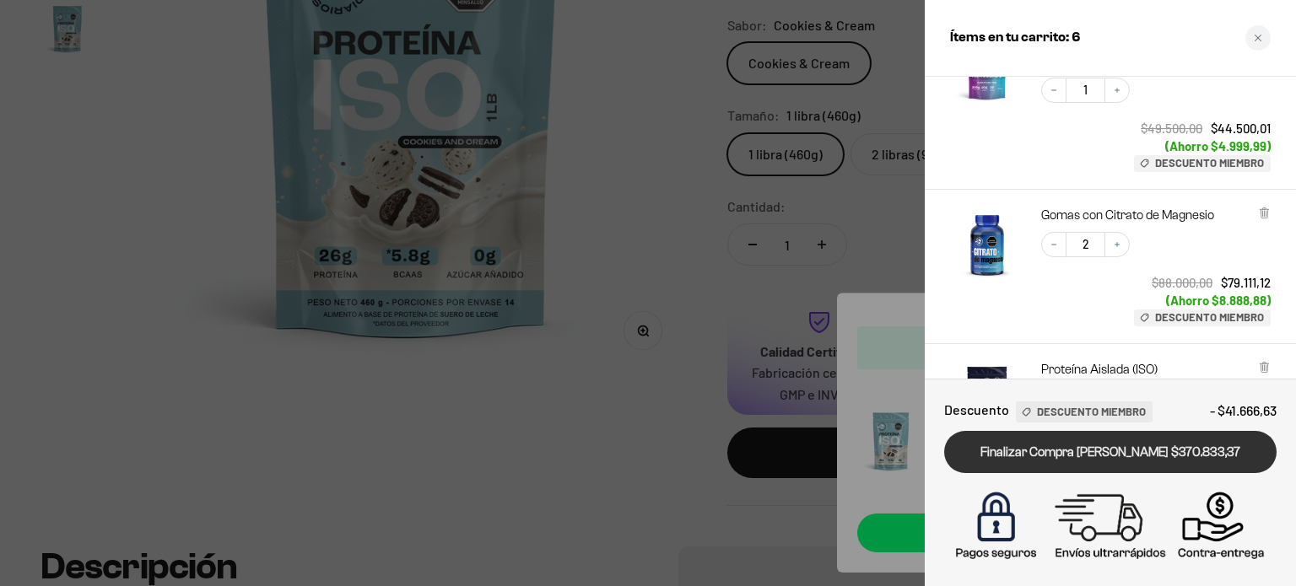
click at [1048, 448] on link "Finalizar Compra [PERSON_NAME] $370.833,37" at bounding box center [1110, 452] width 332 height 43
